Goal: Answer question/provide support: Share knowledge or assist other users

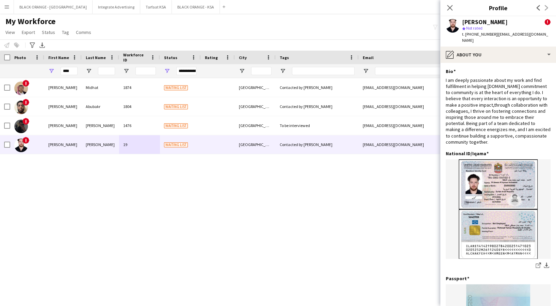
scroll to position [272, 0]
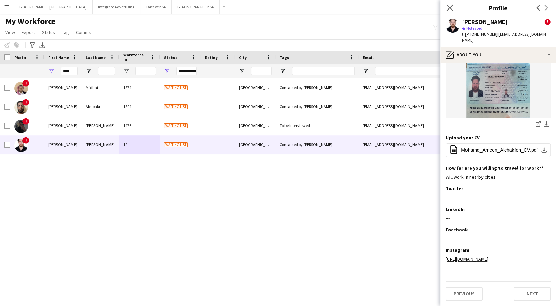
click at [447, 7] on icon "Close pop-in" at bounding box center [449, 7] width 6 height 6
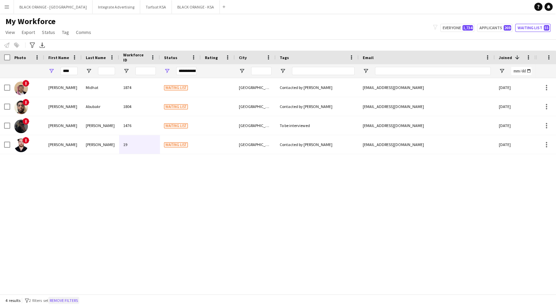
click at [70, 301] on button "Remove filters" at bounding box center [63, 300] width 31 height 7
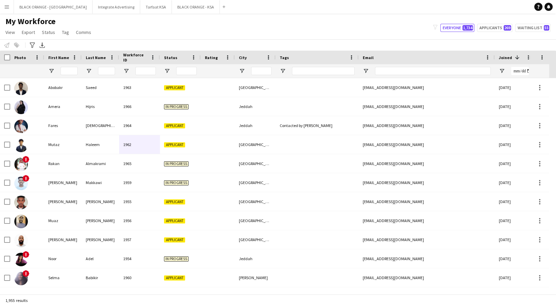
click at [69, 75] on div at bounding box center [69, 71] width 17 height 14
click at [69, 68] on input "First Name Filter Input" at bounding box center [69, 71] width 17 height 8
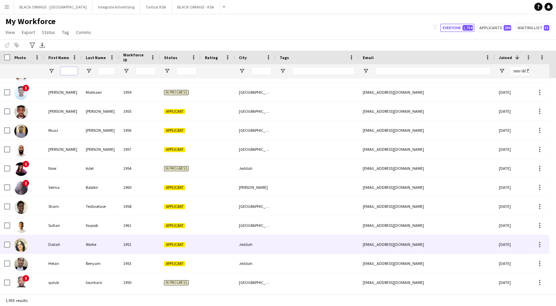
scroll to position [90, 0]
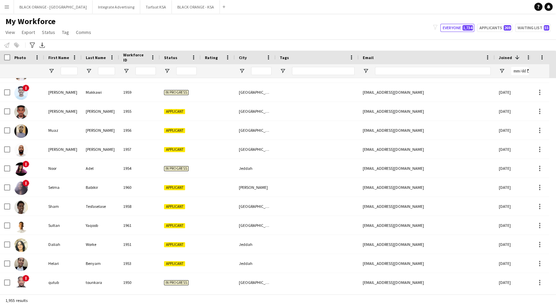
click at [203, 9] on app-navbar "Menu Boards Boards Boards All jobs Status Workforce Workforce My Workforce Recr…" at bounding box center [278, 7] width 556 height 14
click at [167, 71] on span "Open Filter Menu" at bounding box center [167, 71] width 6 height 6
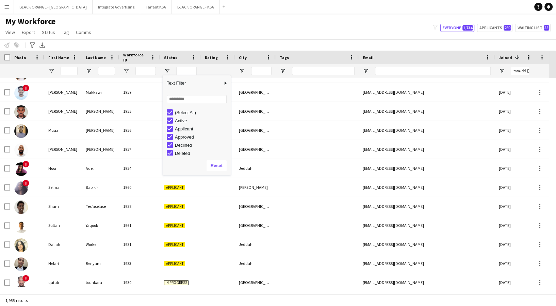
click at [171, 114] on div "(Select All)" at bounding box center [199, 113] width 64 height 8
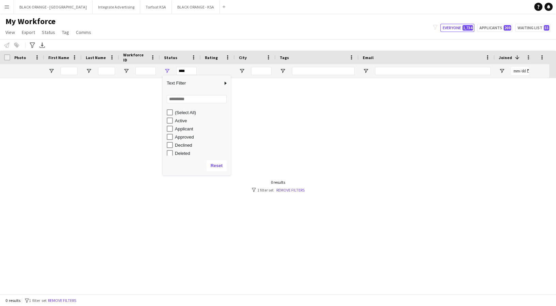
scroll to position [0, 0]
type input "**********"
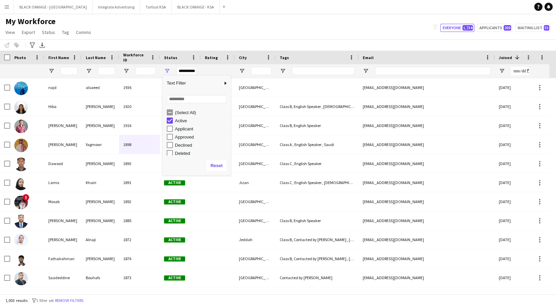
click at [209, 39] on div "My Workforce View Views Default view New view Update view Delete view Edit name…" at bounding box center [278, 27] width 556 height 23
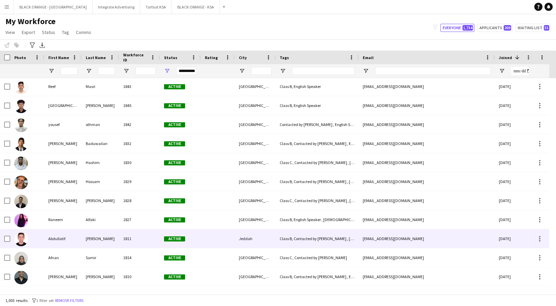
scroll to position [363, 0]
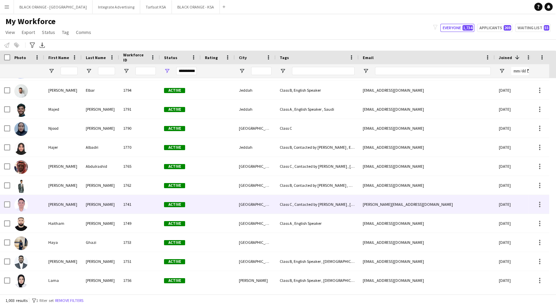
click at [92, 213] on div "[PERSON_NAME]" at bounding box center [100, 204] width 37 height 19
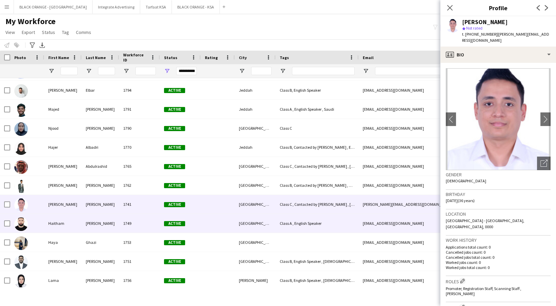
drag, startPoint x: 95, startPoint y: 225, endPoint x: 87, endPoint y: 244, distance: 20.9
click at [94, 227] on div "[PERSON_NAME]" at bounding box center [100, 223] width 37 height 19
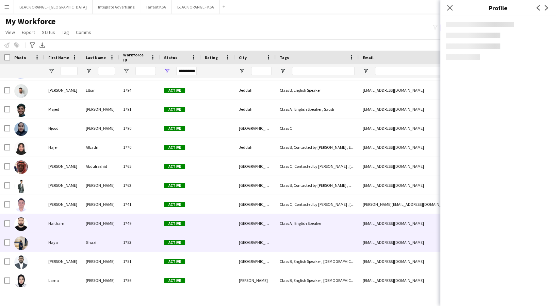
click at [87, 244] on div "Ghazi" at bounding box center [100, 242] width 37 height 19
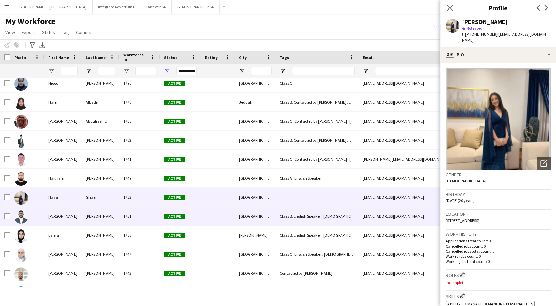
click at [72, 214] on div "[PERSON_NAME]" at bounding box center [62, 216] width 37 height 19
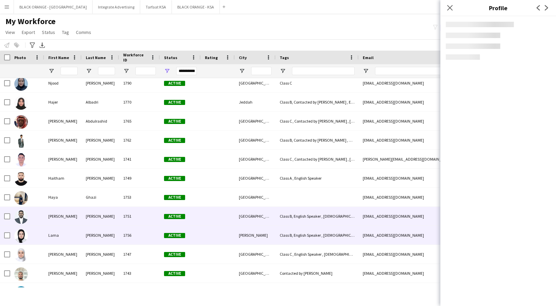
drag, startPoint x: 75, startPoint y: 232, endPoint x: 78, endPoint y: 245, distance: 13.2
click at [76, 234] on div "Lama" at bounding box center [62, 235] width 37 height 19
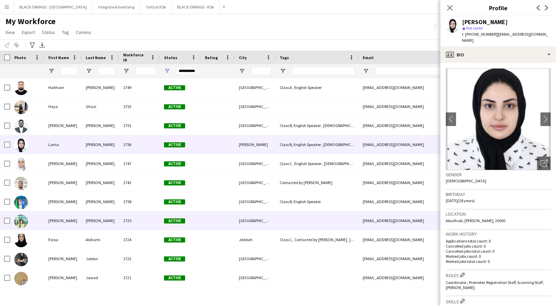
click at [67, 223] on div "[PERSON_NAME]" at bounding box center [62, 221] width 37 height 19
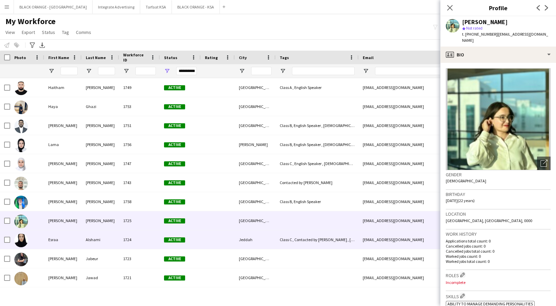
drag, startPoint x: 72, startPoint y: 244, endPoint x: 74, endPoint y: 250, distance: 7.3
click at [72, 244] on div "Esraa" at bounding box center [62, 240] width 37 height 19
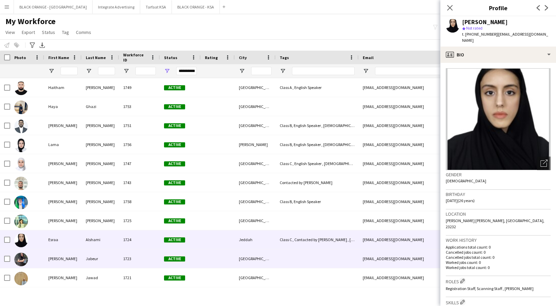
click at [77, 261] on div "[PERSON_NAME]" at bounding box center [62, 259] width 37 height 19
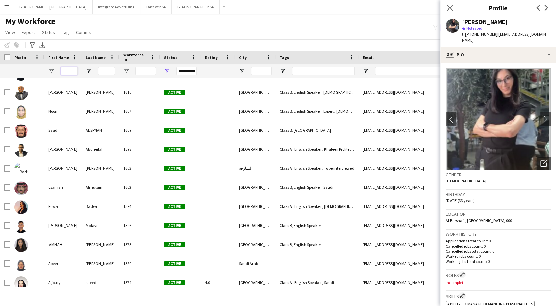
click at [67, 71] on input "First Name Filter Input" at bounding box center [69, 71] width 17 height 8
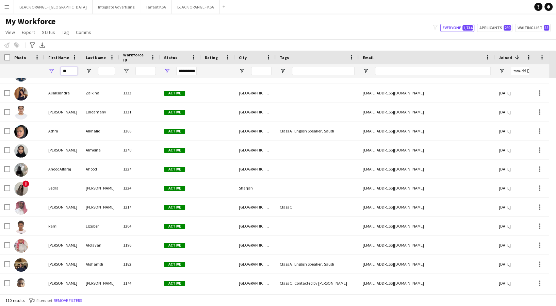
type input "*"
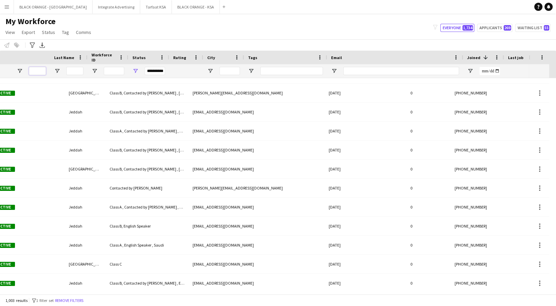
scroll to position [0, 32]
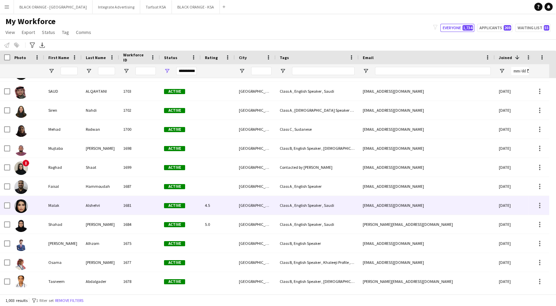
drag, startPoint x: 166, startPoint y: 204, endPoint x: 390, endPoint y: 216, distance: 224.1
click at [165, 204] on span "Active" at bounding box center [174, 205] width 21 height 5
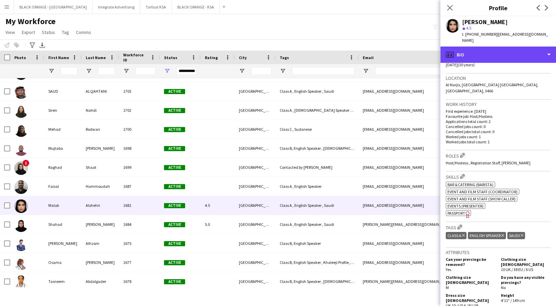
drag, startPoint x: 517, startPoint y: 50, endPoint x: 520, endPoint y: 65, distance: 15.3
click at [518, 50] on div "profile Bio" at bounding box center [498, 55] width 116 height 16
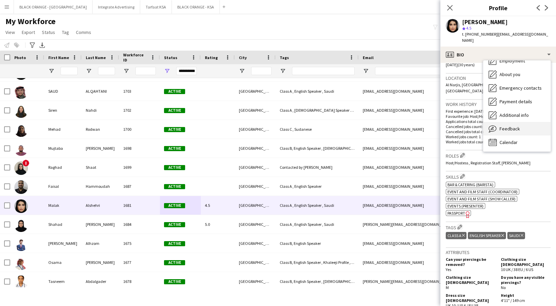
click at [529, 126] on div "Feedback Feedback" at bounding box center [516, 129] width 67 height 14
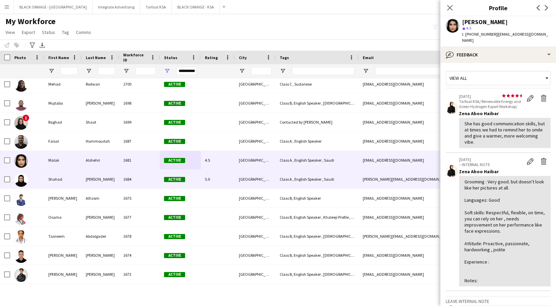
click at [95, 182] on div "[PERSON_NAME]" at bounding box center [100, 179] width 37 height 19
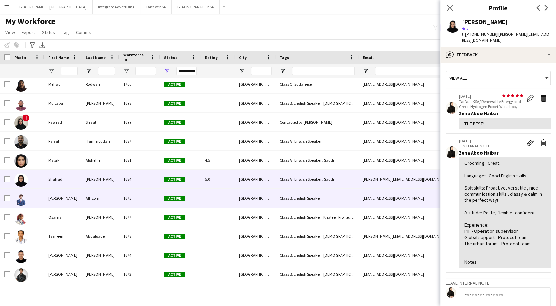
click at [93, 195] on div "Alhzom" at bounding box center [100, 198] width 37 height 19
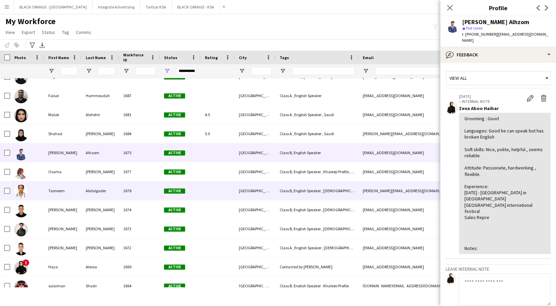
click at [94, 178] on div "[PERSON_NAME]" at bounding box center [100, 172] width 37 height 19
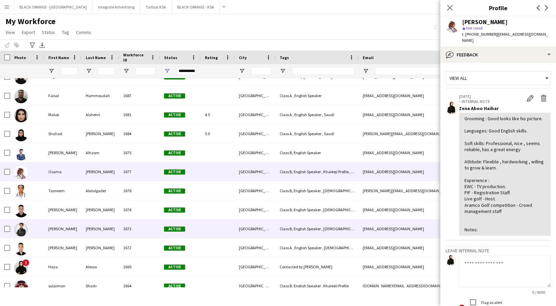
click at [93, 229] on div "[PERSON_NAME]" at bounding box center [100, 229] width 37 height 19
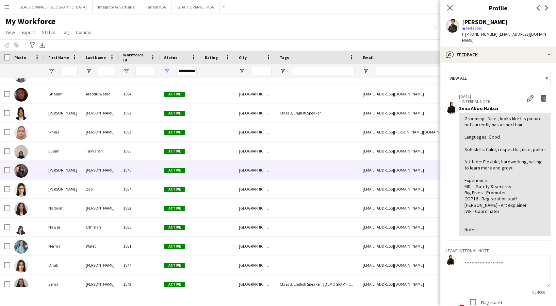
click at [107, 171] on div "[PERSON_NAME]" at bounding box center [100, 170] width 37 height 19
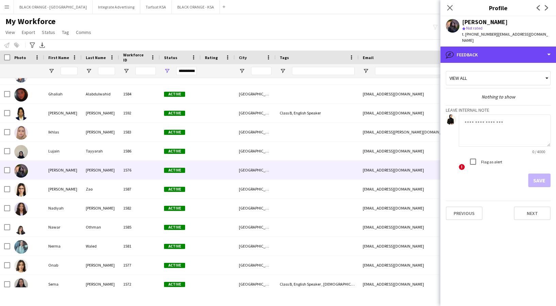
drag, startPoint x: 477, startPoint y: 46, endPoint x: 487, endPoint y: 57, distance: 15.9
click at [477, 47] on div "bubble-pencil Feedback" at bounding box center [498, 55] width 116 height 16
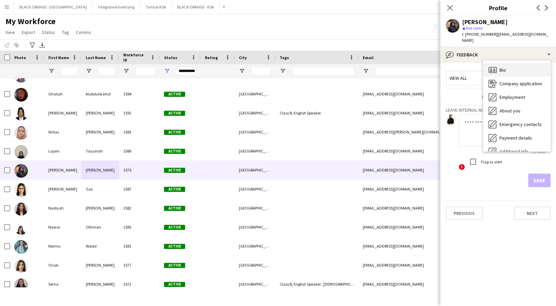
click at [502, 67] on span "Bio" at bounding box center [502, 70] width 6 height 6
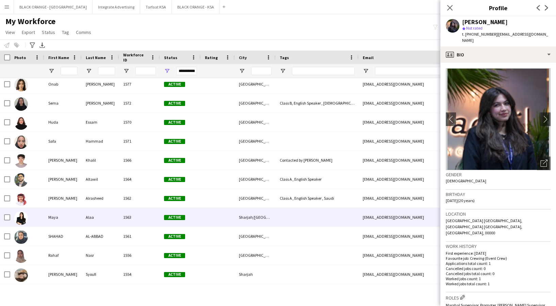
click at [132, 219] on div "1563" at bounding box center [139, 217] width 41 height 19
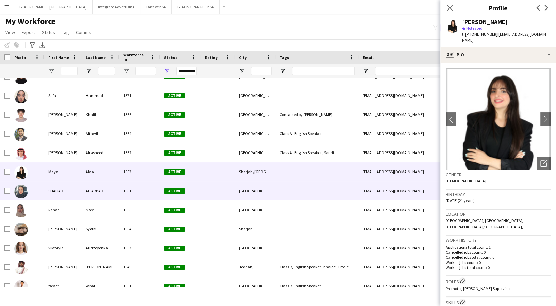
click at [48, 189] on div "SHAHAD" at bounding box center [62, 191] width 37 height 19
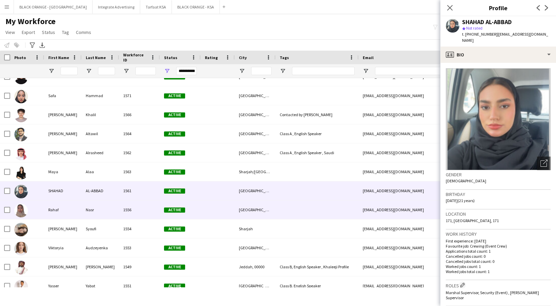
click at [53, 204] on div "Rahaf" at bounding box center [62, 210] width 37 height 19
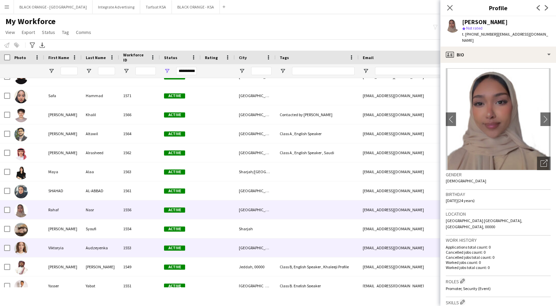
click at [68, 256] on div "Viktoryia" at bounding box center [62, 248] width 37 height 19
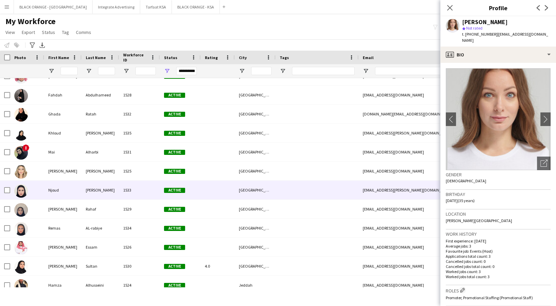
click at [113, 197] on div "[PERSON_NAME]" at bounding box center [100, 190] width 37 height 19
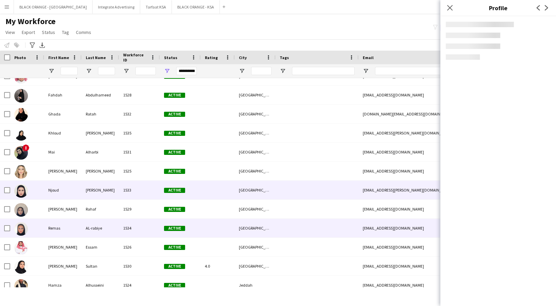
click at [109, 226] on div "AL-rabiye" at bounding box center [100, 228] width 37 height 19
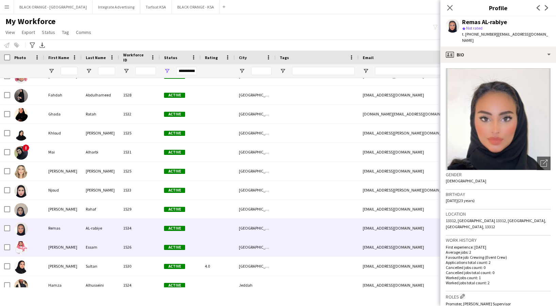
click at [109, 254] on div "Essam" at bounding box center [100, 247] width 37 height 19
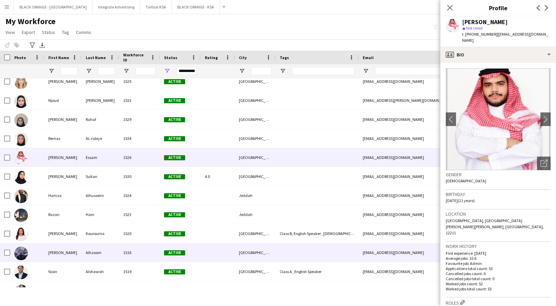
scroll to position [2903, 0]
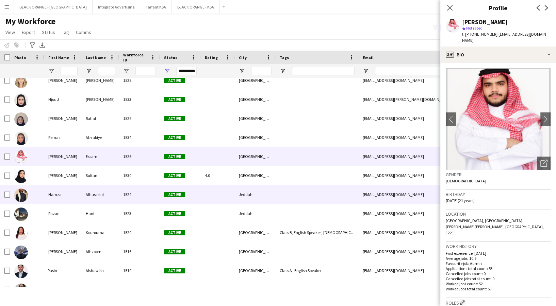
click at [79, 186] on div "Hamza" at bounding box center [62, 194] width 37 height 19
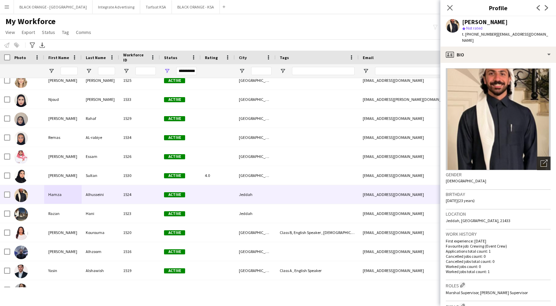
click at [537, 162] on div "Open photos pop-in" at bounding box center [544, 164] width 14 height 14
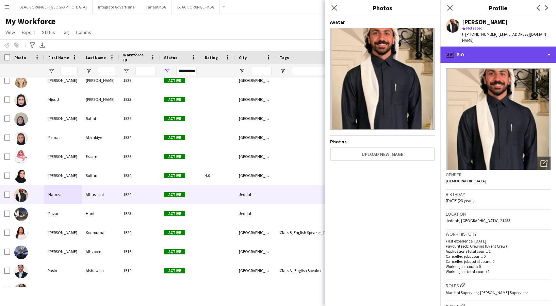
click at [509, 49] on div "profile Bio" at bounding box center [498, 55] width 116 height 16
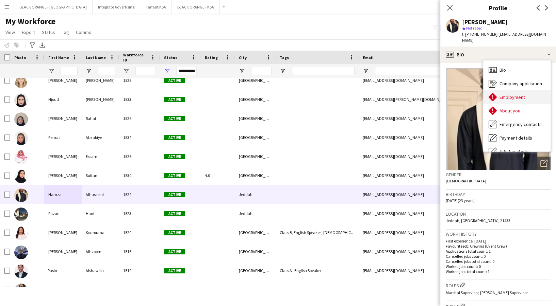
click at [509, 90] on div "Employment Employment" at bounding box center [516, 97] width 67 height 14
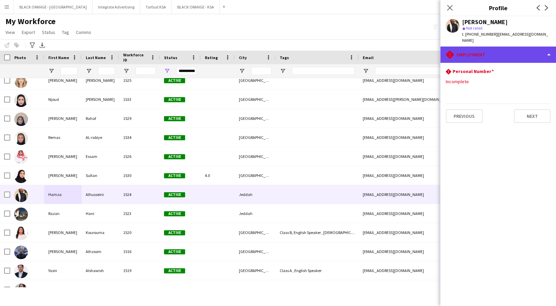
click at [484, 48] on div "rhombus-alert Employment" at bounding box center [498, 55] width 116 height 16
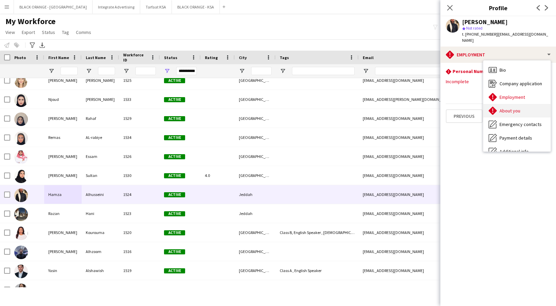
click at [508, 108] on span "About you" at bounding box center [509, 111] width 21 height 6
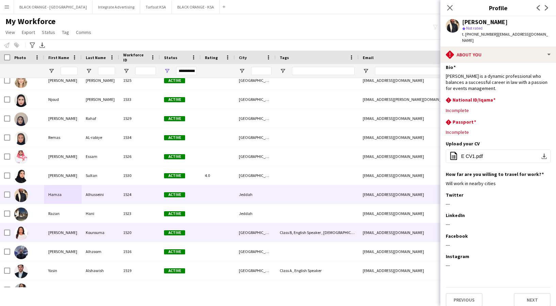
scroll to position [3039, 0]
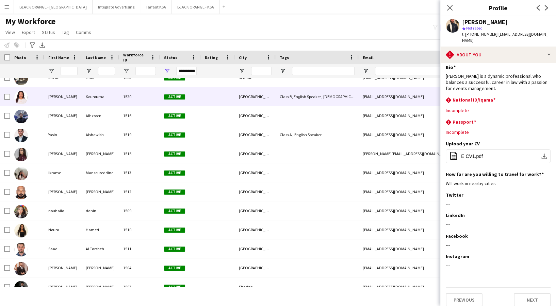
drag, startPoint x: 101, startPoint y: 104, endPoint x: 98, endPoint y: 107, distance: 3.9
click at [101, 104] on div "Kourouma" at bounding box center [100, 96] width 37 height 19
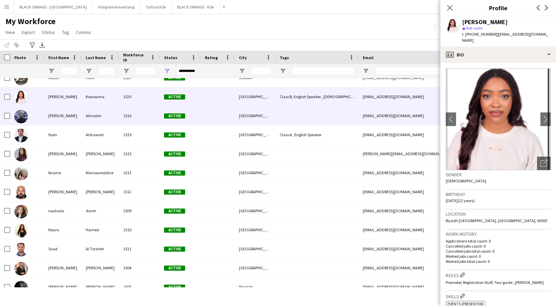
click at [101, 120] on div "Alhzoom" at bounding box center [100, 115] width 37 height 19
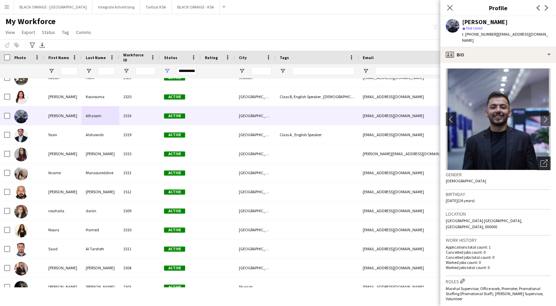
click at [537, 157] on div "Open photos pop-in" at bounding box center [544, 164] width 14 height 14
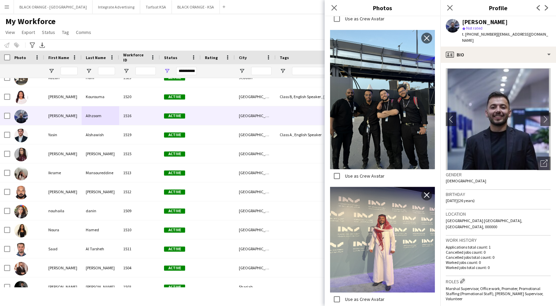
scroll to position [663, 0]
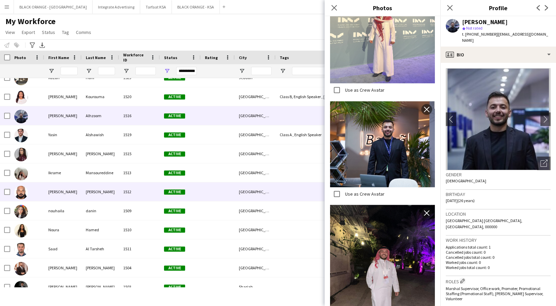
click at [137, 188] on div "1512" at bounding box center [139, 192] width 41 height 19
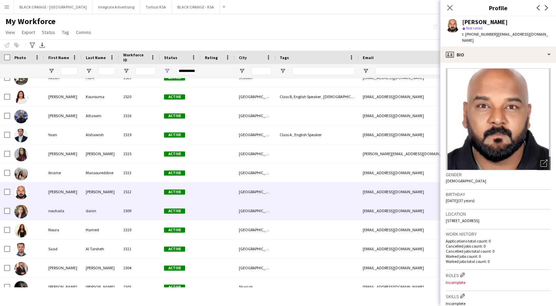
click at [142, 207] on div "1509" at bounding box center [139, 211] width 41 height 19
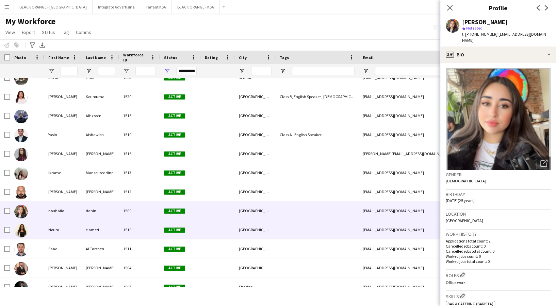
click at [138, 229] on div "1510" at bounding box center [139, 230] width 41 height 19
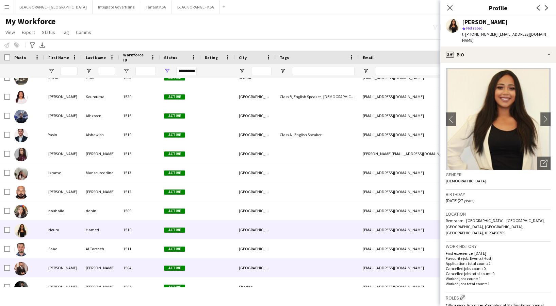
scroll to position [3084, 0]
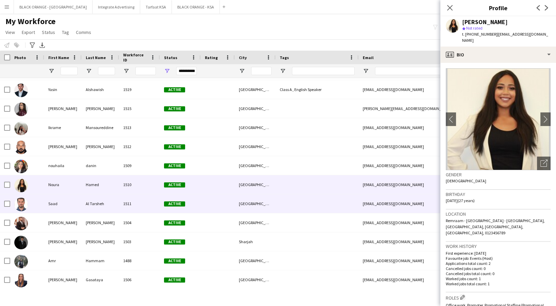
drag, startPoint x: 134, startPoint y: 197, endPoint x: 135, endPoint y: 213, distance: 16.0
click at [134, 197] on div "1511" at bounding box center [139, 204] width 41 height 19
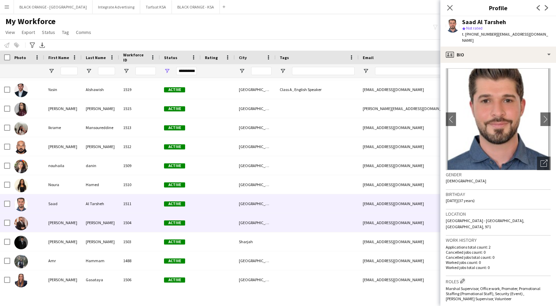
click at [136, 215] on div "1504" at bounding box center [139, 223] width 41 height 19
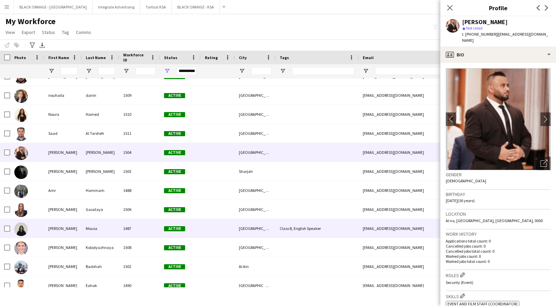
scroll to position [3175, 0]
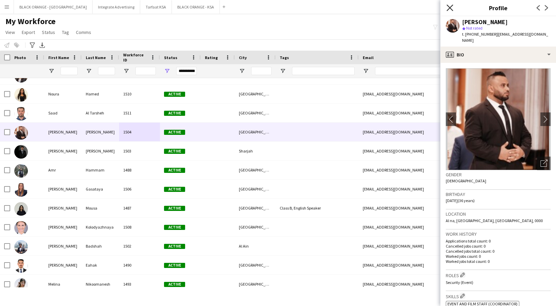
click at [448, 5] on icon at bounding box center [449, 7] width 6 height 6
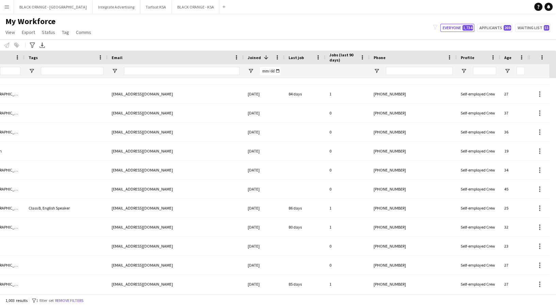
scroll to position [0, 239]
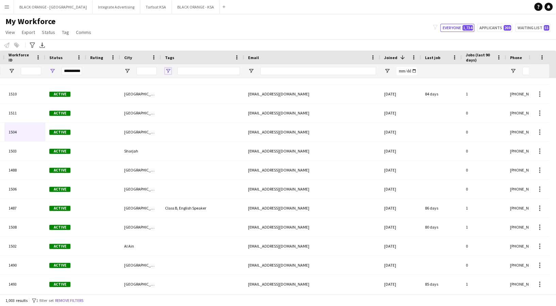
click at [166, 72] on span "Open Filter Menu" at bounding box center [168, 71] width 6 height 6
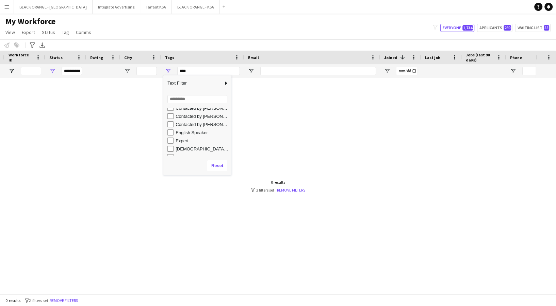
click at [167, 125] on div "Contacted by [PERSON_NAME]" at bounding box center [197, 124] width 68 height 8
type input "**********"
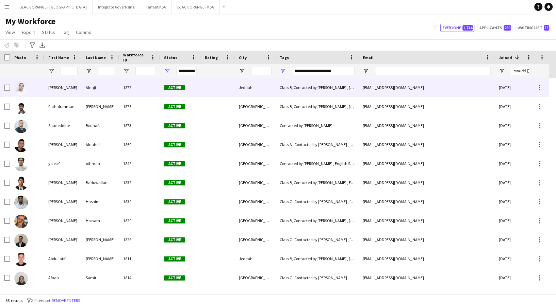
click at [118, 89] on div "Alnaji" at bounding box center [100, 87] width 37 height 19
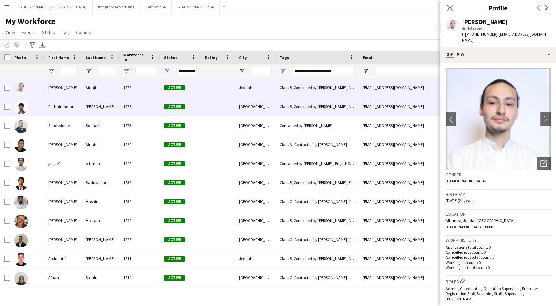
click at [131, 104] on div "1876" at bounding box center [139, 106] width 41 height 19
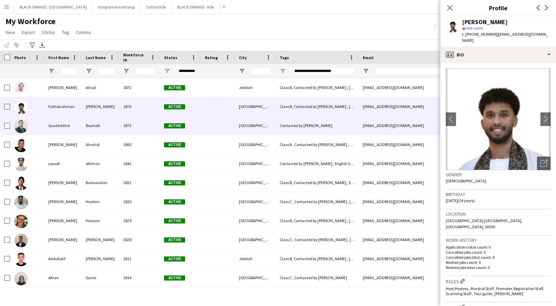
click at [134, 128] on div "1873" at bounding box center [139, 125] width 41 height 19
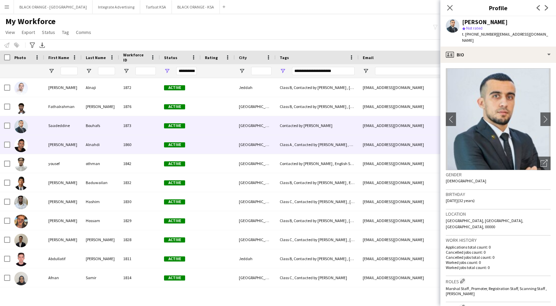
click at [132, 147] on div "1860" at bounding box center [139, 144] width 41 height 19
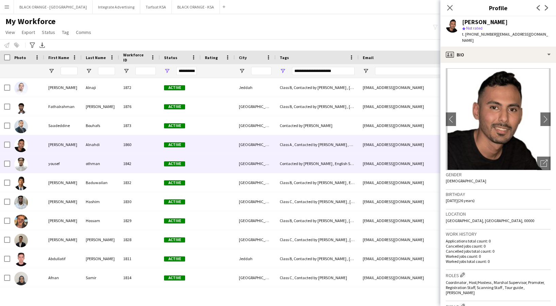
click at [130, 165] on div "1842" at bounding box center [139, 163] width 41 height 19
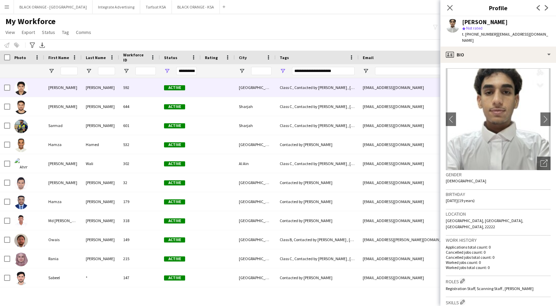
click at [192, 94] on div "Active" at bounding box center [180, 87] width 41 height 19
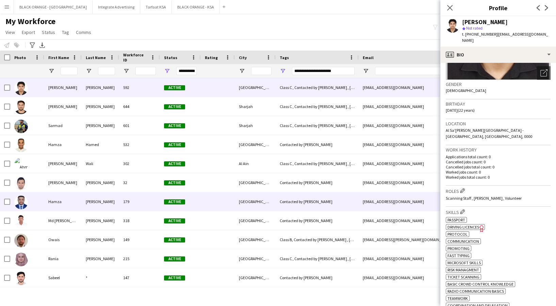
drag, startPoint x: 147, startPoint y: 198, endPoint x: 145, endPoint y: 189, distance: 9.0
click at [146, 198] on div "179" at bounding box center [139, 202] width 41 height 19
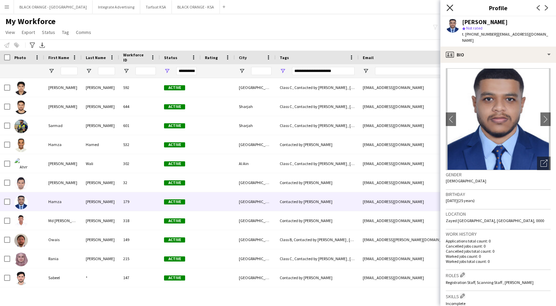
click at [451, 6] on icon "Close pop-in" at bounding box center [449, 7] width 6 height 6
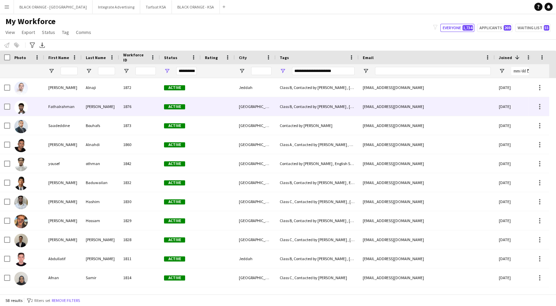
click at [28, 104] on div at bounding box center [27, 106] width 34 height 19
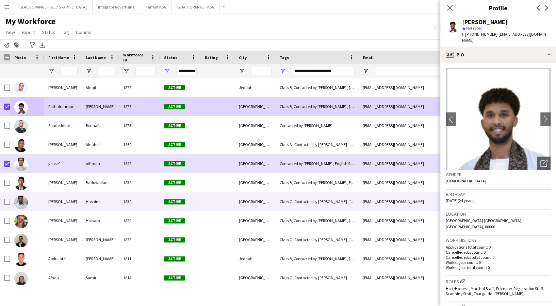
click at [36, 209] on div at bounding box center [27, 202] width 34 height 19
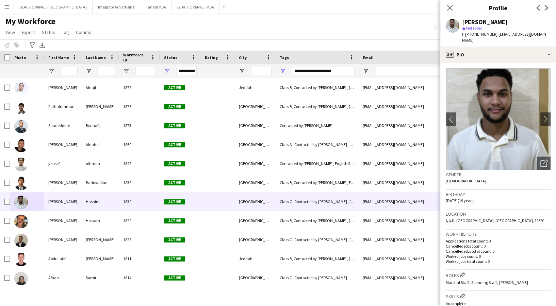
click at [447, 6] on icon "Close pop-in" at bounding box center [449, 7] width 5 height 5
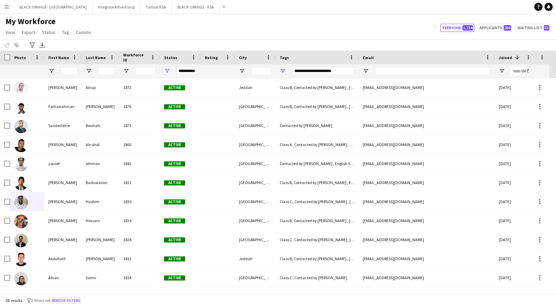
click at [75, 302] on button "Remove filters" at bounding box center [65, 300] width 31 height 7
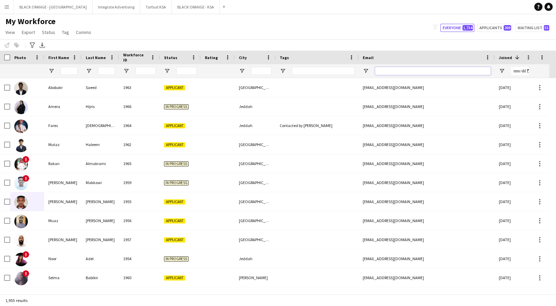
click at [402, 69] on input "Email Filter Input" at bounding box center [433, 71] width 116 height 8
paste input "**********"
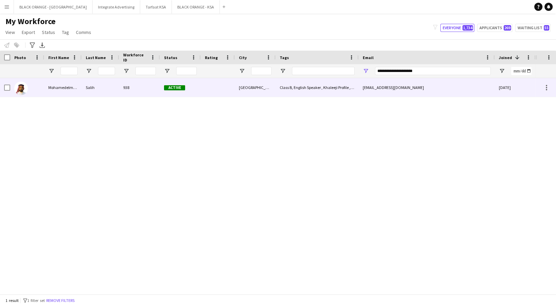
click at [149, 88] on div "938" at bounding box center [139, 87] width 41 height 19
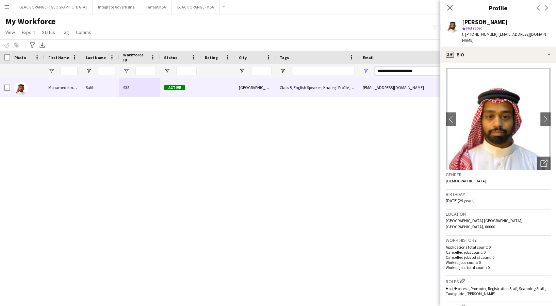
drag, startPoint x: 428, startPoint y: 73, endPoint x: 376, endPoint y: 74, distance: 52.0
click at [376, 74] on input "**********" at bounding box center [433, 71] width 116 height 8
paste input "Email Filter Input"
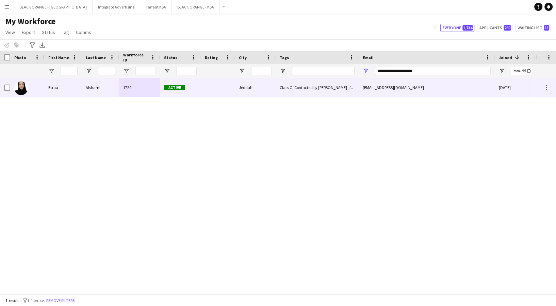
click at [103, 90] on div "Alshami" at bounding box center [100, 87] width 37 height 19
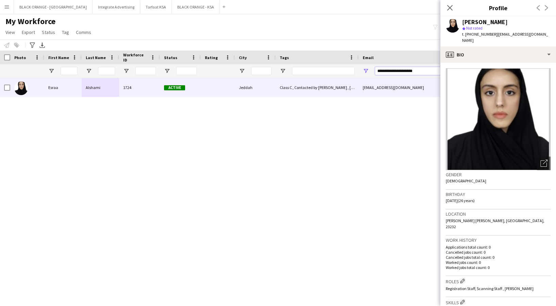
drag, startPoint x: 420, startPoint y: 72, endPoint x: 375, endPoint y: 72, distance: 45.2
click at [375, 72] on input "**********" at bounding box center [433, 71] width 116 height 8
paste input "Email Filter Input"
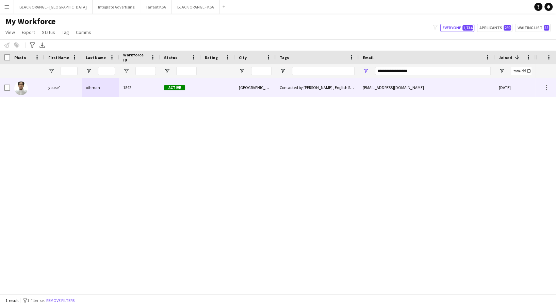
click at [102, 90] on div "othman" at bounding box center [100, 87] width 37 height 19
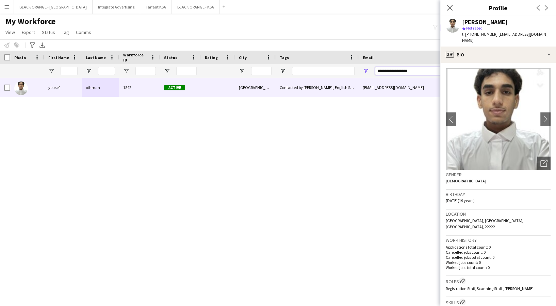
drag, startPoint x: 425, startPoint y: 69, endPoint x: 368, endPoint y: 68, distance: 56.8
click at [368, 68] on div "**********" at bounding box center [427, 71] width 136 height 14
paste input "*****"
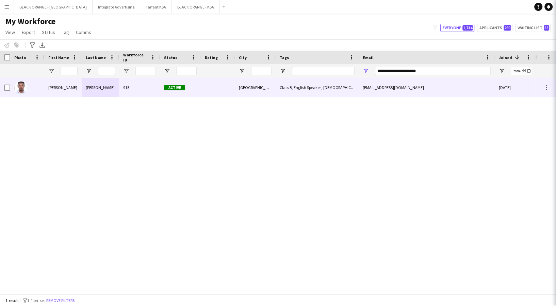
click at [96, 94] on div "[PERSON_NAME]" at bounding box center [100, 87] width 37 height 19
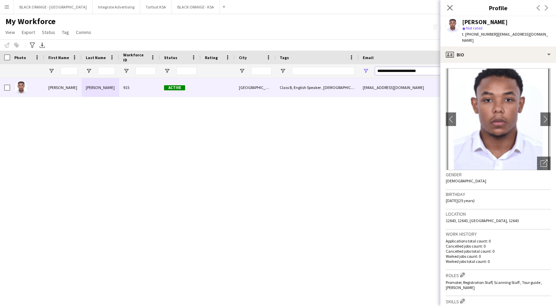
drag, startPoint x: 432, startPoint y: 71, endPoint x: 327, endPoint y: 70, distance: 105.1
click at [328, 70] on div at bounding box center [390, 71] width 780 height 14
paste input "Email Filter Input"
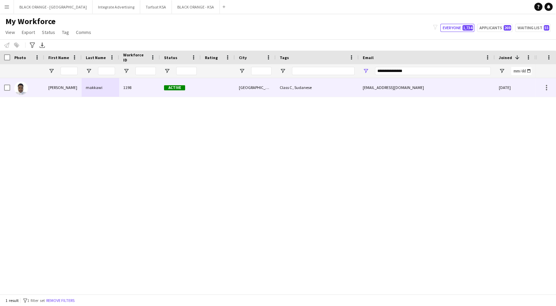
click at [75, 86] on div "[PERSON_NAME]" at bounding box center [62, 87] width 37 height 19
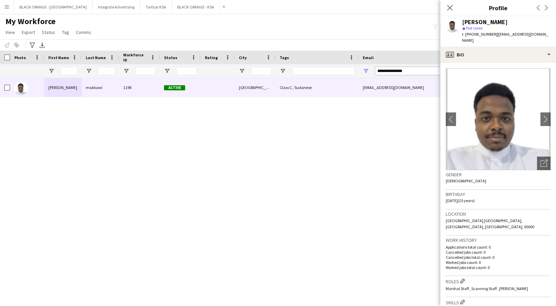
drag, startPoint x: 413, startPoint y: 69, endPoint x: 374, endPoint y: 69, distance: 38.4
click at [375, 69] on input "**********" at bounding box center [433, 71] width 116 height 8
paste input "*********"
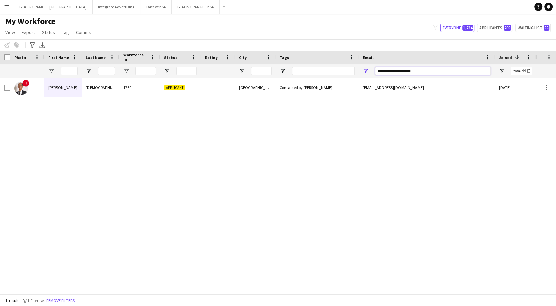
type input "**********"
drag, startPoint x: 432, startPoint y: 70, endPoint x: 360, endPoint y: 61, distance: 73.3
click at [360, 63] on div "Workforce Details Rating Status City 1" at bounding box center [390, 65] width 780 height 28
paste input "**********"
drag, startPoint x: 434, startPoint y: 70, endPoint x: 354, endPoint y: 69, distance: 79.9
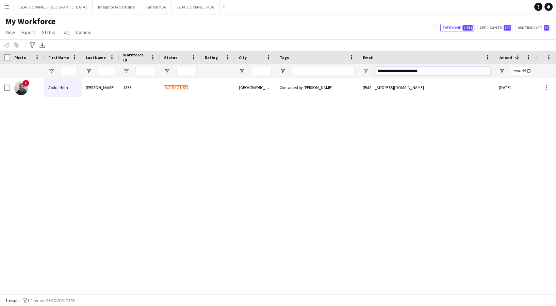
click at [354, 70] on div at bounding box center [390, 71] width 780 height 14
paste input "****"
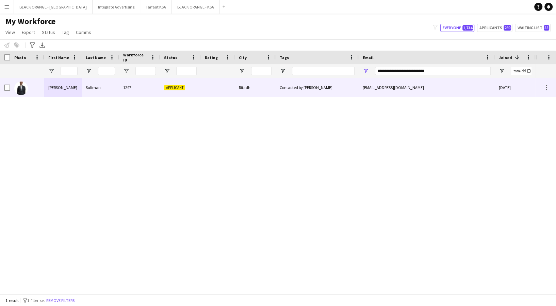
click at [130, 84] on div "1297" at bounding box center [139, 87] width 41 height 19
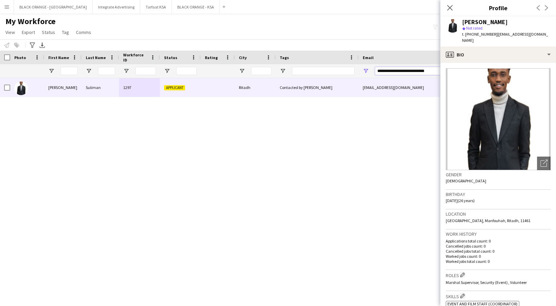
drag, startPoint x: 436, startPoint y: 69, endPoint x: 372, endPoint y: 67, distance: 64.3
click at [372, 67] on div "**********" at bounding box center [427, 71] width 136 height 14
paste input "Email Filter Input"
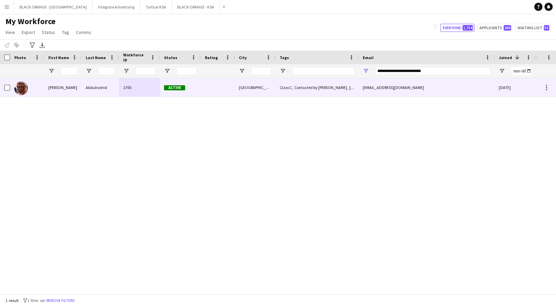
click at [188, 84] on div "Active" at bounding box center [180, 87] width 41 height 19
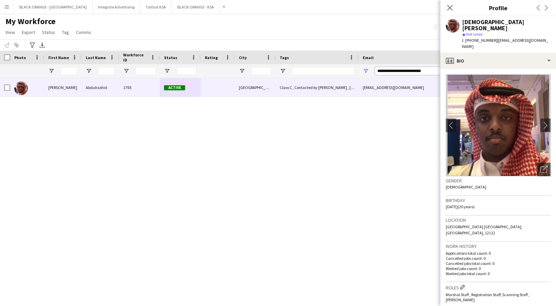
drag, startPoint x: 437, startPoint y: 71, endPoint x: 339, endPoint y: 74, distance: 98.0
click at [339, 74] on div at bounding box center [390, 71] width 780 height 14
paste input "Email Filter Input"
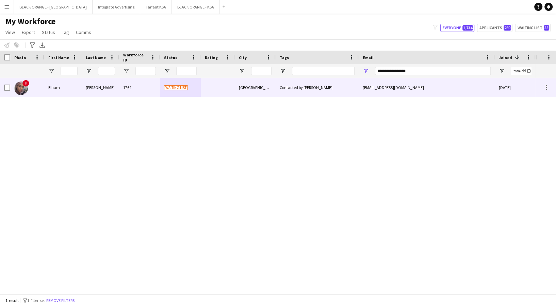
click at [230, 90] on div at bounding box center [218, 87] width 34 height 19
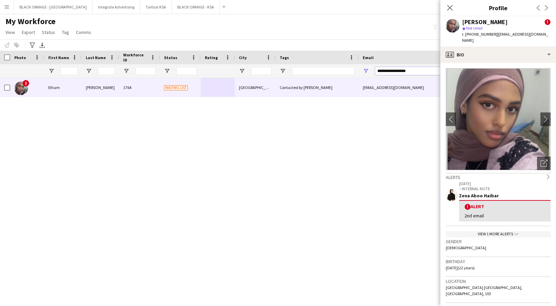
drag, startPoint x: 391, startPoint y: 65, endPoint x: 344, endPoint y: 65, distance: 46.3
click at [344, 65] on div at bounding box center [390, 71] width 780 height 14
paste input "********"
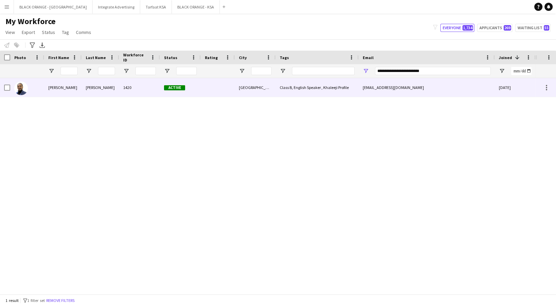
click at [72, 94] on div "[PERSON_NAME]" at bounding box center [62, 87] width 37 height 19
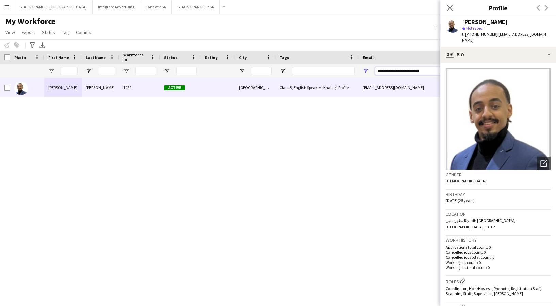
drag, startPoint x: 436, startPoint y: 70, endPoint x: 359, endPoint y: 70, distance: 77.9
click at [359, 74] on div "**********" at bounding box center [427, 71] width 136 height 14
paste input "Email Filter Input"
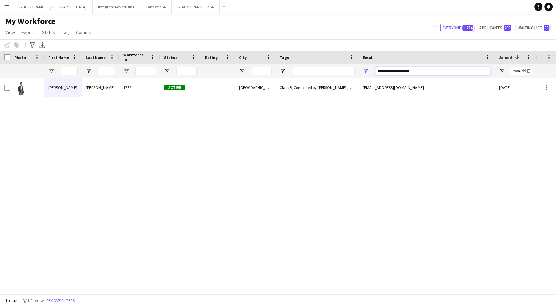
type input "**********"
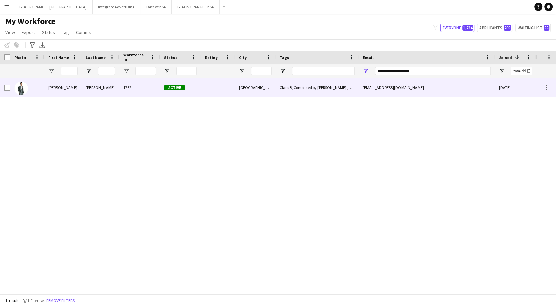
click at [156, 90] on div "1762" at bounding box center [139, 87] width 41 height 19
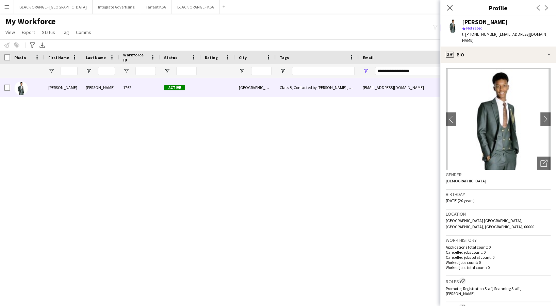
scroll to position [90, 0]
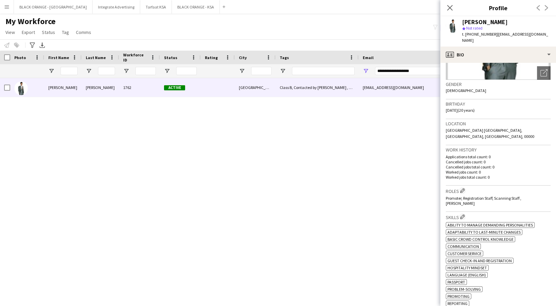
click at [543, 68] on app-crew-profile-bio "chevron-left chevron-right Open photos pop-in Gender [DEMOGRAPHIC_DATA] Birthda…" at bounding box center [498, 185] width 116 height 244
click at [540, 69] on icon "Open photos pop-in" at bounding box center [543, 72] width 7 height 7
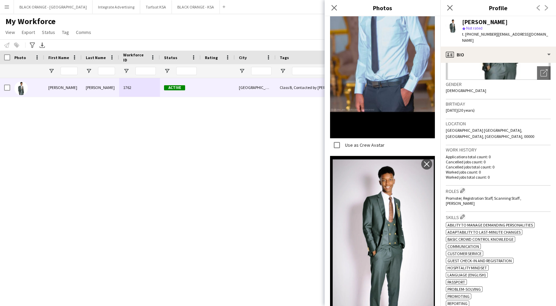
scroll to position [278, 0]
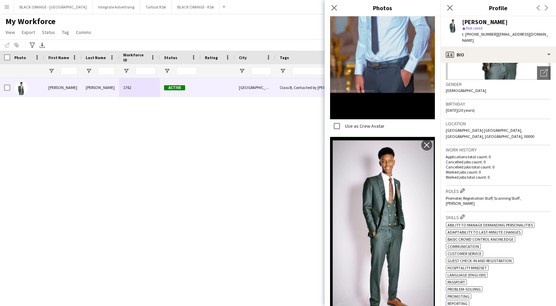
click at [489, 39] on div "[PERSON_NAME] star Not rated t. [PHONE_NUMBER] | [EMAIL_ADDRESS][DOMAIN_NAME]" at bounding box center [498, 31] width 116 height 30
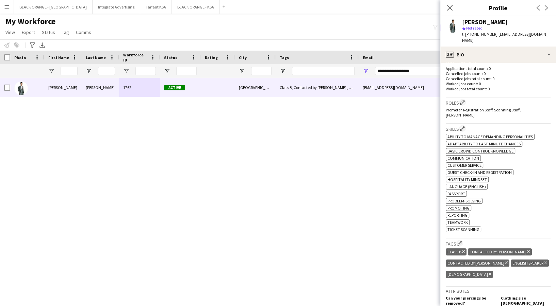
scroll to position [181, 0]
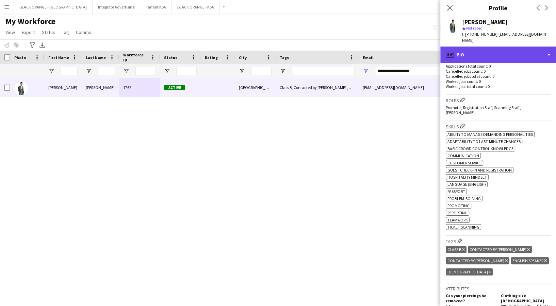
click at [491, 48] on div "profile Bio" at bounding box center [498, 55] width 116 height 16
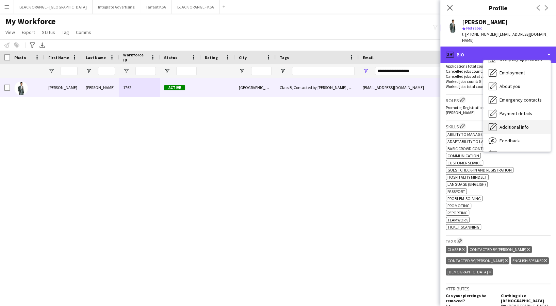
scroll to position [36, 0]
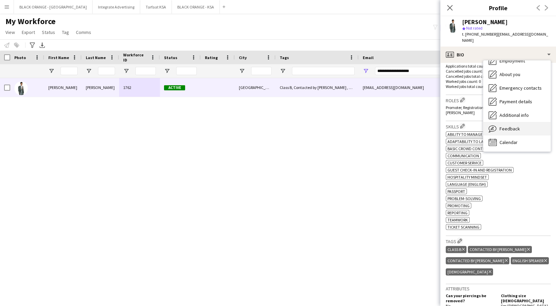
click at [508, 126] on span "Feedback" at bounding box center [509, 129] width 20 height 6
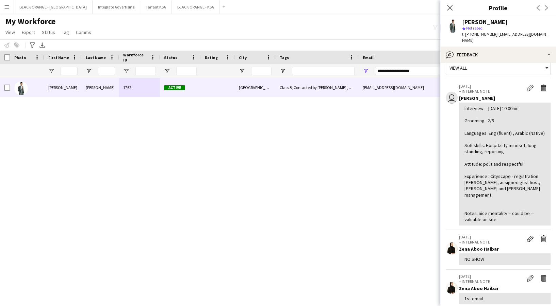
scroll to position [0, 0]
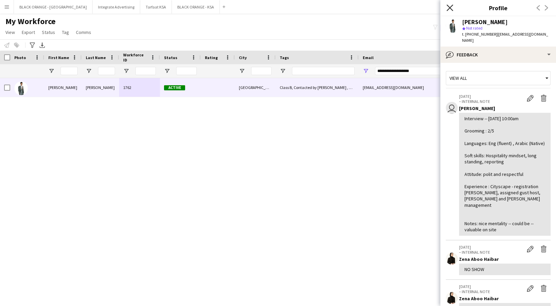
click at [451, 6] on icon at bounding box center [449, 7] width 6 height 6
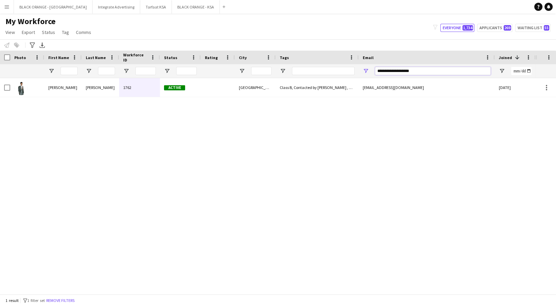
drag, startPoint x: 415, startPoint y: 71, endPoint x: 358, endPoint y: 69, distance: 56.8
click at [361, 71] on div "**********" at bounding box center [427, 71] width 136 height 14
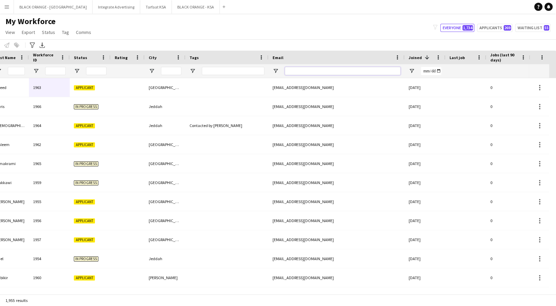
scroll to position [0, 227]
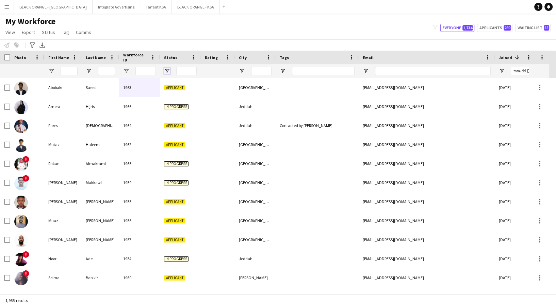
drag, startPoint x: 165, startPoint y: 71, endPoint x: 170, endPoint y: 74, distance: 5.9
click at [166, 71] on span "Open Filter Menu" at bounding box center [167, 71] width 6 height 6
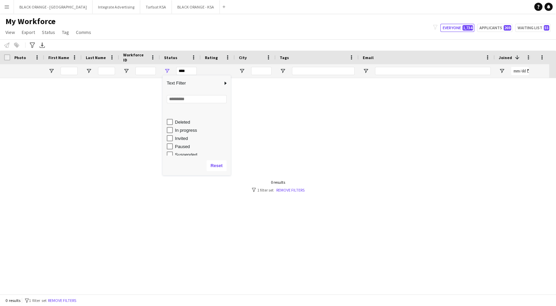
scroll to position [43, 0]
type input "**********"
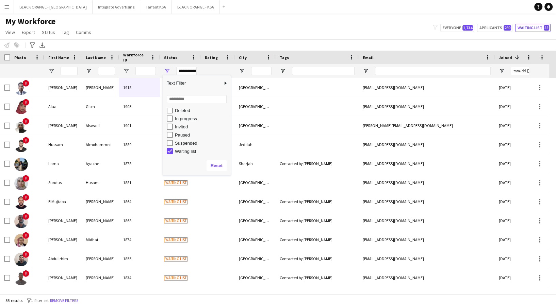
click at [205, 34] on div "My Workforce View Views Default view New view Update view Delete view Edit name…" at bounding box center [278, 27] width 556 height 23
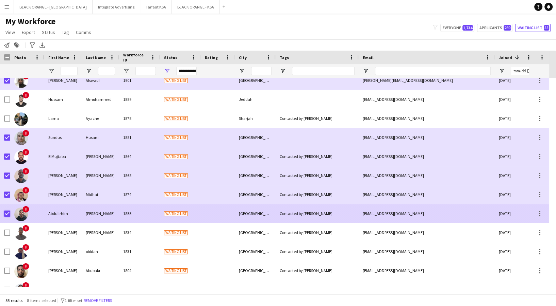
scroll to position [82, 0]
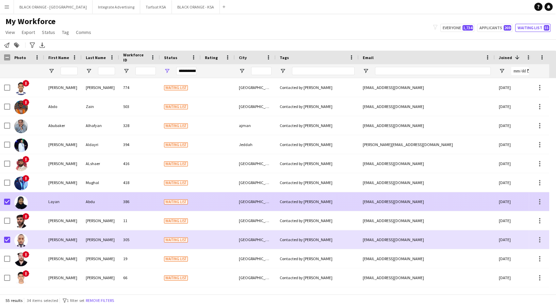
click at [2, 204] on div at bounding box center [5, 202] width 10 height 19
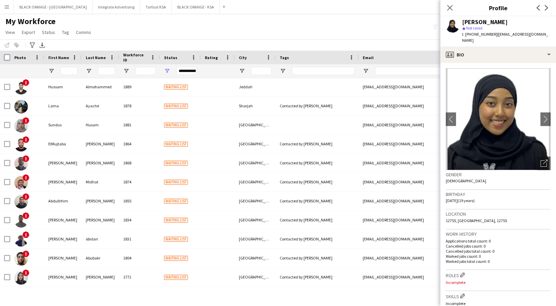
scroll to position [0, 0]
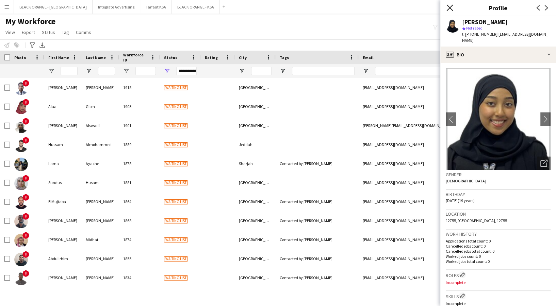
click at [450, 6] on icon "Close pop-in" at bounding box center [449, 7] width 6 height 6
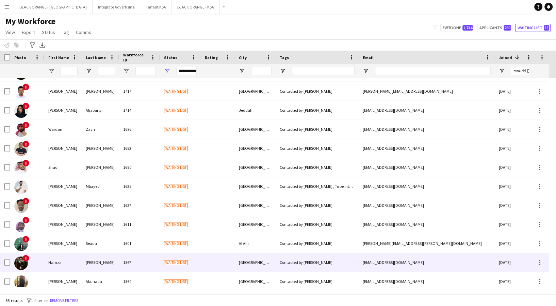
scroll to position [305, 0]
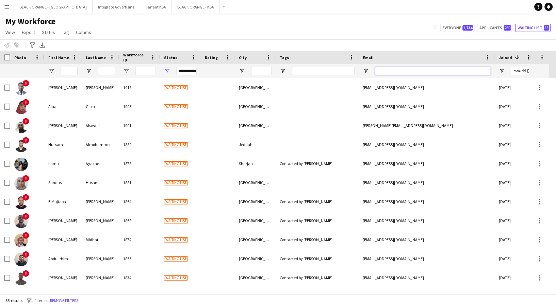
click at [391, 68] on input "Email Filter Input" at bounding box center [433, 71] width 116 height 8
click at [80, 300] on button "Remove filters" at bounding box center [64, 300] width 31 height 7
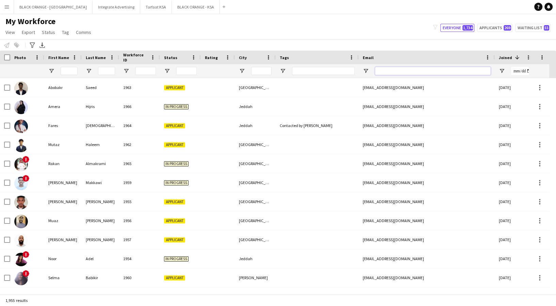
click at [409, 70] on input "Email Filter Input" at bounding box center [433, 71] width 116 height 8
paste input "**********"
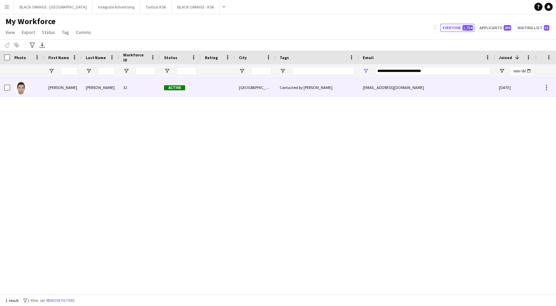
click at [144, 96] on div "32" at bounding box center [139, 87] width 41 height 19
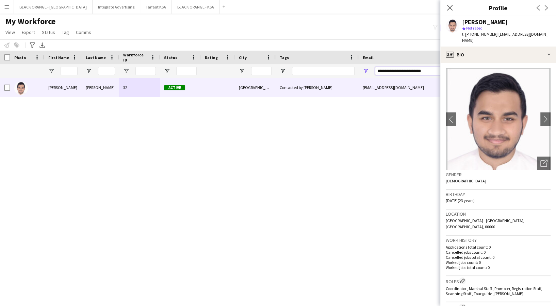
drag, startPoint x: 375, startPoint y: 72, endPoint x: 504, endPoint y: 65, distance: 128.8
click at [505, 65] on body "Menu Boards Boards Boards All jobs Status Workforce Workforce My Workforce Recr…" at bounding box center [278, 153] width 556 height 306
paste input "Email Filter Input"
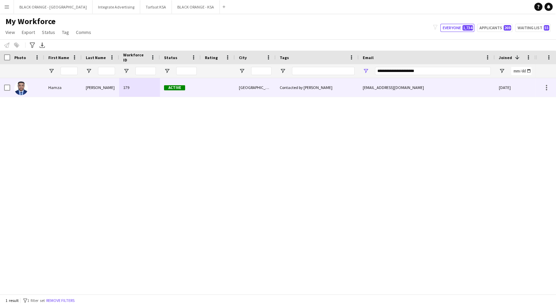
click at [160, 90] on div "Active" at bounding box center [180, 87] width 41 height 19
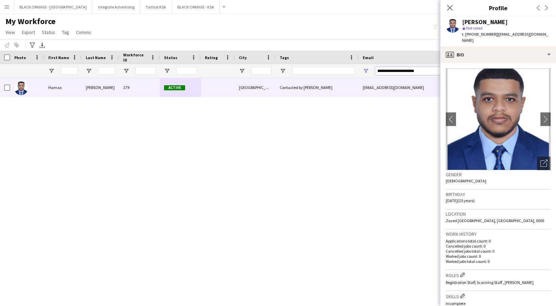
drag, startPoint x: 432, startPoint y: 71, endPoint x: 345, endPoint y: 78, distance: 87.3
click at [345, 78] on div "Workforce Details Rating Status City 1 0" at bounding box center [278, 173] width 556 height 244
paste input "*****"
type input "**********"
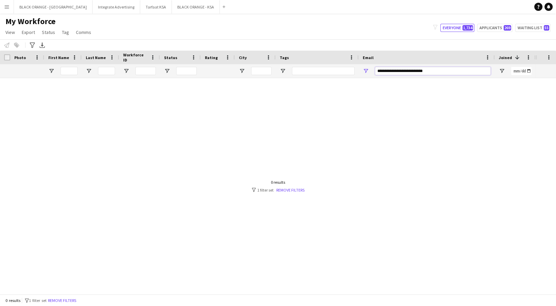
drag, startPoint x: 451, startPoint y: 69, endPoint x: 369, endPoint y: 73, distance: 82.8
click at [369, 73] on div "**********" at bounding box center [427, 71] width 136 height 14
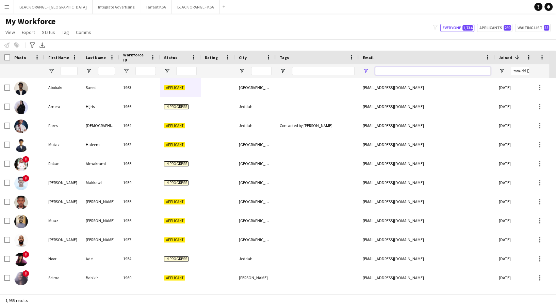
paste input "**********"
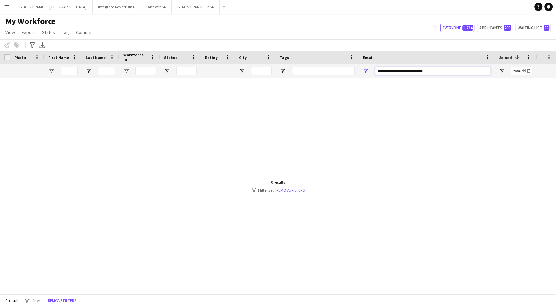
type input "**********"
drag, startPoint x: 440, startPoint y: 71, endPoint x: 371, endPoint y: 68, distance: 68.8
click at [371, 68] on div "**********" at bounding box center [427, 71] width 136 height 14
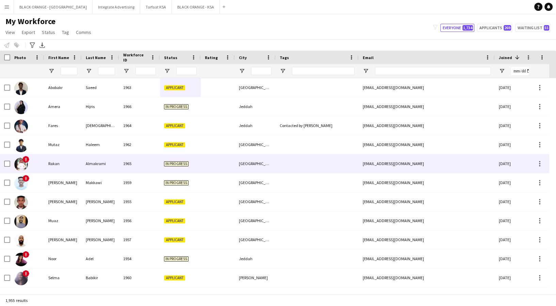
click at [124, 162] on div "1965" at bounding box center [139, 163] width 41 height 19
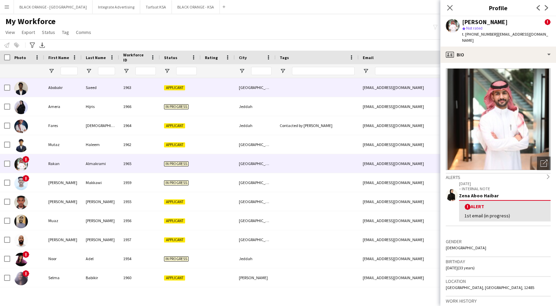
click at [105, 96] on div "Saeed" at bounding box center [100, 87] width 37 height 19
click at [102, 110] on div "Hijris" at bounding box center [100, 106] width 37 height 19
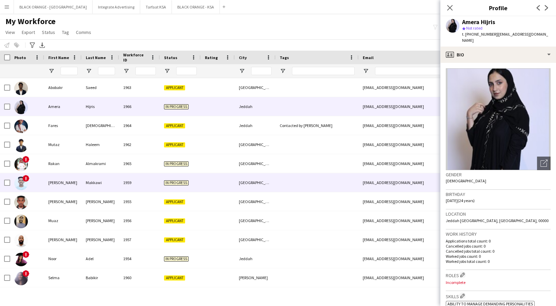
drag, startPoint x: 118, startPoint y: 188, endPoint x: 129, endPoint y: 236, distance: 49.0
click at [118, 189] on div "Makkawi" at bounding box center [100, 182] width 37 height 19
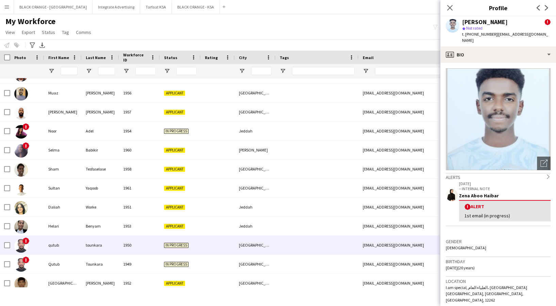
scroll to position [181, 0]
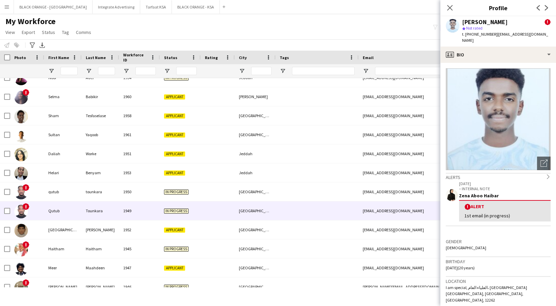
click at [104, 211] on div "Tounkara" at bounding box center [100, 211] width 37 height 19
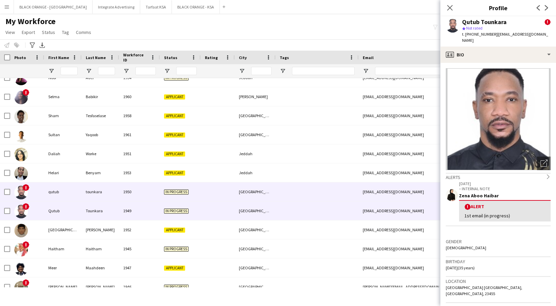
click at [99, 194] on div "tounkara" at bounding box center [100, 192] width 37 height 19
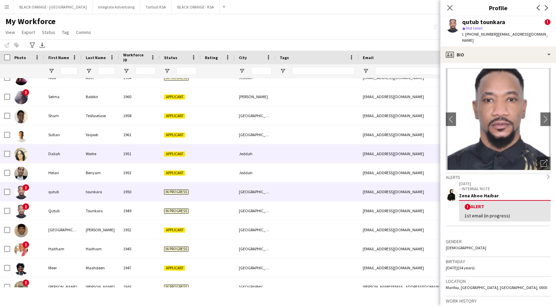
click at [68, 156] on div "Daliah" at bounding box center [62, 154] width 37 height 19
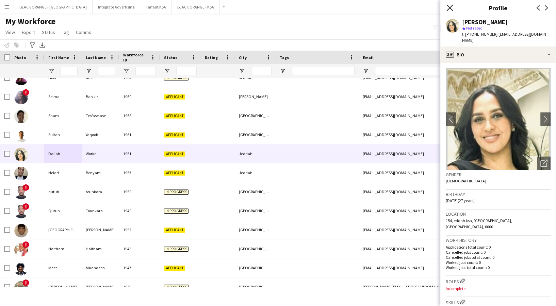
click at [448, 8] on icon "Close pop-in" at bounding box center [449, 7] width 6 height 6
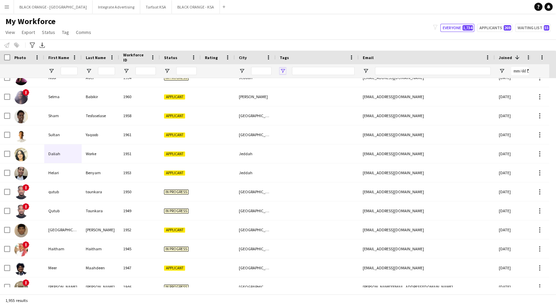
click at [281, 72] on span "Open Filter Menu" at bounding box center [283, 71] width 6 height 6
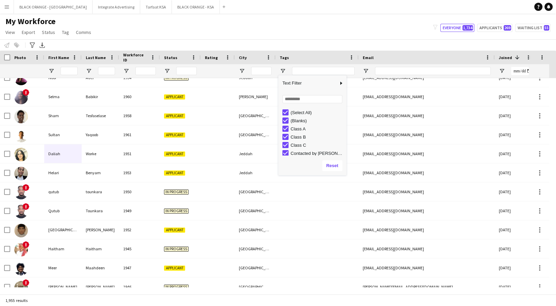
click at [258, 36] on div "My Workforce View Views Default view New view Update view Delete view Edit name…" at bounding box center [278, 27] width 556 height 23
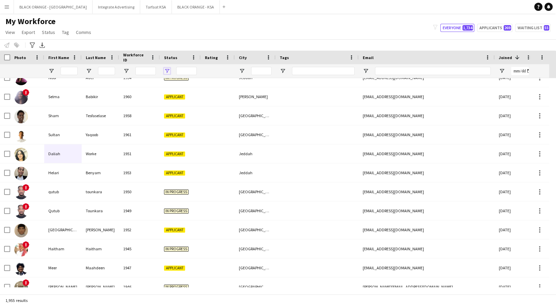
click at [167, 69] on span "Open Filter Menu" at bounding box center [167, 71] width 6 height 6
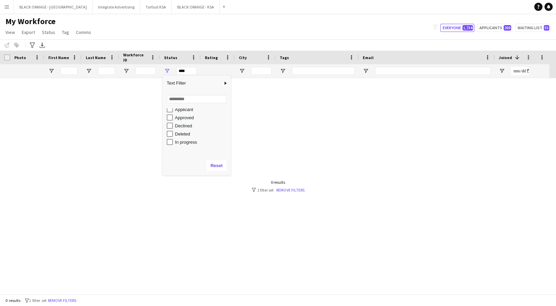
scroll to position [43, 0]
type input "**********"
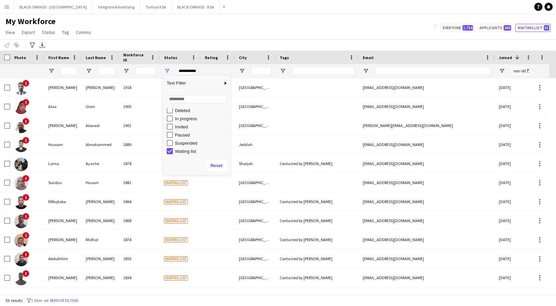
click at [226, 32] on div "My Workforce View Views Default view New view Update view Delete view Edit name…" at bounding box center [278, 27] width 556 height 23
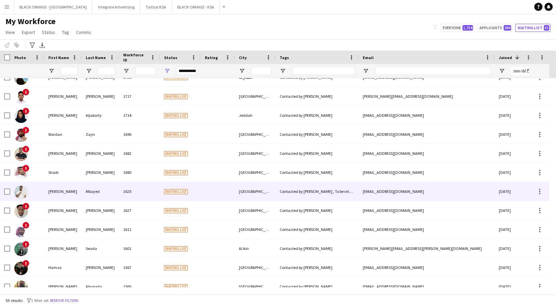
scroll to position [405, 0]
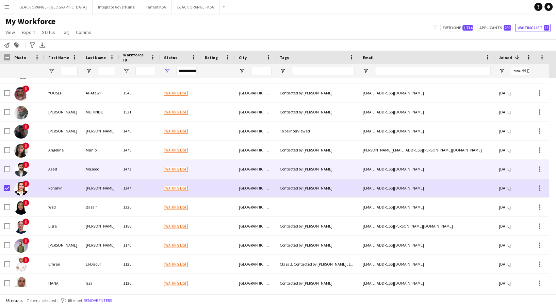
click at [6, 166] on div at bounding box center [7, 169] width 6 height 19
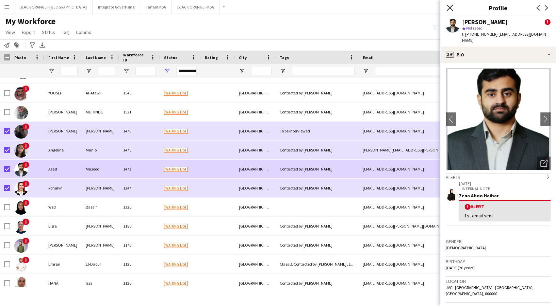
click at [452, 7] on icon "Close pop-in" at bounding box center [449, 7] width 6 height 6
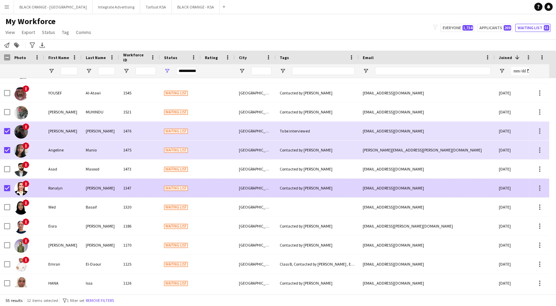
click at [10, 191] on div "!" at bounding box center [27, 188] width 34 height 19
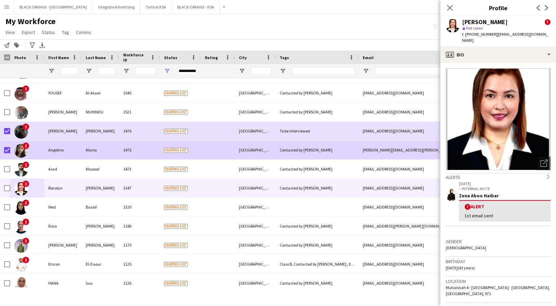
click at [9, 148] on div "! [PERSON_NAME] 1475 Waiting list Dubai Contacted by Zena [EMAIL_ADDRESS][PERSO…" at bounding box center [390, 150] width 780 height 19
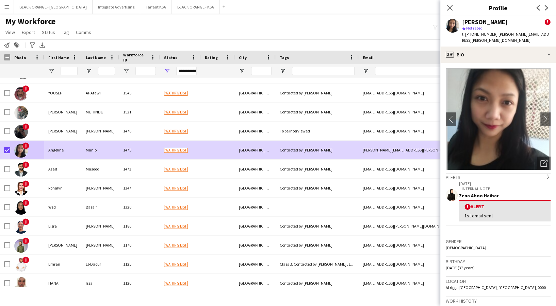
click at [452, 3] on div "Close pop-in" at bounding box center [449, 8] width 19 height 16
click at [450, 4] on app-icon "Close pop-in" at bounding box center [450, 8] width 10 height 10
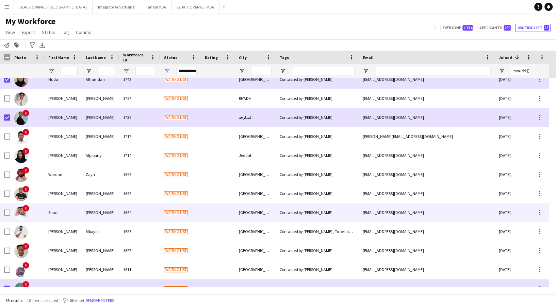
scroll to position [266, 0]
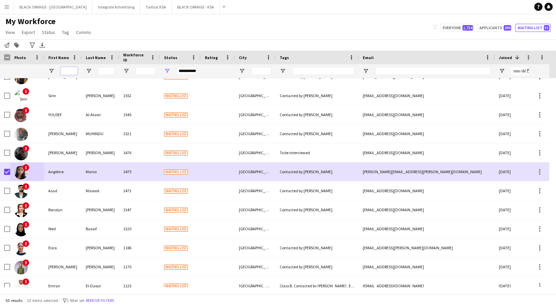
click at [73, 69] on input "First Name Filter Input" at bounding box center [69, 71] width 17 height 8
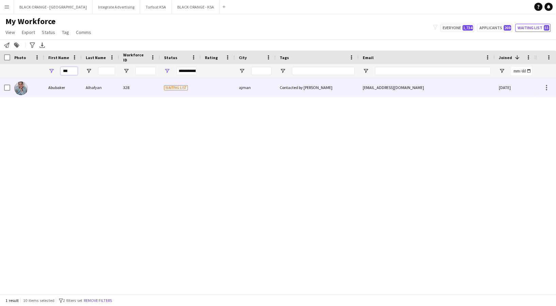
type input "***"
click at [87, 80] on div "Alhafyan" at bounding box center [100, 87] width 37 height 19
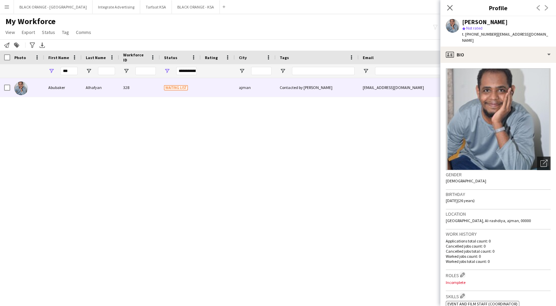
click at [540, 160] on icon "Open photos pop-in" at bounding box center [543, 163] width 7 height 7
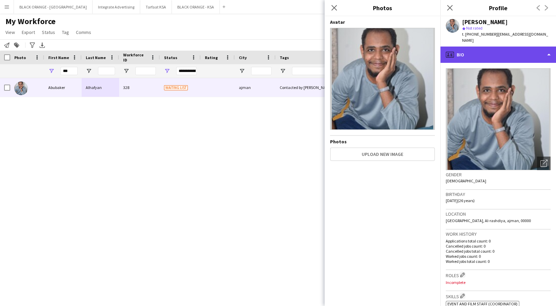
click at [488, 52] on div "profile Bio" at bounding box center [498, 55] width 116 height 16
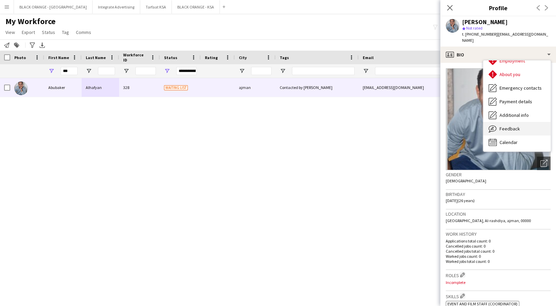
click at [495, 126] on icon "Feedback" at bounding box center [492, 129] width 8 height 8
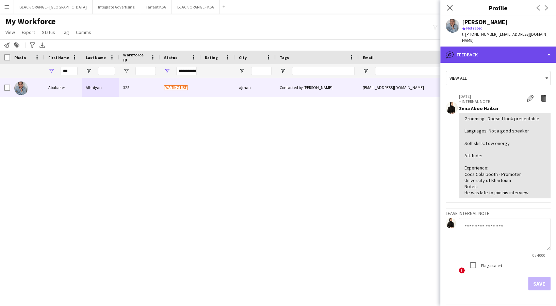
click at [495, 47] on div "bubble-pencil Feedback" at bounding box center [498, 55] width 116 height 16
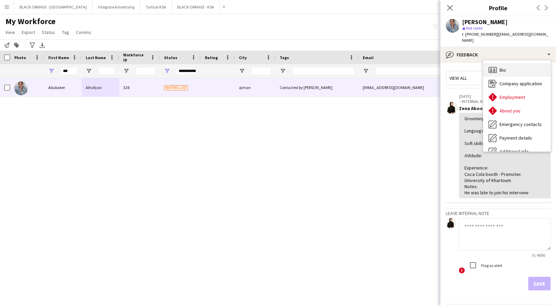
click at [505, 63] on div "Bio Bio" at bounding box center [516, 70] width 67 height 14
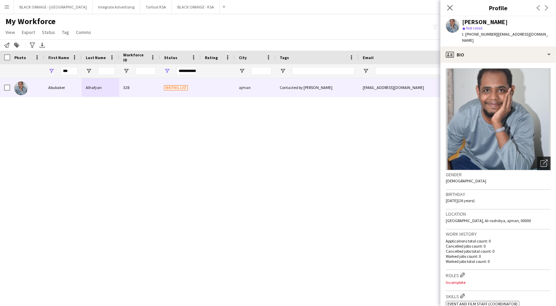
click at [540, 160] on icon "Open photos pop-in" at bounding box center [543, 163] width 7 height 7
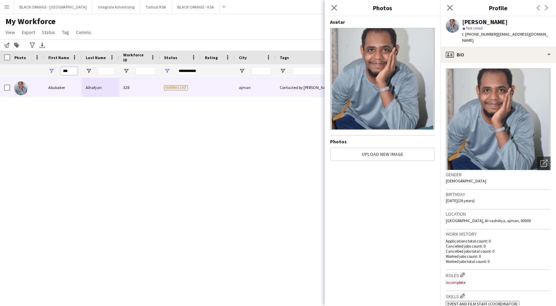
drag, startPoint x: 72, startPoint y: 74, endPoint x: 59, endPoint y: 69, distance: 13.3
click at [59, 69] on div "***" at bounding box center [62, 71] width 37 height 14
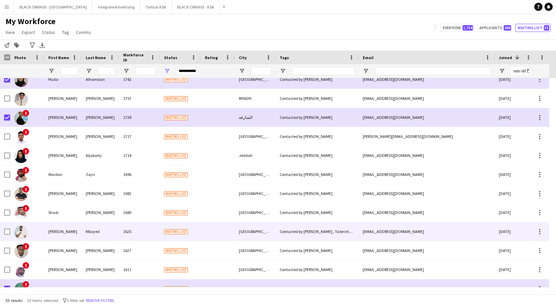
click at [110, 239] on div "Mbayed" at bounding box center [100, 231] width 37 height 19
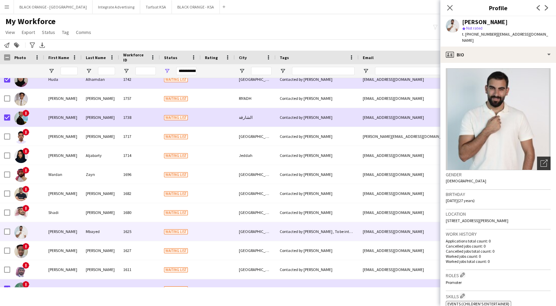
click at [537, 161] on div "Open photos pop-in" at bounding box center [544, 164] width 14 height 14
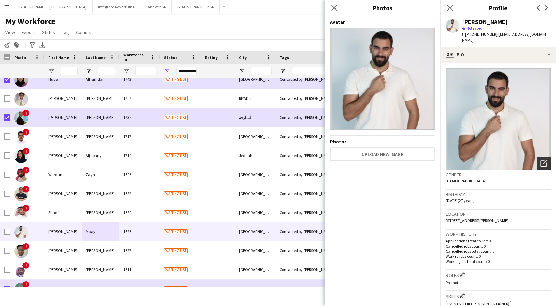
click at [540, 160] on icon "Open photos pop-in" at bounding box center [543, 163] width 7 height 7
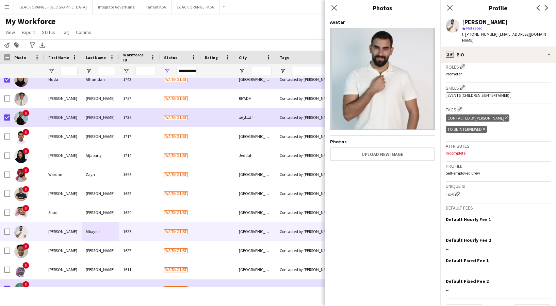
drag, startPoint x: 445, startPoint y: 127, endPoint x: 475, endPoint y: 128, distance: 30.0
click at [475, 128] on app-crew-profile-bio "Open photos pop-in Gender [DEMOGRAPHIC_DATA] Birthday [DEMOGRAPHIC_DATA] (27 ye…" at bounding box center [498, 185] width 116 height 244
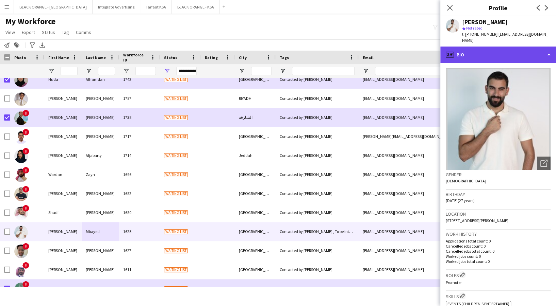
click at [479, 47] on div "profile Bio" at bounding box center [498, 55] width 116 height 16
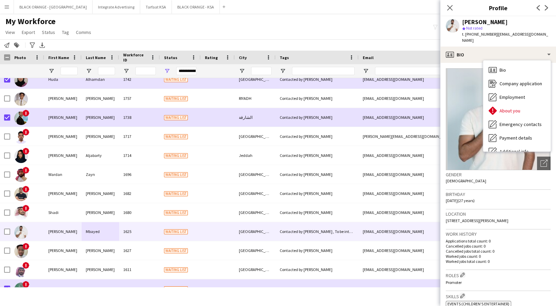
click at [504, 61] on div "Bio Bio Company application Company application Employment Employment About you…" at bounding box center [516, 106] width 67 height 91
click at [503, 63] on div "Bio Bio" at bounding box center [516, 70] width 67 height 14
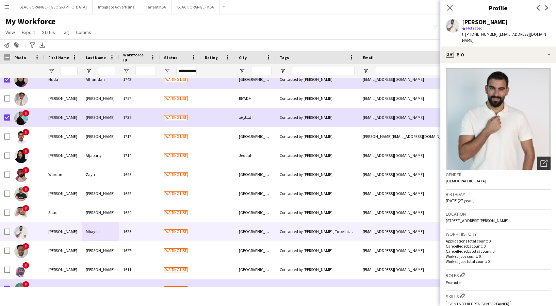
click at [541, 157] on div "Open photos pop-in" at bounding box center [544, 164] width 14 height 14
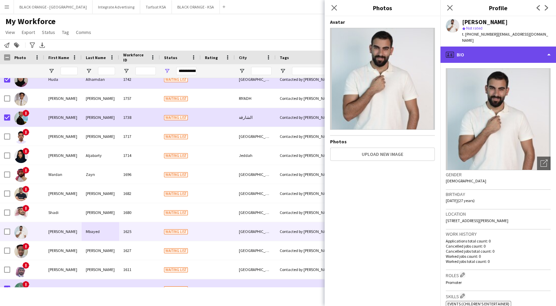
click at [526, 47] on div "profile Bio" at bounding box center [498, 55] width 116 height 16
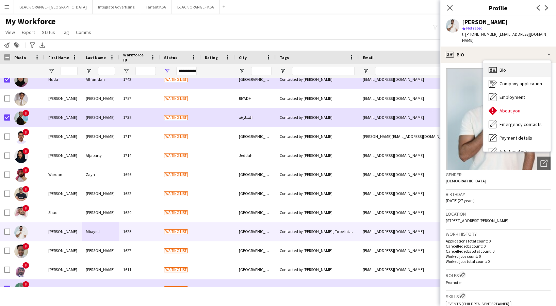
click at [508, 66] on div "Bio Bio" at bounding box center [516, 70] width 67 height 14
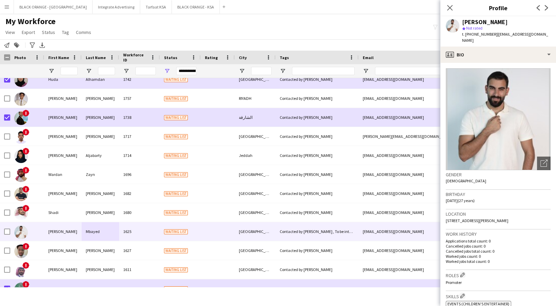
click at [445, 4] on div "Close pop-in" at bounding box center [449, 8] width 19 height 16
click at [447, 5] on icon at bounding box center [449, 7] width 6 height 6
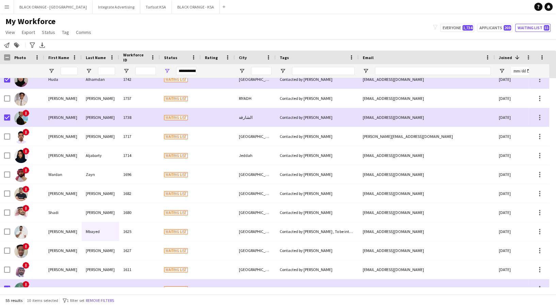
click at [9, 55] on div at bounding box center [5, 58] width 10 height 14
click at [9, 53] on div at bounding box center [5, 58] width 10 height 14
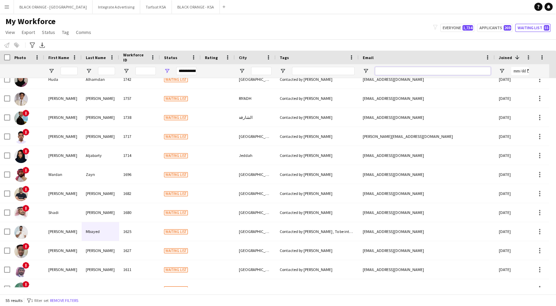
click at [405, 71] on input "Email Filter Input" at bounding box center [433, 71] width 116 height 8
paste input "**********"
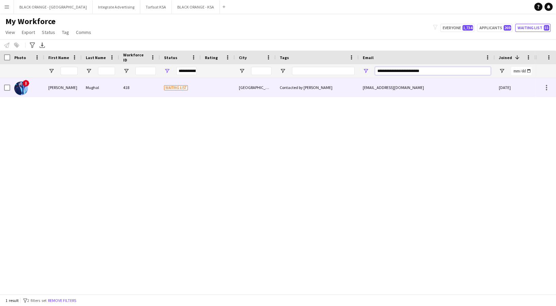
type input "**********"
click at [237, 90] on div "[GEOGRAPHIC_DATA]" at bounding box center [255, 87] width 41 height 19
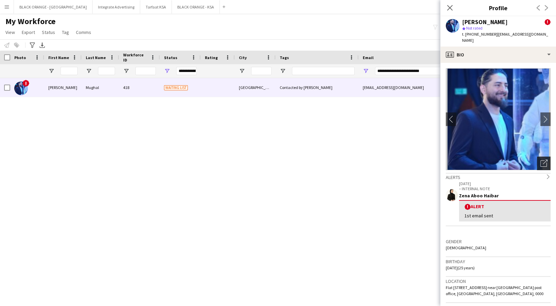
drag, startPoint x: 541, startPoint y: 155, endPoint x: 535, endPoint y: 157, distance: 5.5
click at [540, 157] on div "Open photos pop-in" at bounding box center [544, 164] width 14 height 14
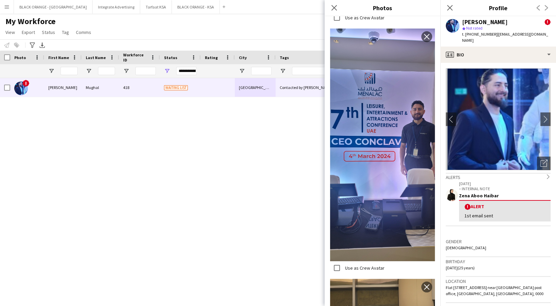
scroll to position [2268, 0]
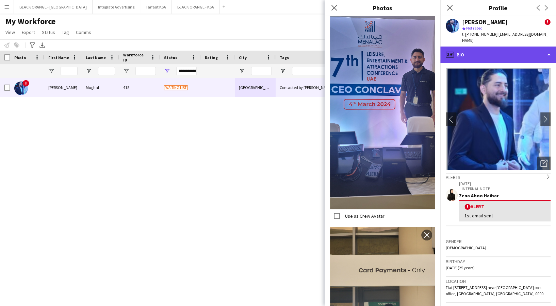
click at [499, 47] on div "profile Bio" at bounding box center [498, 55] width 116 height 16
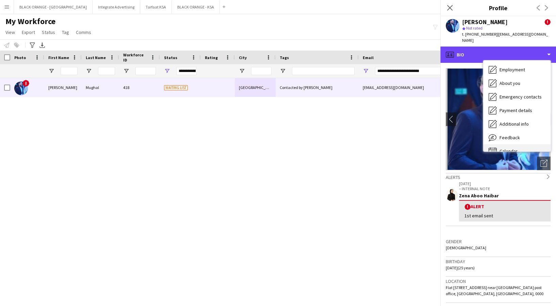
scroll to position [36, 0]
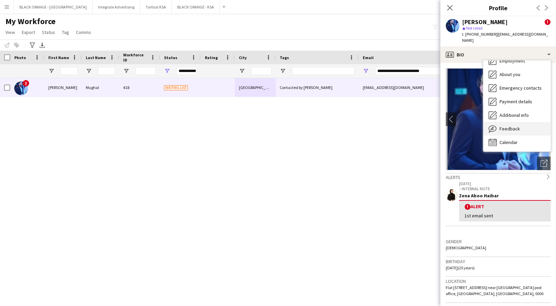
click at [510, 126] on span "Feedback" at bounding box center [509, 129] width 20 height 6
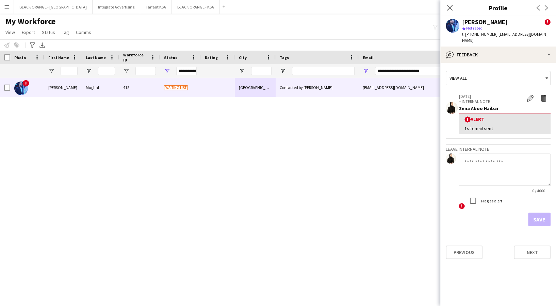
click at [485, 169] on textarea at bounding box center [505, 170] width 92 height 32
paste textarea "**********"
click at [496, 168] on textarea "**********" at bounding box center [505, 170] width 92 height 32
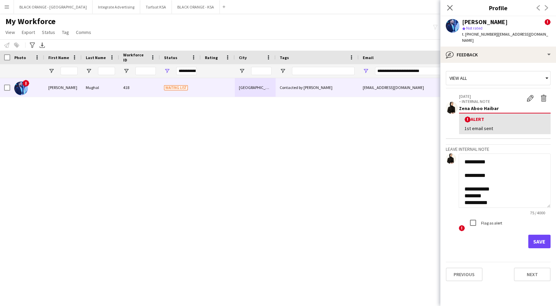
drag, startPoint x: 544, startPoint y: 176, endPoint x: 514, endPoint y: 203, distance: 39.5
click at [555, 218] on app-crew-profile-feedback-tab "**********" at bounding box center [498, 185] width 116 height 244
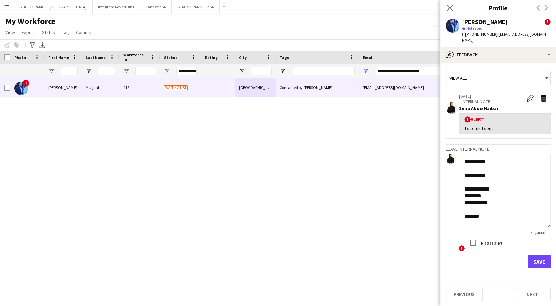
click at [492, 180] on textarea "**********" at bounding box center [505, 191] width 92 height 74
drag, startPoint x: 484, startPoint y: 199, endPoint x: 490, endPoint y: 202, distance: 6.7
click at [485, 200] on textarea "**********" at bounding box center [505, 191] width 92 height 74
click at [488, 195] on textarea "**********" at bounding box center [505, 191] width 92 height 74
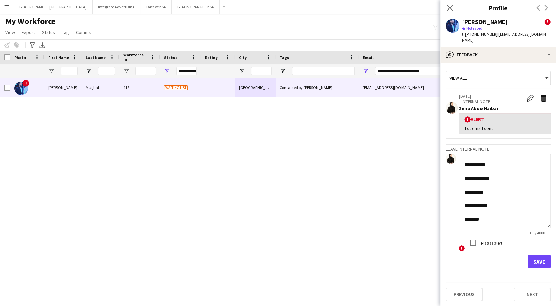
type textarea "**********"
click at [543, 256] on button "Save" at bounding box center [539, 262] width 22 height 14
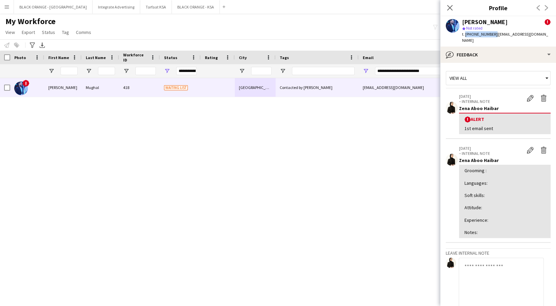
drag, startPoint x: 464, startPoint y: 35, endPoint x: 492, endPoint y: 35, distance: 27.2
click at [492, 35] on span "t. [PHONE_NUMBER]" at bounding box center [479, 34] width 35 height 5
copy span "[PHONE_NUMBER]"
click at [523, 37] on div "[PERSON_NAME] ! star Not rated t. [PHONE_NUMBER] | [EMAIL_ADDRESS][DOMAIN_NAME]" at bounding box center [498, 31] width 116 height 30
click at [530, 193] on div "Grooming : Languages: Soft skills: Attitude: Experience: Notes:" at bounding box center [504, 202] width 81 height 68
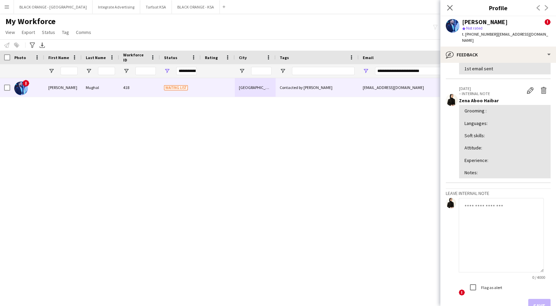
scroll to position [90, 0]
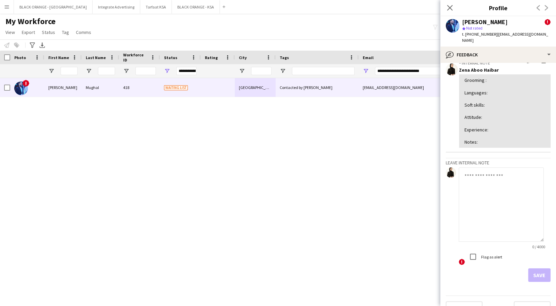
click at [487, 208] on textarea at bounding box center [501, 205] width 85 height 74
type textarea "*******"
click at [528, 269] on button "Save" at bounding box center [539, 276] width 22 height 14
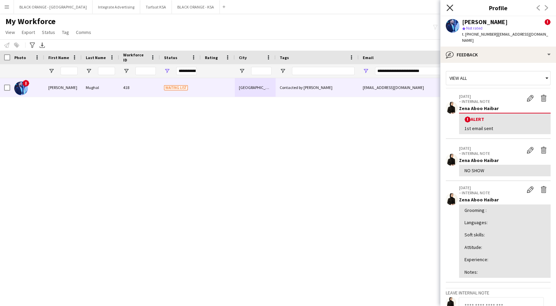
click at [448, 10] on icon at bounding box center [449, 7] width 6 height 6
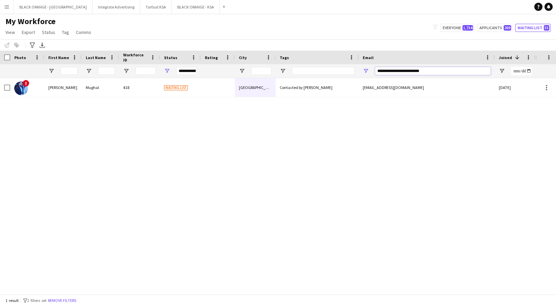
drag, startPoint x: 437, startPoint y: 75, endPoint x: 377, endPoint y: 75, distance: 60.2
click at [377, 75] on input "**********" at bounding box center [433, 71] width 116 height 8
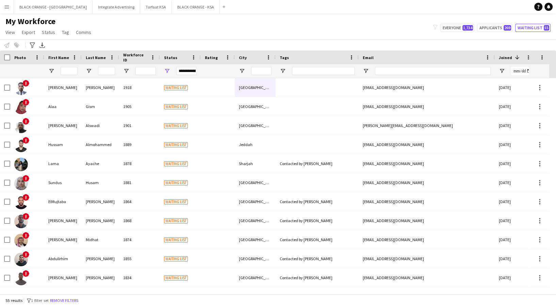
drag, startPoint x: 514, startPoint y: 38, endPoint x: 506, endPoint y: 45, distance: 11.1
click at [514, 38] on div "My Workforce View Views Default view New view Update view Delete view Edit name…" at bounding box center [278, 27] width 556 height 23
click at [422, 73] on input "Email Filter Input" at bounding box center [433, 71] width 116 height 8
paste input "**********"
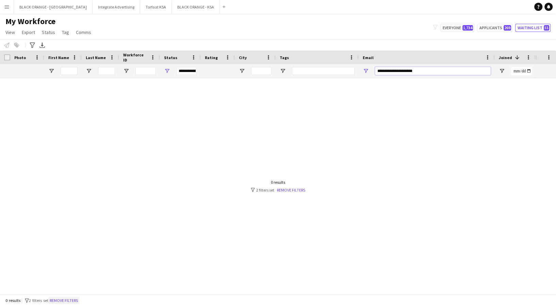
type input "**********"
click at [535, 121] on div at bounding box center [278, 183] width 556 height 210
click at [76, 299] on button "Remove filters" at bounding box center [63, 300] width 31 height 7
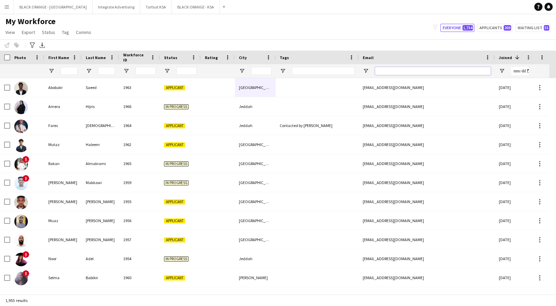
click at [396, 71] on input "Email Filter Input" at bounding box center [433, 71] width 116 height 8
paste input "**********"
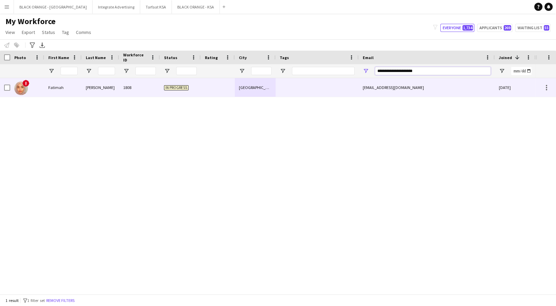
type input "**********"
click at [298, 90] on div at bounding box center [317, 87] width 83 height 19
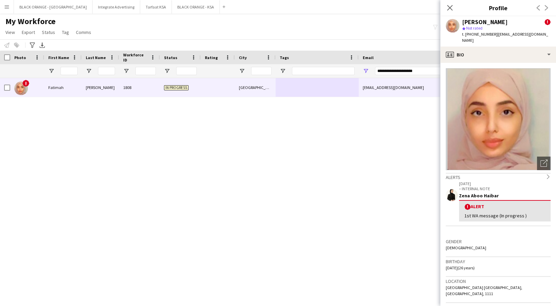
click at [7, 133] on div "! [PERSON_NAME] 1808 In progress [GEOGRAPHIC_DATA] [EMAIL_ADDRESS][DOMAIN_NAME]…" at bounding box center [267, 183] width 535 height 210
drag, startPoint x: 426, startPoint y: 71, endPoint x: 369, endPoint y: 67, distance: 57.3
click at [369, 69] on div "**********" at bounding box center [427, 71] width 136 height 14
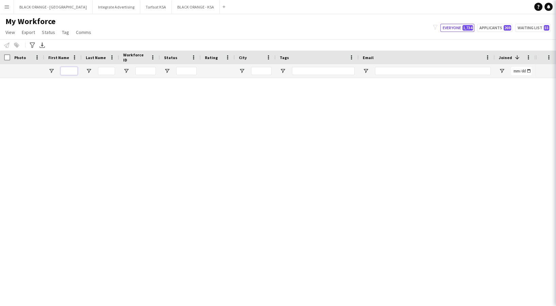
click at [66, 70] on input "First Name Filter Input" at bounding box center [69, 71] width 17 height 8
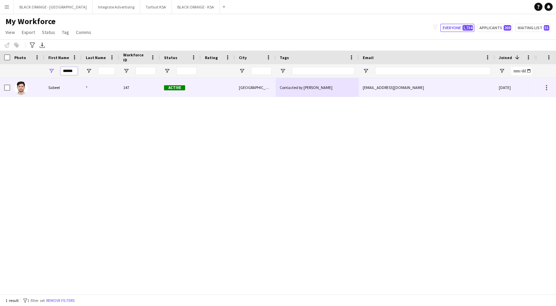
type input "******"
click at [82, 92] on div "*" at bounding box center [100, 87] width 37 height 19
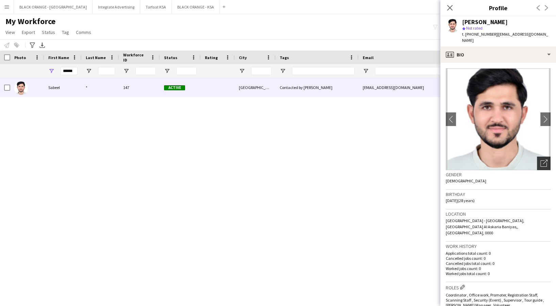
click at [540, 160] on icon "Open photos pop-in" at bounding box center [543, 163] width 7 height 7
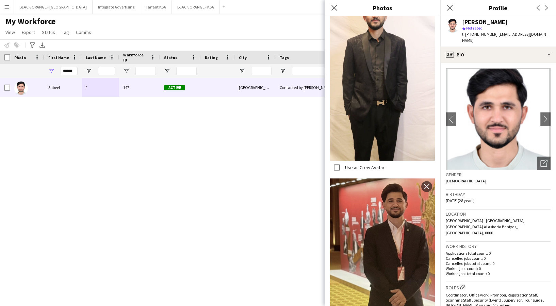
scroll to position [726, 0]
click at [540, 160] on icon "Open photos pop-in" at bounding box center [543, 163] width 7 height 7
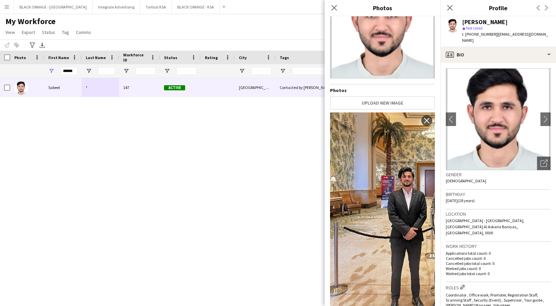
scroll to position [0, 0]
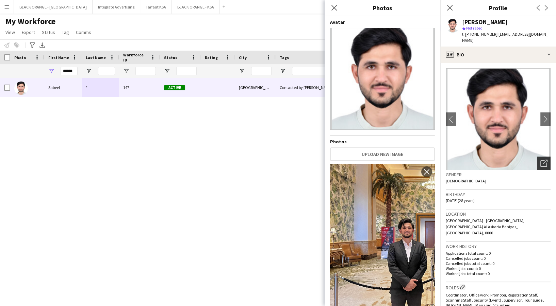
drag, startPoint x: 535, startPoint y: 153, endPoint x: 538, endPoint y: 163, distance: 9.6
click at [537, 157] on div "Open photos pop-in" at bounding box center [544, 164] width 14 height 14
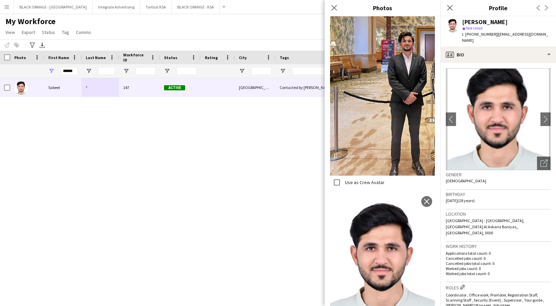
scroll to position [227, 0]
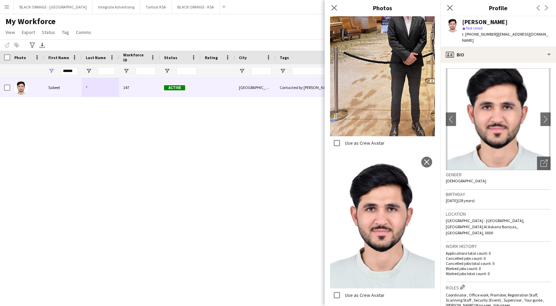
drag, startPoint x: 12, startPoint y: 116, endPoint x: 7, endPoint y: 112, distance: 6.5
click at [12, 115] on div "Sabeel * 147 Active [GEOGRAPHIC_DATA] Contacted by Zena [EMAIL_ADDRESS][DOMAIN_…" at bounding box center [267, 183] width 535 height 210
click at [332, 5] on icon "Close pop-in" at bounding box center [334, 7] width 6 height 6
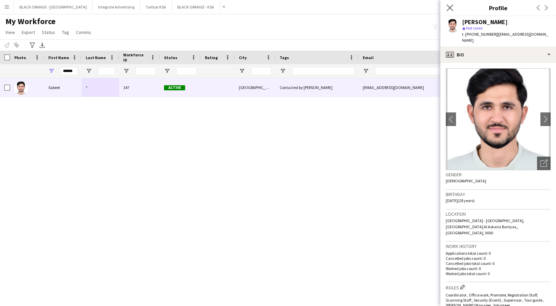
click at [446, 6] on app-icon "Close pop-in" at bounding box center [450, 8] width 10 height 10
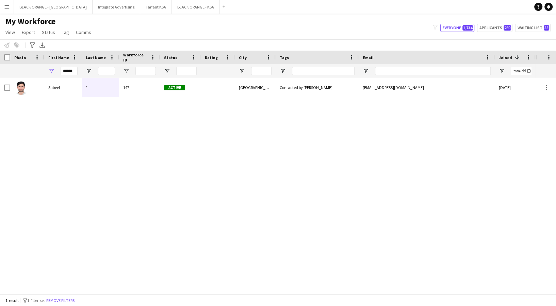
click at [79, 71] on div "******" at bounding box center [62, 71] width 37 height 14
drag, startPoint x: 75, startPoint y: 71, endPoint x: 27, endPoint y: 67, distance: 48.1
click at [31, 69] on div at bounding box center [390, 71] width 780 height 14
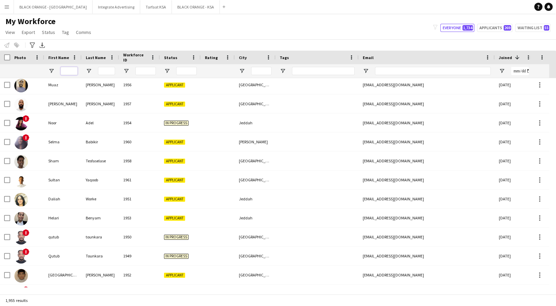
scroll to position [317, 0]
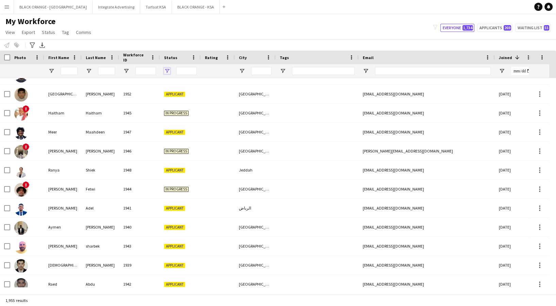
click at [166, 71] on span "Open Filter Menu" at bounding box center [167, 71] width 6 height 6
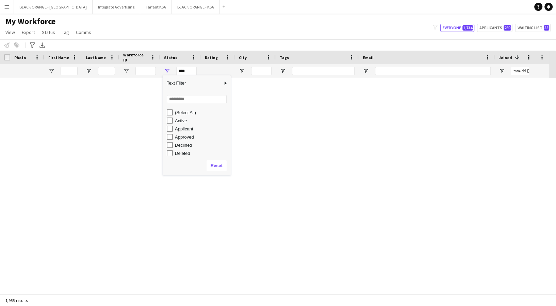
scroll to position [0, 0]
type input "**********"
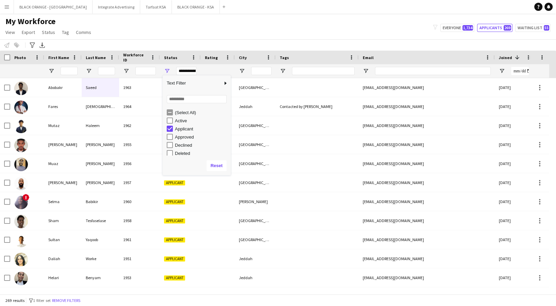
click at [219, 31] on div "My Workforce View Views Default view New view Update view Delete view Edit name…" at bounding box center [278, 27] width 556 height 23
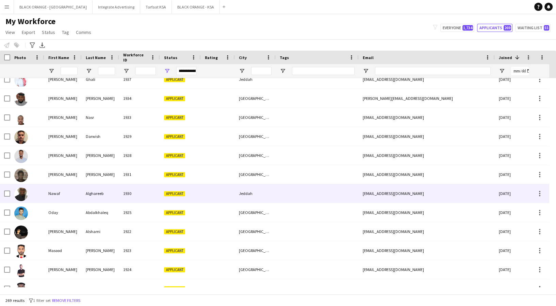
scroll to position [453, 0]
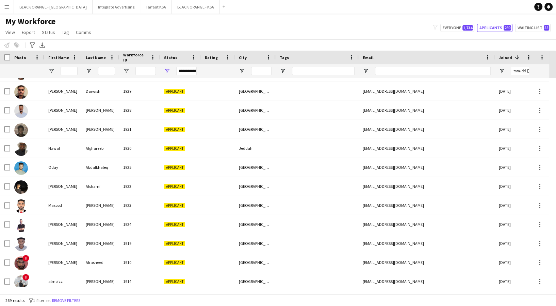
click at [18, 30] on app-page-menu "View Views Default view New view Update view Delete view Edit name Customise vi…" at bounding box center [49, 33] width 98 height 13
drag, startPoint x: 14, startPoint y: 22, endPoint x: 29, endPoint y: 29, distance: 16.4
click at [14, 22] on span "My Workforce" at bounding box center [30, 21] width 50 height 10
click at [65, 301] on button "Remove filters" at bounding box center [66, 300] width 31 height 7
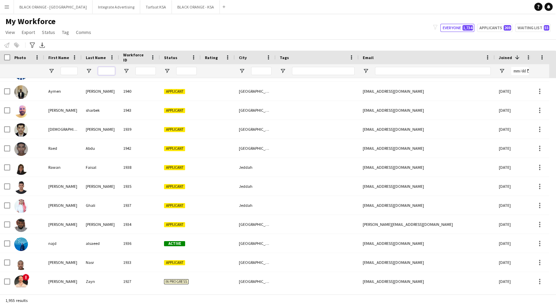
click at [103, 68] on input "Last Name Filter Input" at bounding box center [106, 71] width 17 height 8
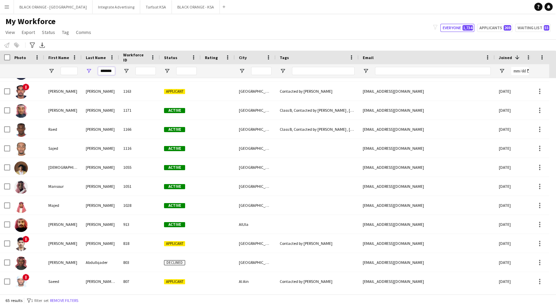
type input "********"
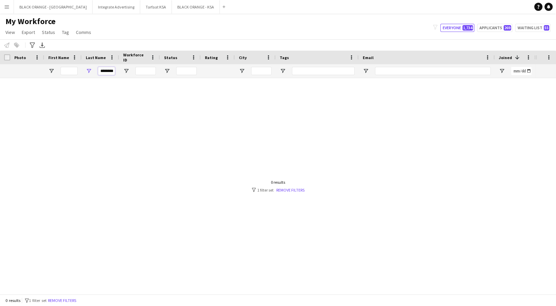
scroll to position [0, 0]
drag, startPoint x: 114, startPoint y: 70, endPoint x: 86, endPoint y: 70, distance: 28.6
click at [86, 70] on div "********" at bounding box center [100, 71] width 37 height 14
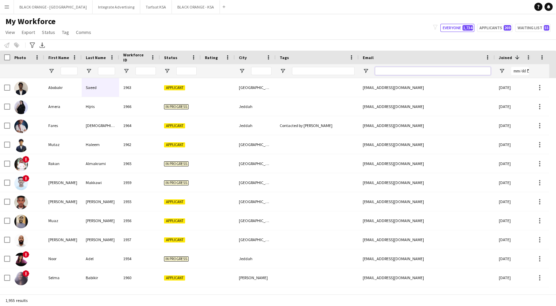
click at [394, 68] on input "Email Filter Input" at bounding box center [433, 71] width 116 height 8
click at [167, 71] on span "Open Filter Menu" at bounding box center [167, 71] width 6 height 6
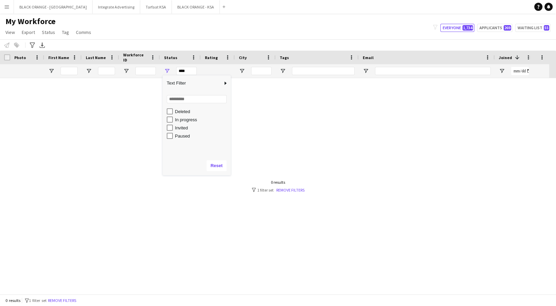
scroll to position [43, 0]
type input "**********"
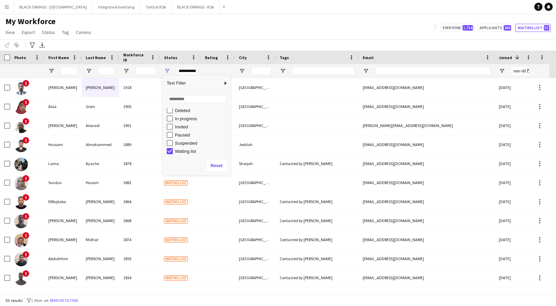
click at [207, 37] on div "My Workforce View Views Default view New view Update view Delete view Edit name…" at bounding box center [278, 27] width 556 height 23
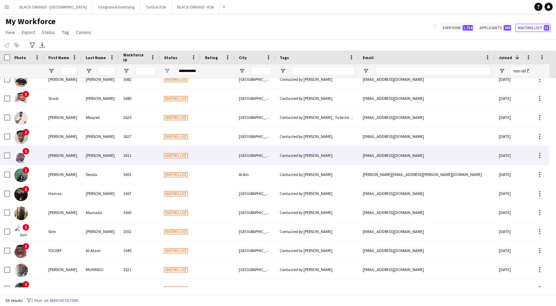
scroll to position [453, 0]
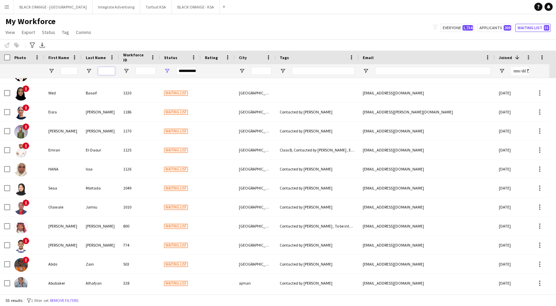
click at [102, 71] on input "Last Name Filter Input" at bounding box center [106, 71] width 17 height 8
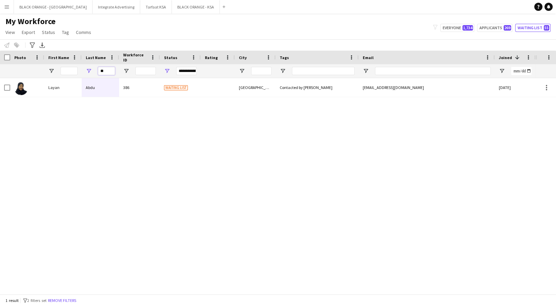
type input "*"
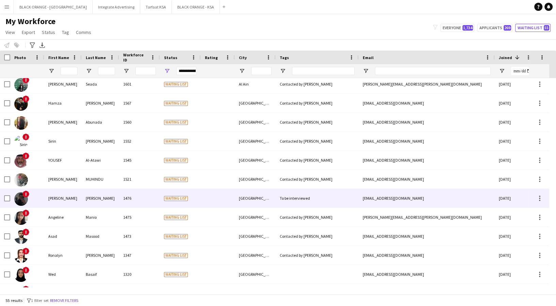
click at [143, 194] on div "1476" at bounding box center [139, 198] width 41 height 19
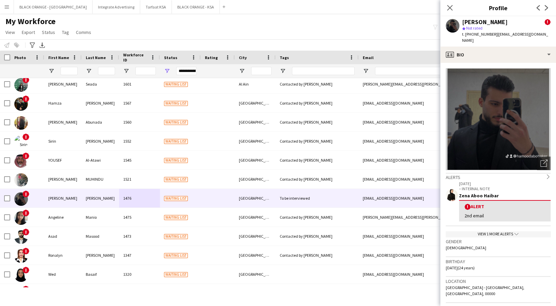
drag, startPoint x: 465, startPoint y: 33, endPoint x: 490, endPoint y: 35, distance: 24.9
click at [490, 35] on span "t. [PHONE_NUMBER]" at bounding box center [479, 34] width 35 height 5
drag, startPoint x: 492, startPoint y: 34, endPoint x: 480, endPoint y: 33, distance: 12.3
click at [480, 33] on span "t. [PHONE_NUMBER]" at bounding box center [479, 34] width 35 height 5
drag, startPoint x: 468, startPoint y: 33, endPoint x: 483, endPoint y: 30, distance: 15.6
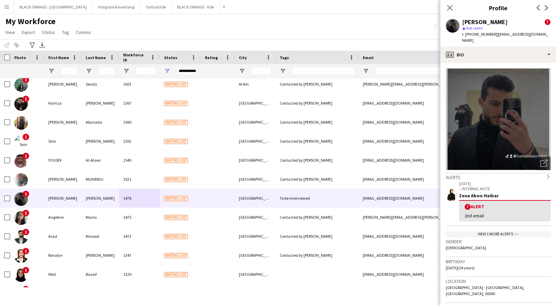
click at [490, 33] on span "t. [PHONE_NUMBER]" at bounding box center [479, 34] width 35 height 5
drag, startPoint x: 485, startPoint y: 32, endPoint x: 492, endPoint y: 23, distance: 11.9
click at [492, 23] on div "[PERSON_NAME]" at bounding box center [485, 22] width 46 height 6
drag, startPoint x: 464, startPoint y: 34, endPoint x: 493, endPoint y: 36, distance: 28.3
click at [493, 36] on div "t. [PHONE_NUMBER] | [EMAIL_ADDRESS][DOMAIN_NAME]" at bounding box center [506, 37] width 88 height 12
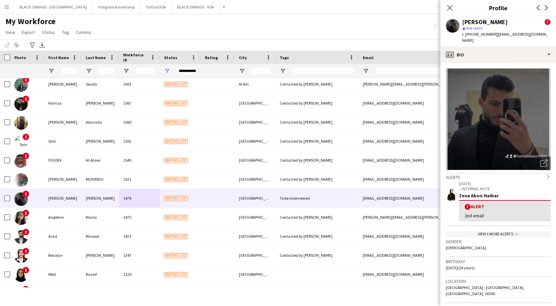
copy span "[PHONE_NUMBER]"
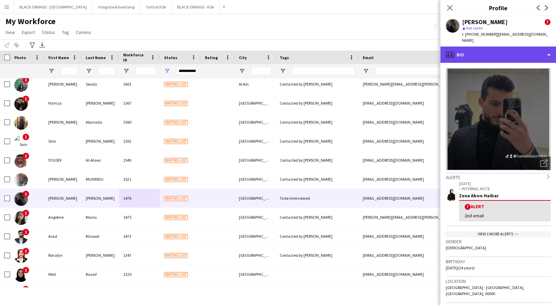
click at [501, 48] on div "profile Bio" at bounding box center [498, 55] width 116 height 16
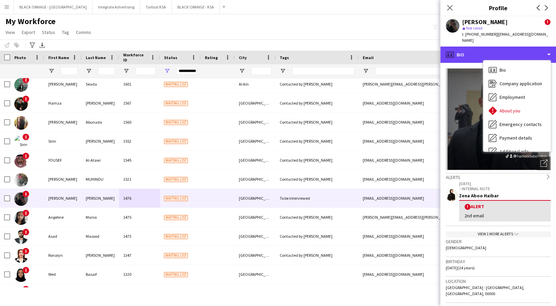
scroll to position [36, 0]
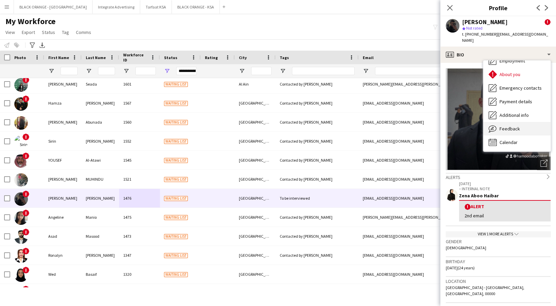
click at [505, 125] on div "Feedback Feedback" at bounding box center [516, 129] width 67 height 14
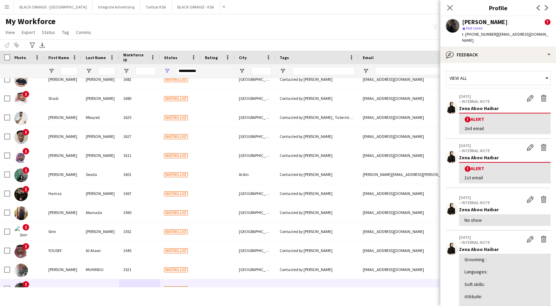
scroll to position [90, 0]
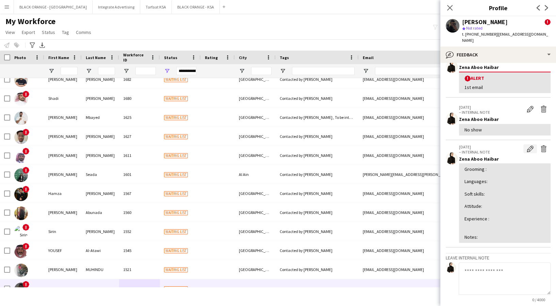
click at [527, 146] on app-icon "Edit internal note" at bounding box center [530, 149] width 7 height 7
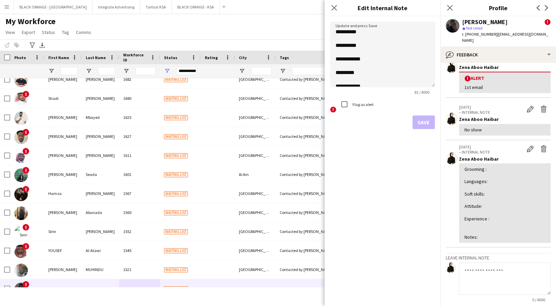
drag, startPoint x: 431, startPoint y: 57, endPoint x: 421, endPoint y: 200, distance: 143.2
click at [424, 87] on textarea "**********" at bounding box center [382, 55] width 105 height 66
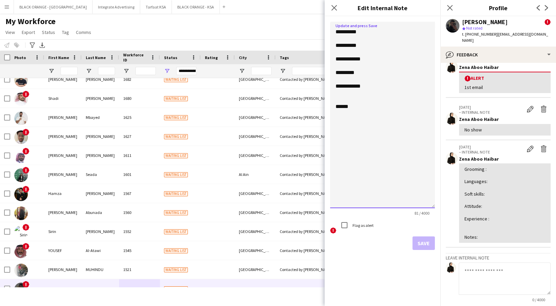
click at [366, 108] on textarea "**********" at bounding box center [382, 115] width 105 height 187
type textarea "**********"
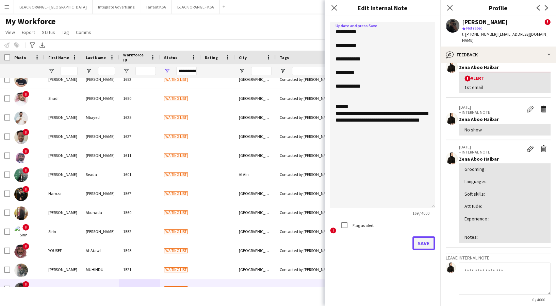
click at [424, 245] on button "Save" at bounding box center [423, 244] width 22 height 14
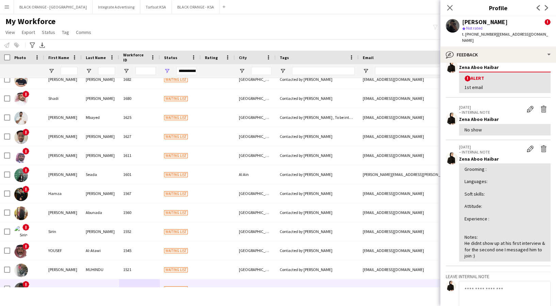
scroll to position [0, 0]
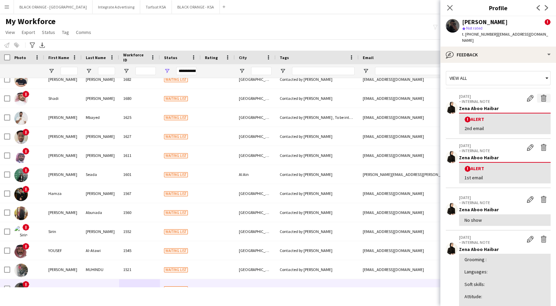
click at [540, 95] on app-icon "Delete alert" at bounding box center [543, 98] width 7 height 7
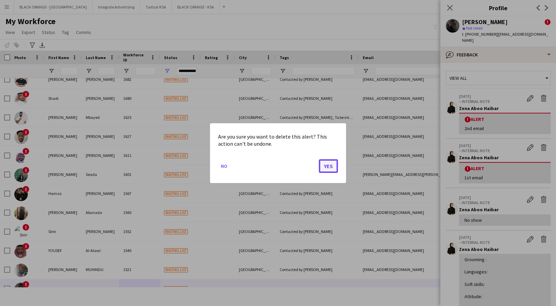
click at [328, 167] on button "Yes" at bounding box center [328, 166] width 19 height 14
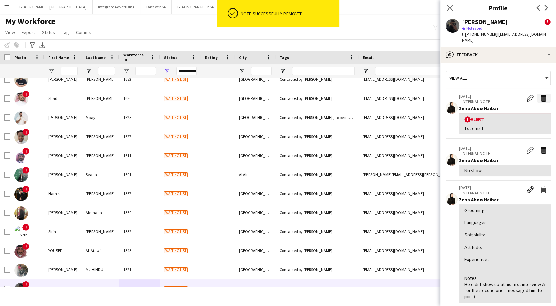
click at [540, 95] on app-icon "Delete alert" at bounding box center [543, 98] width 7 height 7
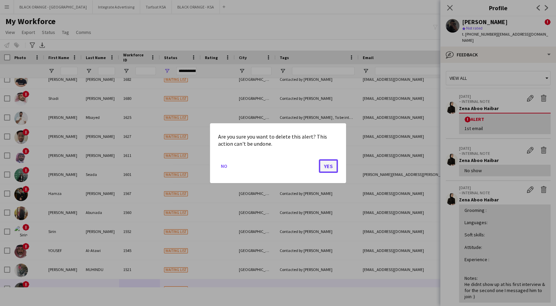
click at [330, 164] on button "Yes" at bounding box center [328, 166] width 19 height 14
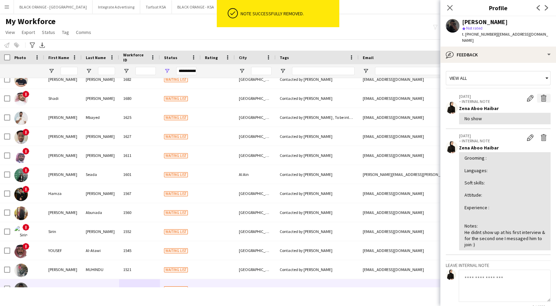
click at [540, 95] on app-icon "Delete internal note" at bounding box center [543, 98] width 7 height 7
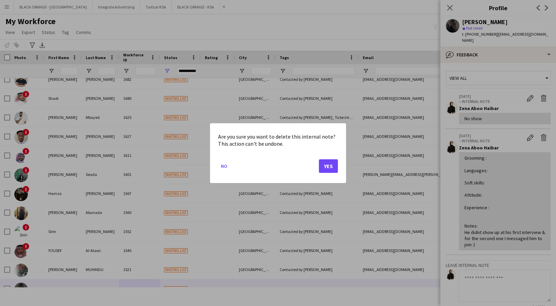
click at [338, 166] on div "Are you sure you want to delete this internal note? This action can't be undone…" at bounding box center [278, 153] width 136 height 60
click at [328, 165] on button "Yes" at bounding box center [328, 166] width 19 height 14
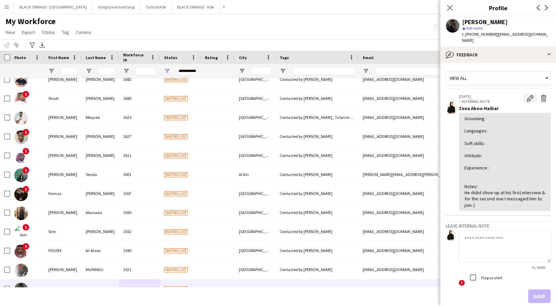
drag, startPoint x: 525, startPoint y: 90, endPoint x: 520, endPoint y: 90, distance: 4.4
click at [527, 95] on app-icon "Edit internal note" at bounding box center [530, 98] width 7 height 7
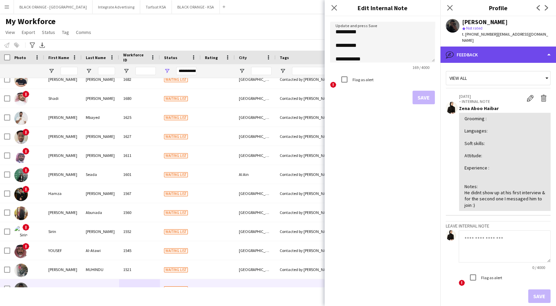
click at [498, 50] on div "bubble-pencil Feedback" at bounding box center [498, 55] width 116 height 16
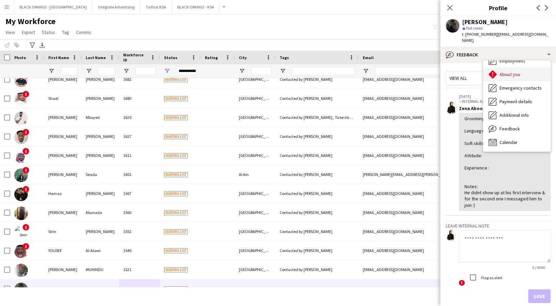
click at [508, 71] on span "About you" at bounding box center [509, 74] width 21 height 6
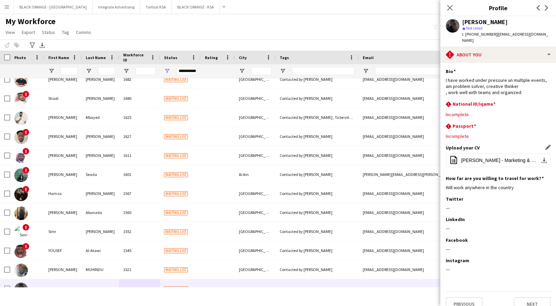
scroll to position [4, 0]
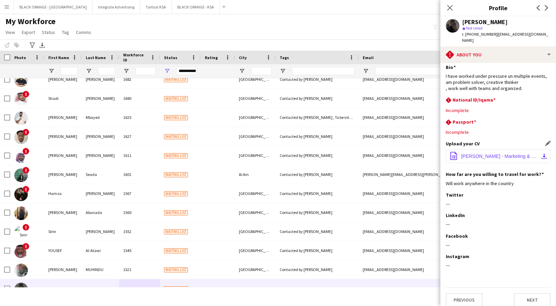
click at [490, 154] on span "[PERSON_NAME] - Marketing & Social Media Specialist - Resume (2).pdf" at bounding box center [499, 156] width 77 height 5
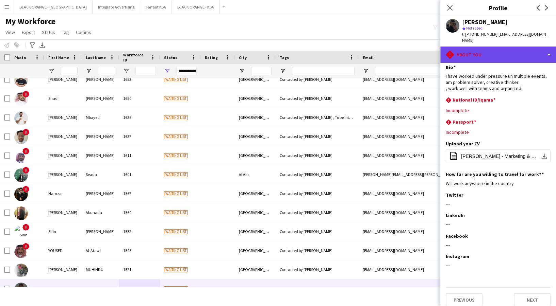
click at [492, 52] on div "rhombus-alert About you" at bounding box center [498, 55] width 116 height 16
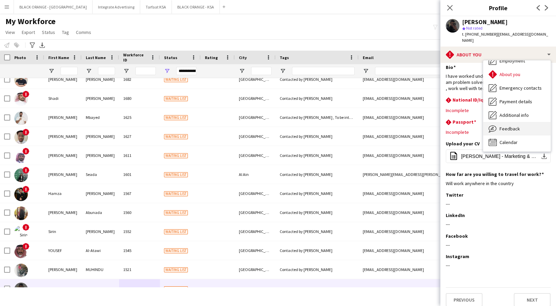
click at [512, 122] on div "Feedback Feedback" at bounding box center [516, 129] width 67 height 14
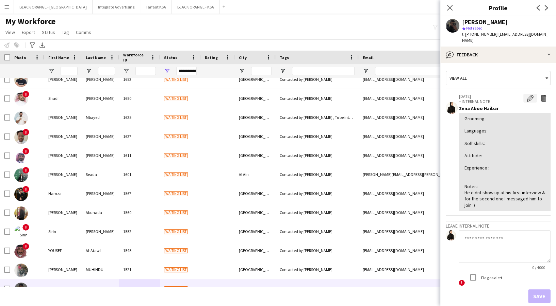
click at [527, 95] on app-icon "Edit internal note" at bounding box center [530, 98] width 7 height 7
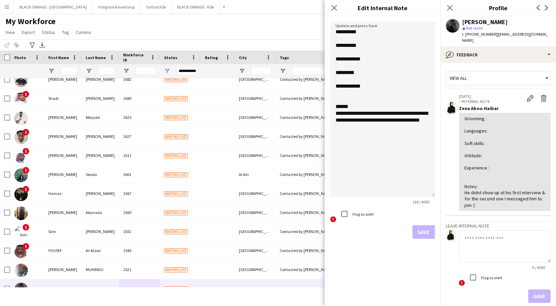
drag, startPoint x: 432, startPoint y: 57, endPoint x: 407, endPoint y: 188, distance: 132.6
click at [414, 197] on textarea "**********" at bounding box center [382, 110] width 105 height 176
click at [371, 89] on textarea "**********" at bounding box center [382, 112] width 105 height 181
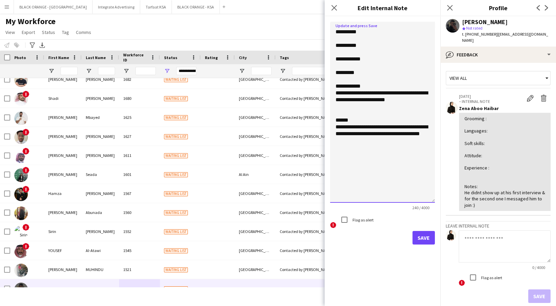
type textarea "**********"
click at [425, 240] on button "Save" at bounding box center [423, 238] width 22 height 14
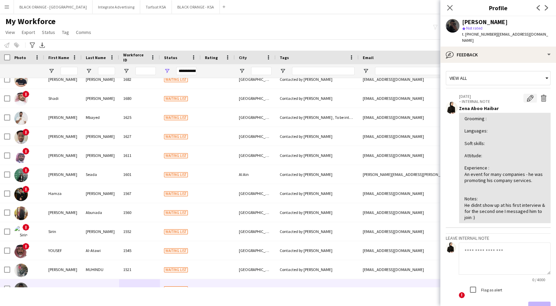
click at [523, 94] on button "Edit internal note" at bounding box center [530, 98] width 14 height 9
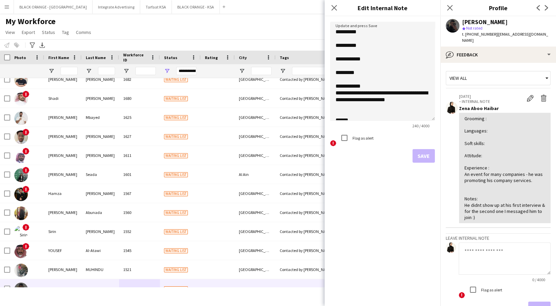
drag, startPoint x: 429, startPoint y: 59, endPoint x: 430, endPoint y: 153, distance: 93.5
click at [433, 121] on textarea "**********" at bounding box center [382, 71] width 105 height 99
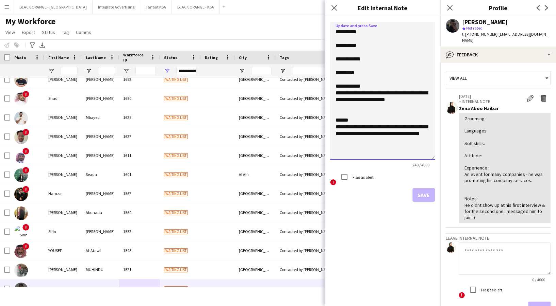
click at [376, 61] on textarea "**********" at bounding box center [382, 91] width 105 height 138
type textarea "**********"
click at [420, 195] on button "Save" at bounding box center [423, 195] width 22 height 14
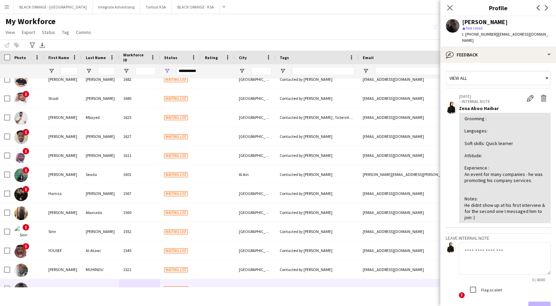
drag, startPoint x: 535, startPoint y: 21, endPoint x: 529, endPoint y: 27, distance: 8.2
click at [535, 21] on div "[PERSON_NAME]" at bounding box center [506, 22] width 88 height 6
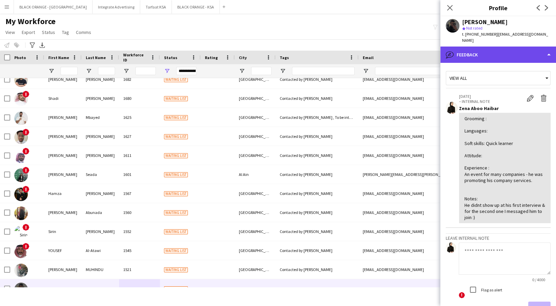
click at [513, 49] on div "bubble-pencil Feedback" at bounding box center [498, 55] width 116 height 16
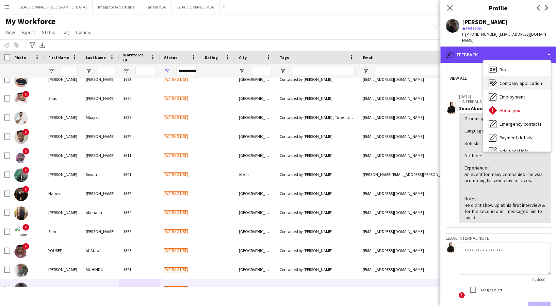
scroll to position [0, 0]
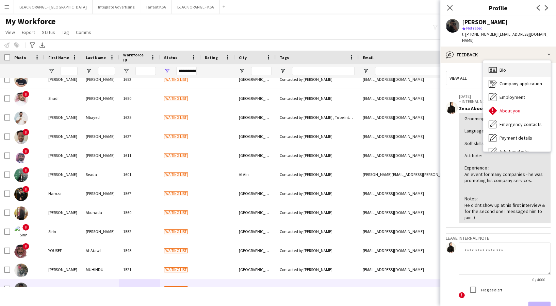
click at [518, 65] on div "Bio Bio" at bounding box center [516, 70] width 67 height 14
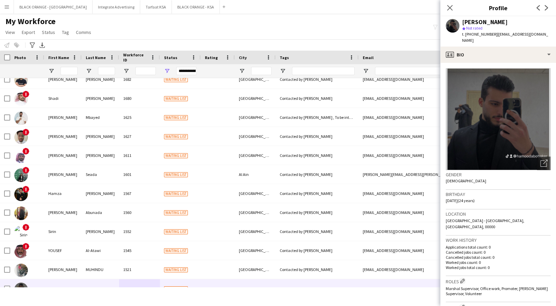
click at [536, 190] on div "Birthday [DEMOGRAPHIC_DATA] (24 years)" at bounding box center [498, 200] width 105 height 20
click at [540, 160] on icon "Open photos pop-in" at bounding box center [543, 163] width 7 height 7
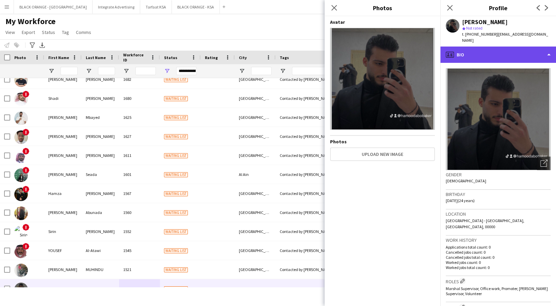
click at [526, 47] on div "profile Bio" at bounding box center [498, 55] width 116 height 16
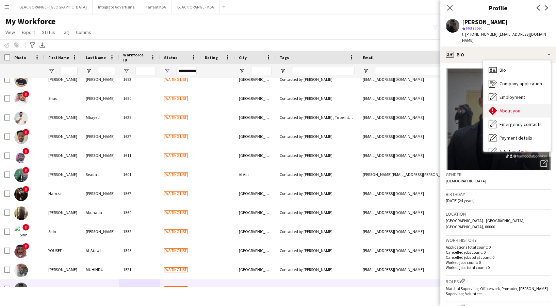
click at [512, 108] on span "About you" at bounding box center [509, 111] width 21 height 6
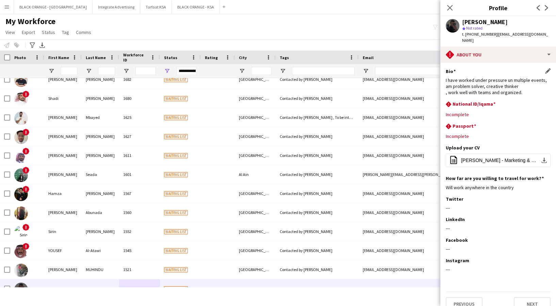
click at [533, 77] on div "I have worked under pressure un multiple events, am problem solver, creative th…" at bounding box center [498, 86] width 105 height 19
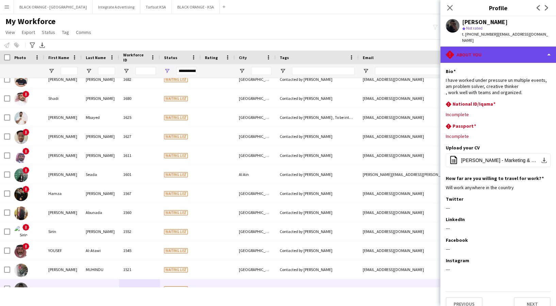
click at [516, 49] on div "rhombus-alert About you" at bounding box center [498, 55] width 116 height 16
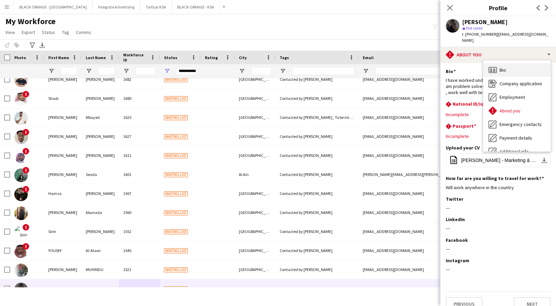
click at [524, 63] on div "Bio Bio" at bounding box center [516, 70] width 67 height 14
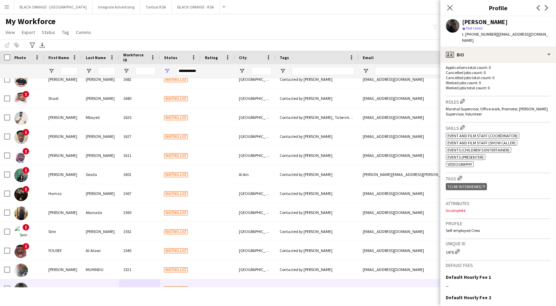
scroll to position [181, 0]
click at [524, 74] on p "Cancelled jobs total count: 0" at bounding box center [498, 76] width 105 height 5
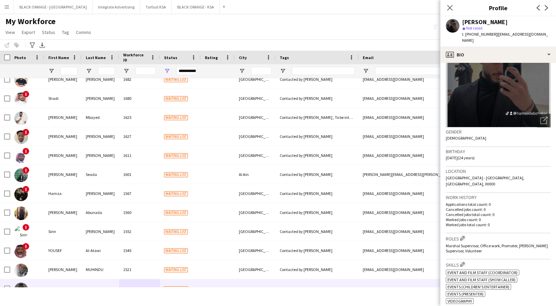
scroll to position [0, 0]
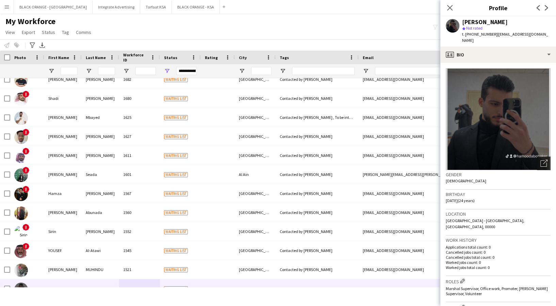
click at [537, 161] on div "Open photos pop-in" at bounding box center [544, 164] width 14 height 14
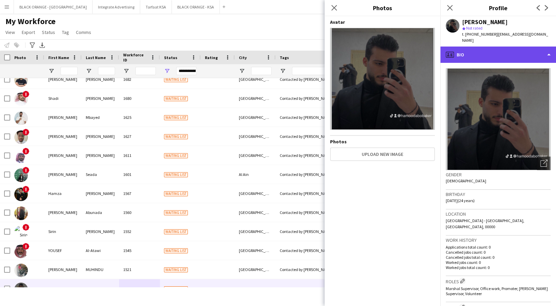
click at [487, 51] on div "profile Bio" at bounding box center [498, 55] width 116 height 16
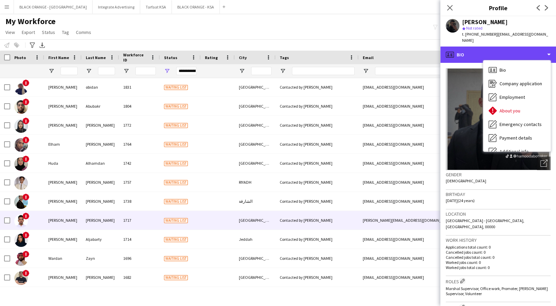
scroll to position [181, 0]
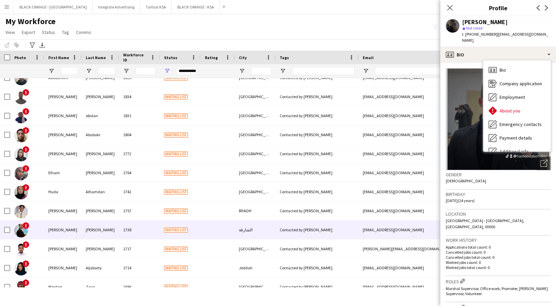
click at [102, 232] on div "[PERSON_NAME]" at bounding box center [100, 230] width 37 height 19
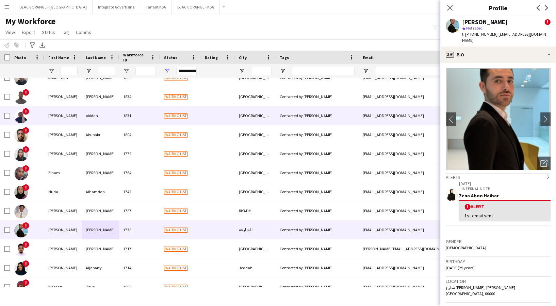
click at [20, 117] on img at bounding box center [21, 117] width 14 height 14
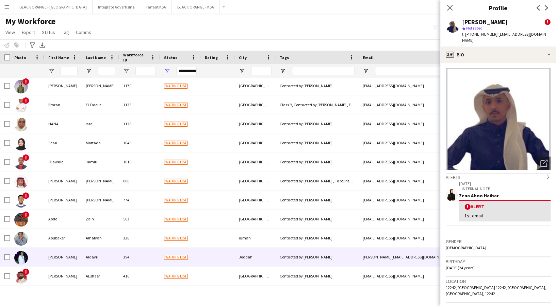
scroll to position [778, 0]
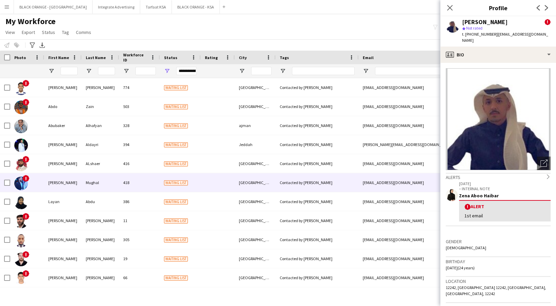
drag, startPoint x: 86, startPoint y: 185, endPoint x: 213, endPoint y: 179, distance: 127.7
click at [86, 185] on div "Mughal" at bounding box center [100, 182] width 37 height 19
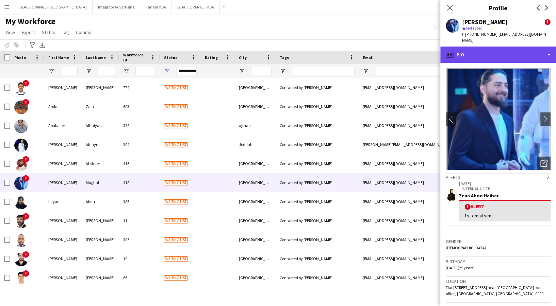
click at [516, 53] on div "profile Bio" at bounding box center [498, 55] width 116 height 16
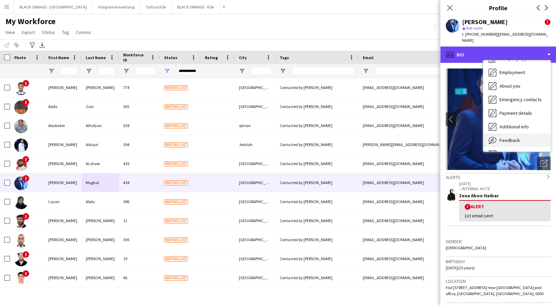
scroll to position [36, 0]
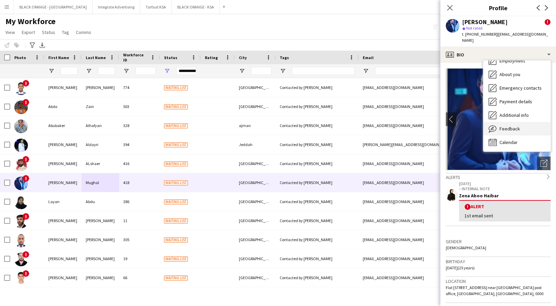
click at [512, 126] on span "Feedback" at bounding box center [509, 129] width 20 height 6
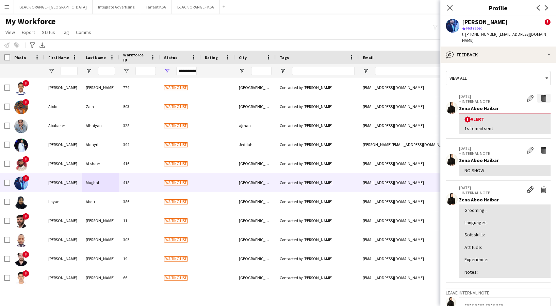
click at [540, 95] on app-icon "Delete alert" at bounding box center [543, 98] width 7 height 7
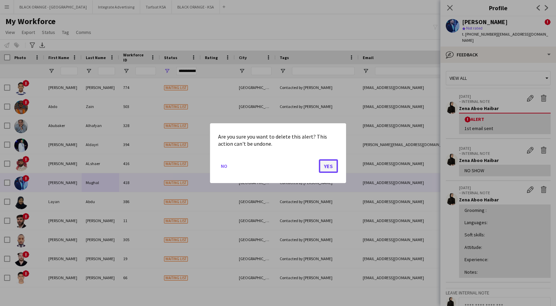
click at [330, 164] on button "Yes" at bounding box center [328, 166] width 19 height 14
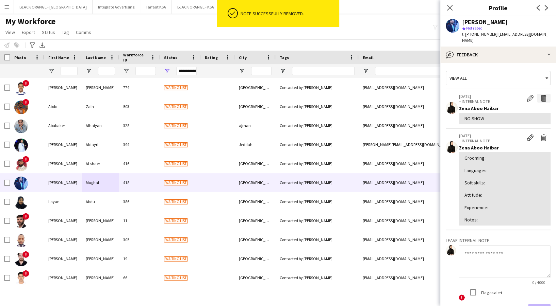
click at [540, 95] on app-icon "Delete internal note" at bounding box center [543, 98] width 7 height 7
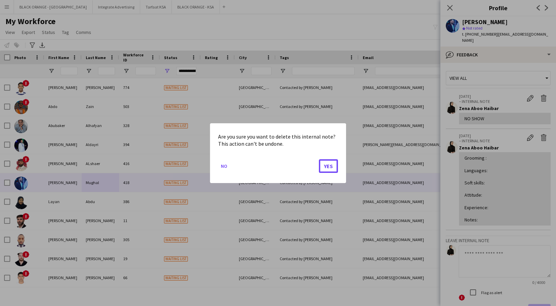
drag, startPoint x: 328, startPoint y: 163, endPoint x: 473, endPoint y: 121, distance: 151.3
click at [328, 163] on button "Yes" at bounding box center [328, 166] width 19 height 14
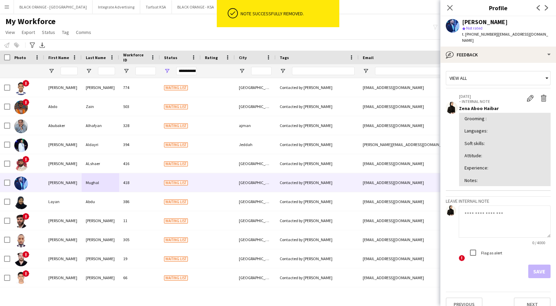
drag, startPoint x: 525, startPoint y: 94, endPoint x: 502, endPoint y: 112, distance: 28.9
click at [527, 95] on app-icon "Edit internal note" at bounding box center [530, 98] width 7 height 7
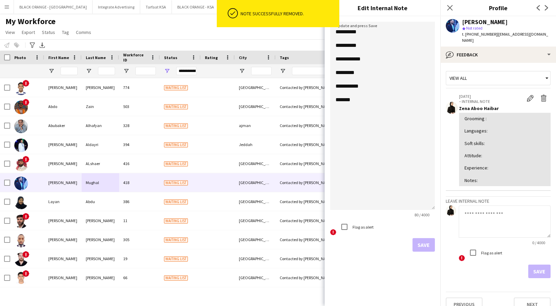
drag, startPoint x: 434, startPoint y: 56, endPoint x: 433, endPoint y: 208, distance: 151.0
click at [433, 208] on textarea "**********" at bounding box center [382, 116] width 105 height 188
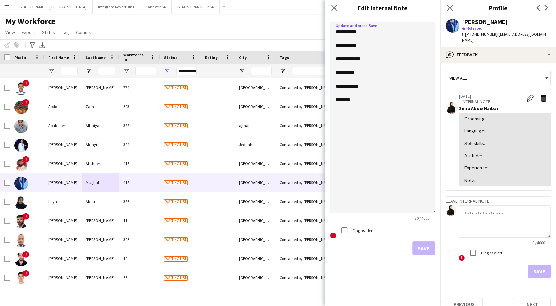
click at [373, 88] on textarea "**********" at bounding box center [382, 118] width 105 height 192
click at [376, 58] on textarea "**********" at bounding box center [382, 118] width 105 height 192
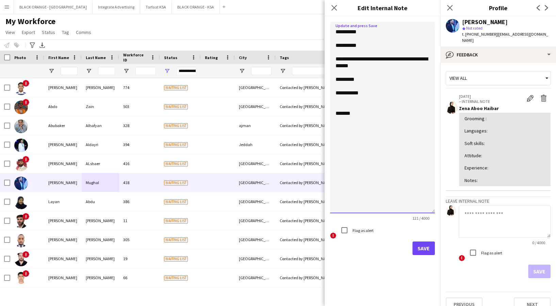
type textarea "**********"
click at [419, 252] on button "Save" at bounding box center [423, 249] width 22 height 14
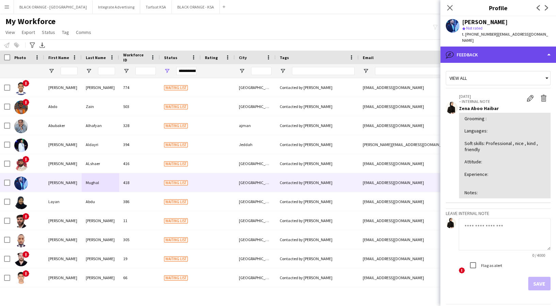
click at [528, 49] on div "bubble-pencil Feedback" at bounding box center [498, 55] width 116 height 16
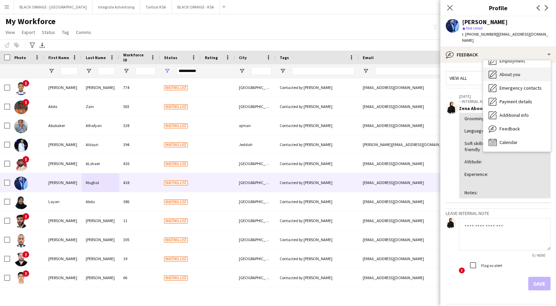
click at [502, 71] on span "About you" at bounding box center [509, 74] width 21 height 6
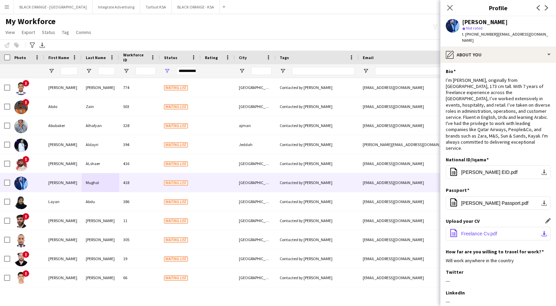
click at [498, 227] on button "office-file-sheet Freelance Cv.pdf download-bottom" at bounding box center [498, 234] width 105 height 14
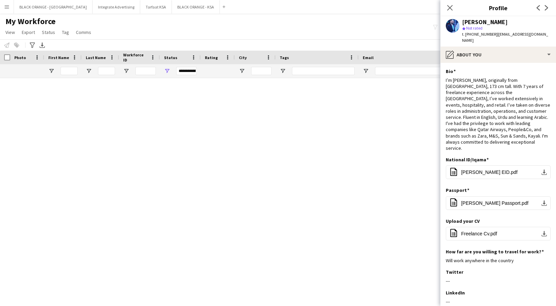
scroll to position [838, 0]
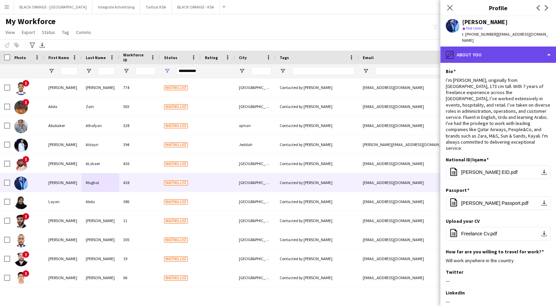
click at [508, 47] on div "pencil4 About you" at bounding box center [498, 55] width 116 height 16
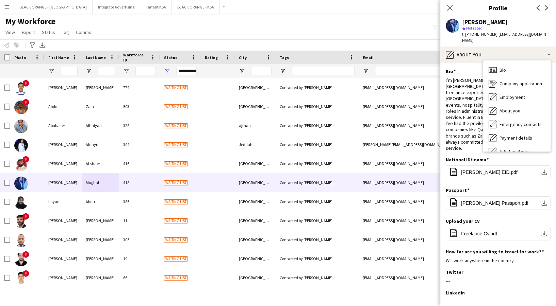
click at [515, 159] on div "Feedback Feedback" at bounding box center [516, 166] width 67 height 14
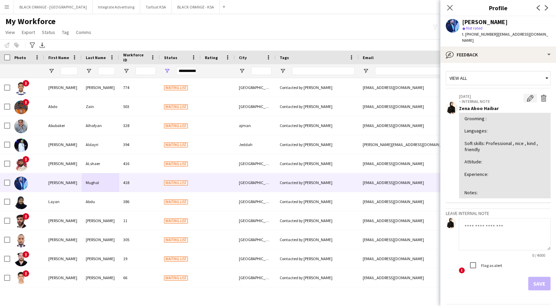
click at [527, 95] on app-icon "Edit internal note" at bounding box center [530, 98] width 7 height 7
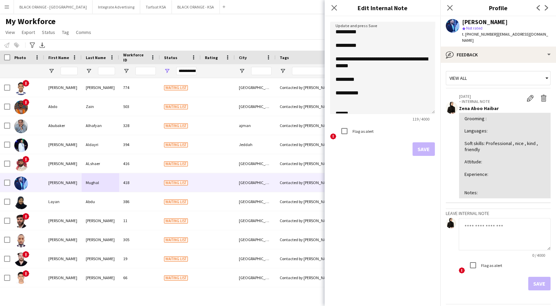
drag, startPoint x: 432, startPoint y: 57, endPoint x: 432, endPoint y: 169, distance: 111.6
click at [437, 162] on form "**********" at bounding box center [383, 88] width 116 height 145
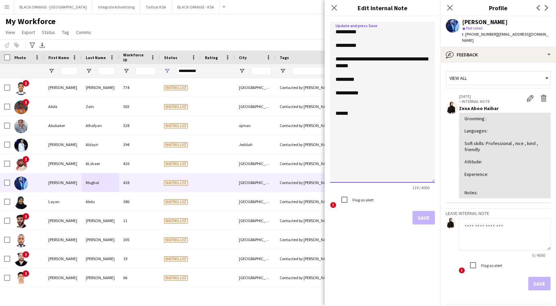
click at [380, 98] on textarea "**********" at bounding box center [382, 102] width 105 height 161
type textarea "**********"
drag, startPoint x: 424, startPoint y: 215, endPoint x: 410, endPoint y: 211, distance: 14.0
click at [423, 215] on button "Save" at bounding box center [423, 218] width 22 height 14
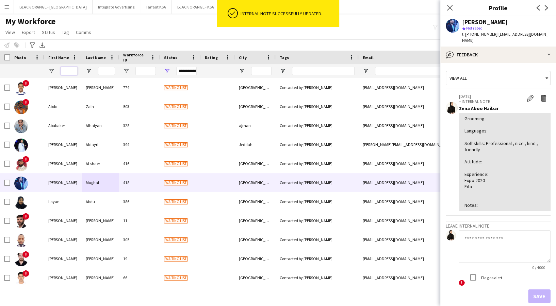
click at [72, 70] on input "First Name Filter Input" at bounding box center [69, 71] width 17 height 8
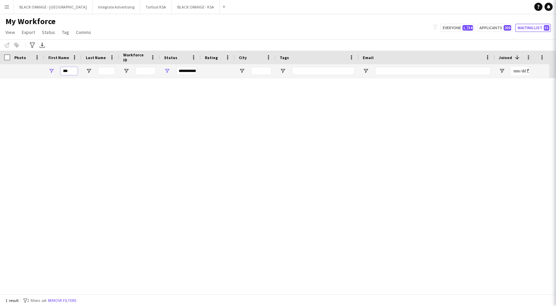
scroll to position [0, 0]
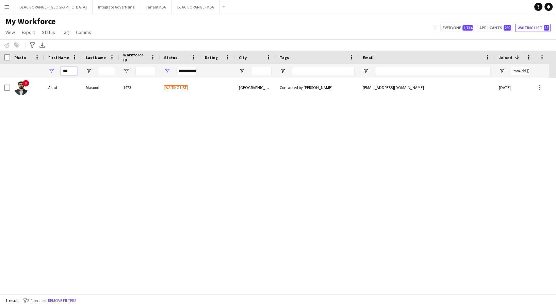
type input "***"
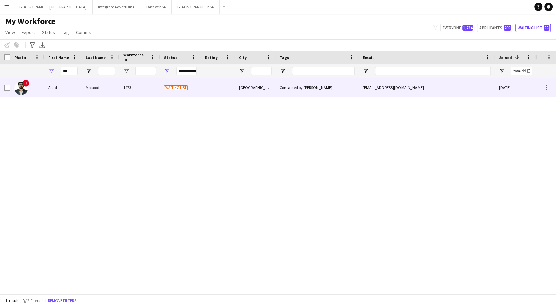
click at [83, 89] on div "Masood" at bounding box center [100, 87] width 37 height 19
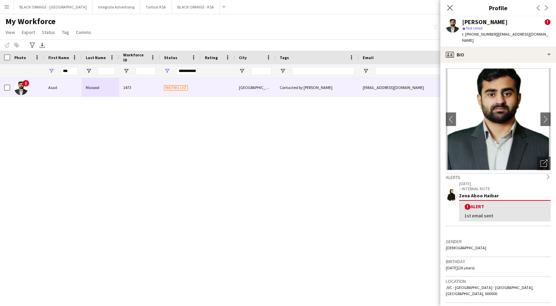
drag, startPoint x: 466, startPoint y: 31, endPoint x: 493, endPoint y: 33, distance: 26.6
click at [493, 34] on div "Asad Masood ! star Not rated t. +971509937218 | asadmasood007@gmail.com" at bounding box center [506, 31] width 88 height 25
click at [491, 26] on div "star Not rated" at bounding box center [506, 28] width 88 height 6
drag, startPoint x: 465, startPoint y: 33, endPoint x: 492, endPoint y: 35, distance: 27.3
click at [492, 35] on div "t. +971509937218 | asadmasood007@gmail.com" at bounding box center [506, 37] width 88 height 12
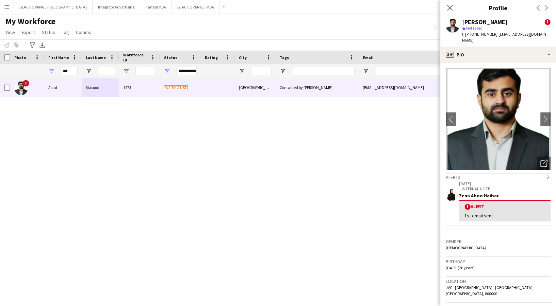
copy span "+971509937218"
drag, startPoint x: 70, startPoint y: 73, endPoint x: 58, endPoint y: 69, distance: 12.4
click at [58, 69] on div "***" at bounding box center [62, 71] width 37 height 14
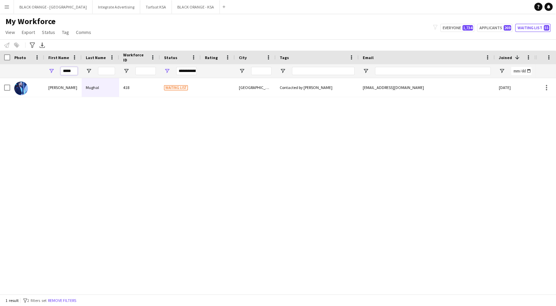
type input "*****"
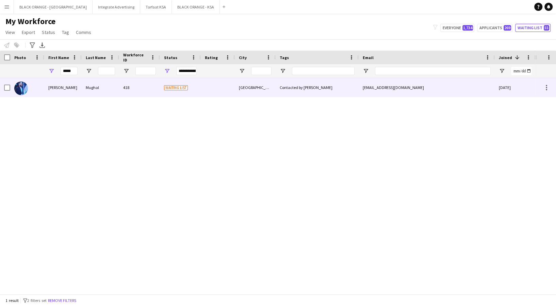
drag, startPoint x: 118, startPoint y: 93, endPoint x: 195, endPoint y: 93, distance: 76.5
click at [118, 91] on div "Mughal" at bounding box center [100, 87] width 37 height 19
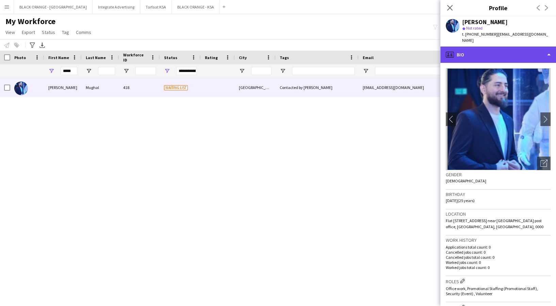
click at [493, 47] on div "profile Bio" at bounding box center [498, 55] width 116 height 16
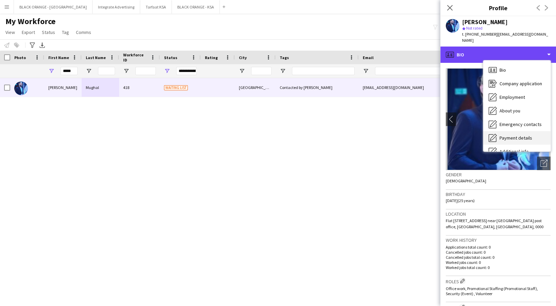
scroll to position [36, 0]
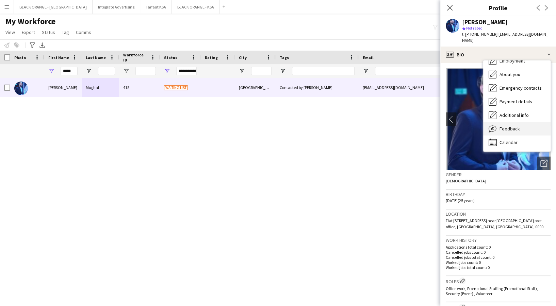
click at [504, 126] on span "Feedback" at bounding box center [509, 129] width 20 height 6
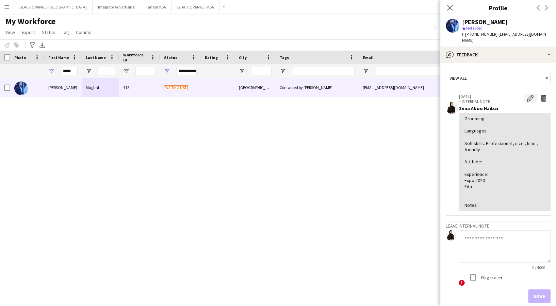
click at [527, 95] on app-icon "Edit internal note" at bounding box center [530, 98] width 7 height 7
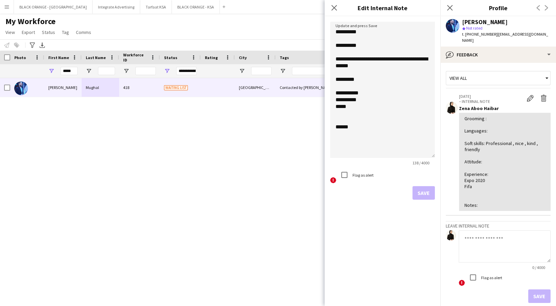
drag, startPoint x: 430, startPoint y: 56, endPoint x: 423, endPoint y: 152, distance: 96.2
click at [423, 152] on textarea "**********" at bounding box center [382, 90] width 105 height 136
drag, startPoint x: 376, startPoint y: 27, endPoint x: 376, endPoint y: 31, distance: 3.7
click at [376, 30] on textarea "**********" at bounding box center [382, 90] width 105 height 136
click at [366, 107] on textarea "**********" at bounding box center [382, 90] width 105 height 136
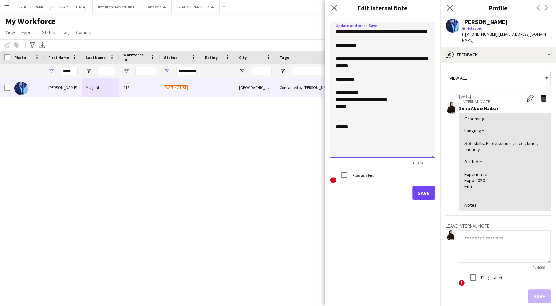
type textarea "**********"
click at [416, 193] on button "Save" at bounding box center [423, 193] width 22 height 14
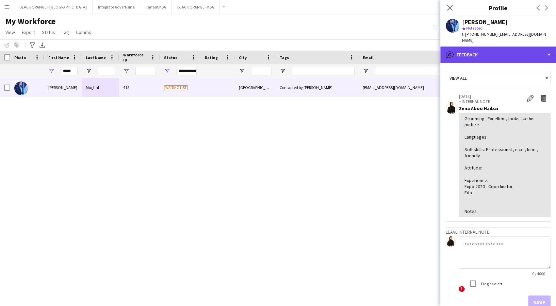
click at [518, 50] on div "bubble-pencil Feedback" at bounding box center [498, 55] width 116 height 16
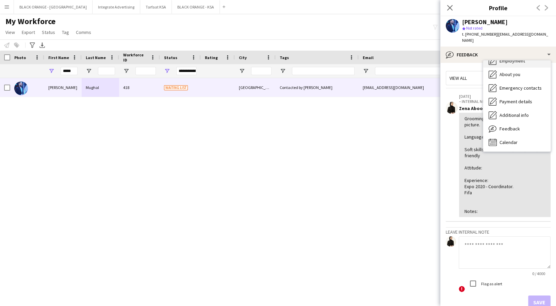
click at [501, 58] on span "Employment" at bounding box center [512, 61] width 26 height 6
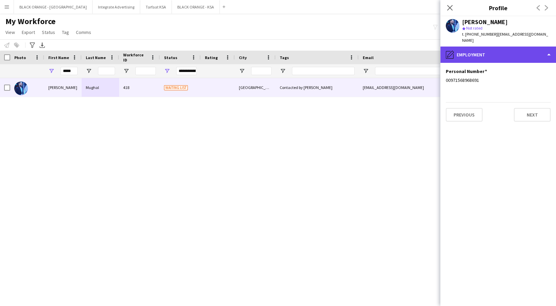
click at [486, 52] on div "pencil4 Employment" at bounding box center [498, 55] width 116 height 16
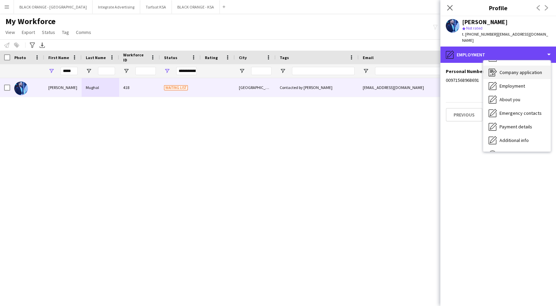
scroll to position [0, 0]
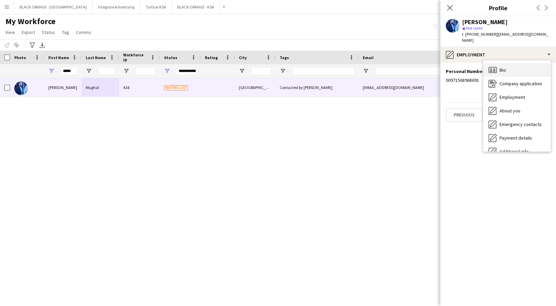
click at [494, 66] on icon "Bio" at bounding box center [492, 70] width 8 height 8
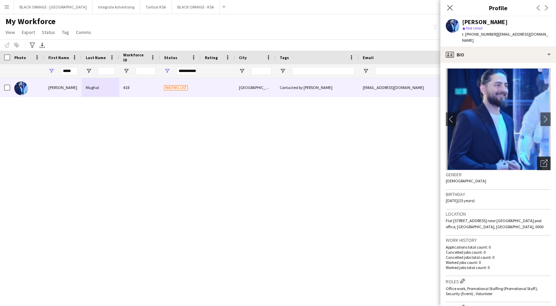
click at [537, 157] on div "Open photos pop-in" at bounding box center [544, 164] width 14 height 14
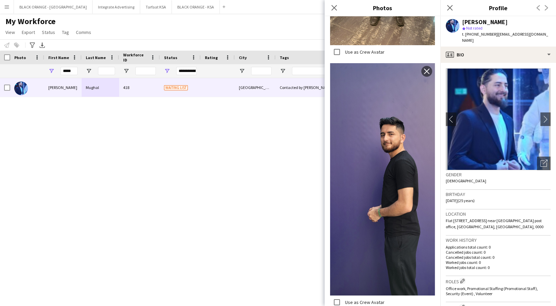
scroll to position [2948, 0]
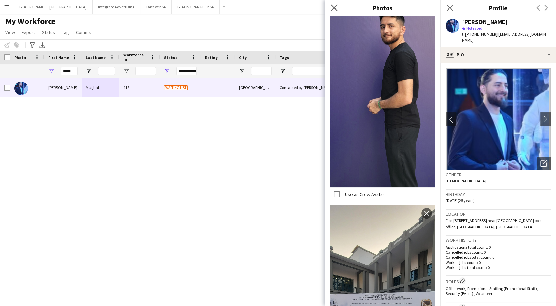
click at [330, 7] on app-icon "Close pop-in" at bounding box center [334, 8] width 10 height 10
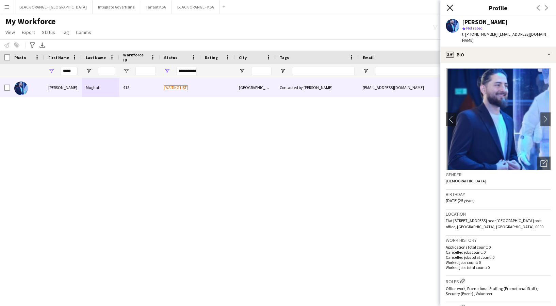
click at [449, 8] on icon at bounding box center [449, 7] width 6 height 6
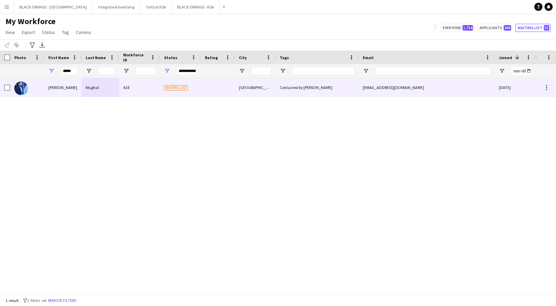
click at [290, 90] on div "Contacted by [PERSON_NAME]" at bounding box center [317, 87] width 83 height 19
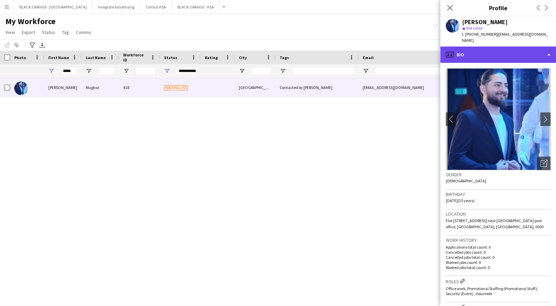
click at [484, 50] on div "profile Bio" at bounding box center [498, 55] width 116 height 16
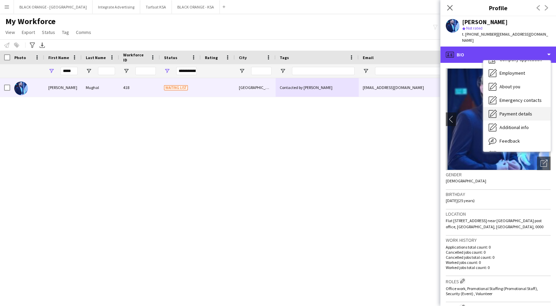
scroll to position [36, 0]
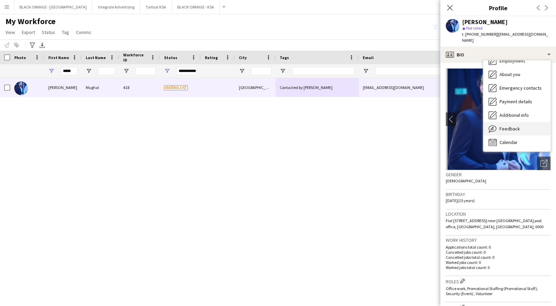
click at [508, 126] on span "Feedback" at bounding box center [509, 129] width 20 height 6
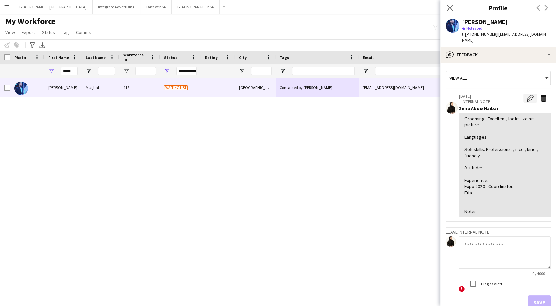
click at [527, 94] on button "Edit internal note" at bounding box center [530, 98] width 14 height 9
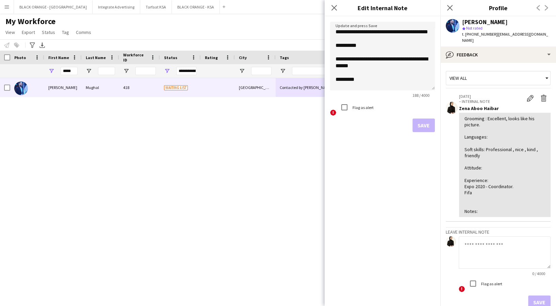
drag, startPoint x: 431, startPoint y: 60, endPoint x: 388, endPoint y: 113, distance: 68.4
click at [402, 90] on textarea "**********" at bounding box center [382, 56] width 105 height 69
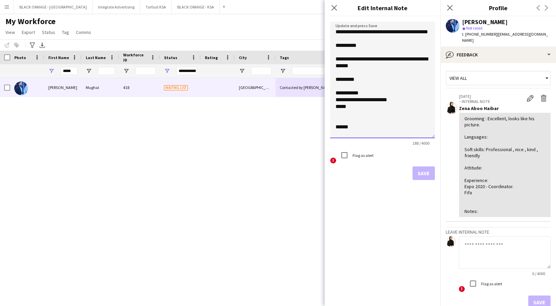
click at [370, 87] on textarea "**********" at bounding box center [382, 80] width 105 height 117
type textarea "**********"
click at [427, 177] on button "Save" at bounding box center [423, 174] width 22 height 14
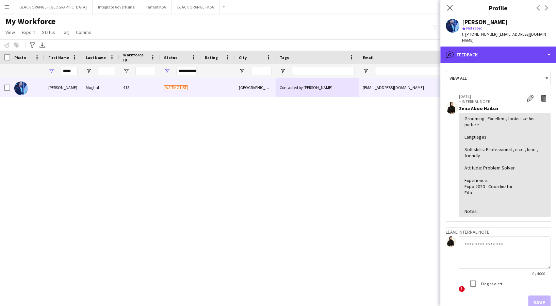
drag, startPoint x: 540, startPoint y: 54, endPoint x: 533, endPoint y: 60, distance: 9.2
click at [540, 54] on div "bubble-pencil Feedback" at bounding box center [498, 55] width 116 height 16
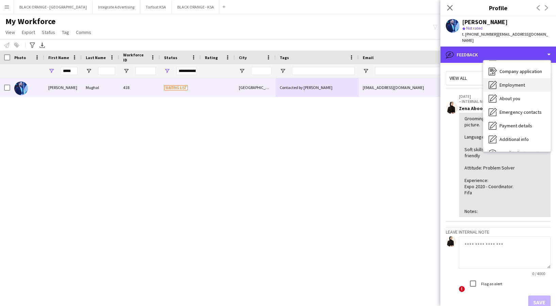
scroll to position [0, 0]
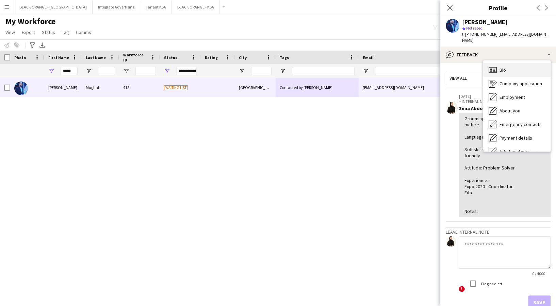
click at [495, 66] on icon "Bio" at bounding box center [492, 70] width 8 height 8
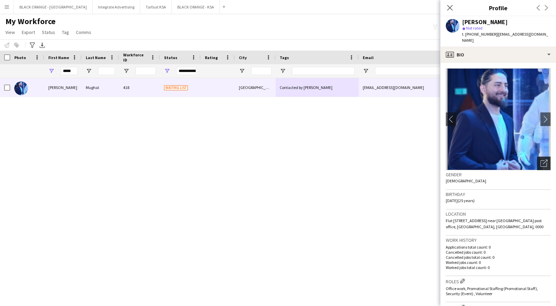
click at [540, 160] on icon "Open photos pop-in" at bounding box center [543, 163] width 7 height 7
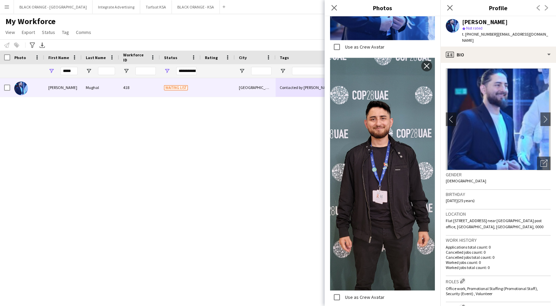
scroll to position [544, 0]
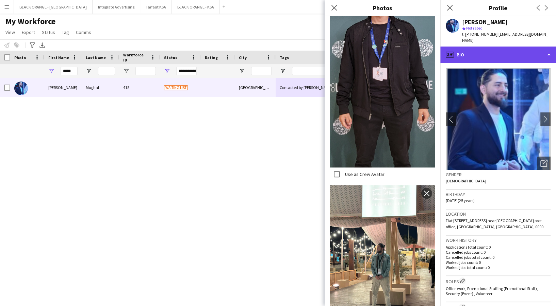
click at [487, 52] on div "profile Bio" at bounding box center [498, 55] width 116 height 16
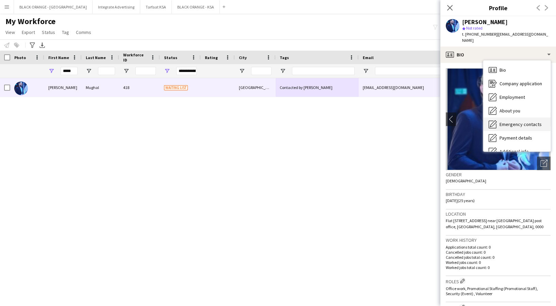
click at [506, 118] on div "Emergency contacts Emergency contacts" at bounding box center [516, 125] width 67 height 14
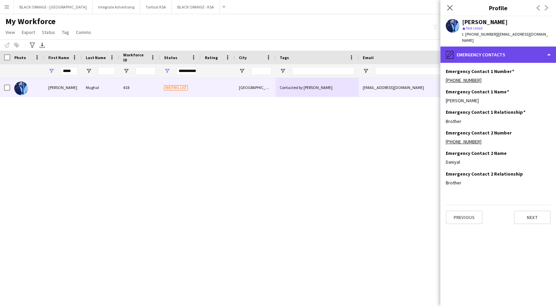
click at [495, 48] on div "pencil4 Emergency contacts" at bounding box center [498, 55] width 116 height 16
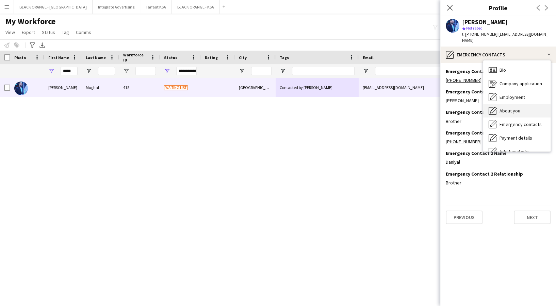
click at [502, 108] on span "About you" at bounding box center [509, 111] width 21 height 6
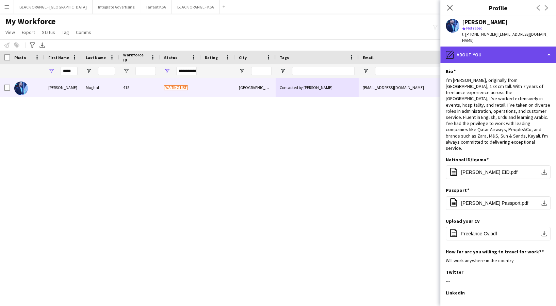
click at [491, 52] on div "pencil4 About you" at bounding box center [498, 55] width 116 height 16
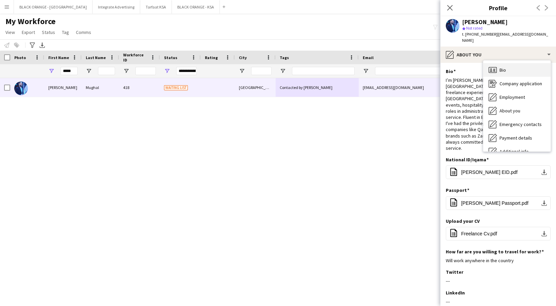
click at [510, 65] on div "Bio Bio" at bounding box center [516, 70] width 67 height 14
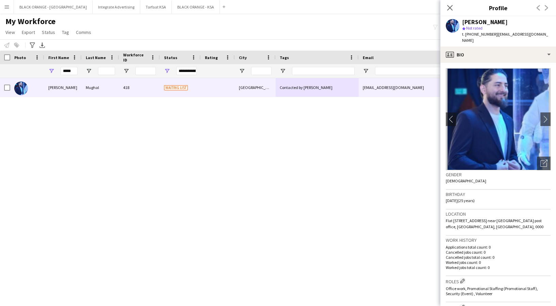
click at [525, 180] on div "Gender Male" at bounding box center [498, 180] width 105 height 20
click at [517, 38] on div "Hamid Mughal star Not rated t. +971568968691 | hamidmughal8323@gmail.com" at bounding box center [498, 31] width 116 height 30
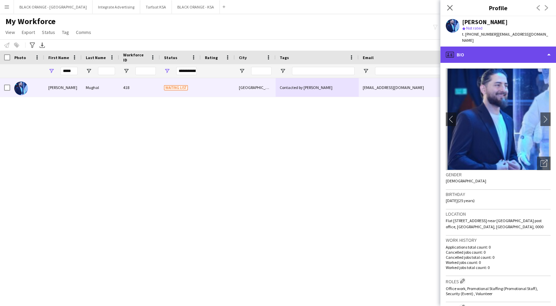
click at [514, 47] on div "profile Bio" at bounding box center [498, 55] width 116 height 16
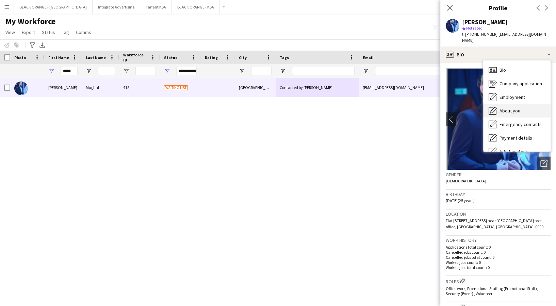
click at [512, 108] on span "About you" at bounding box center [509, 111] width 21 height 6
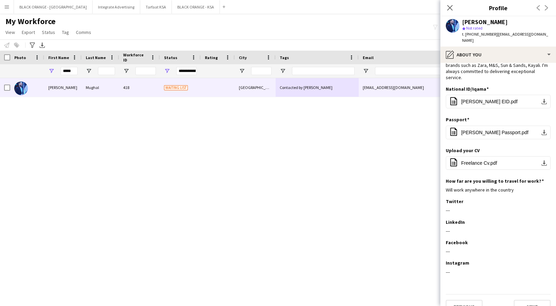
scroll to position [0, 0]
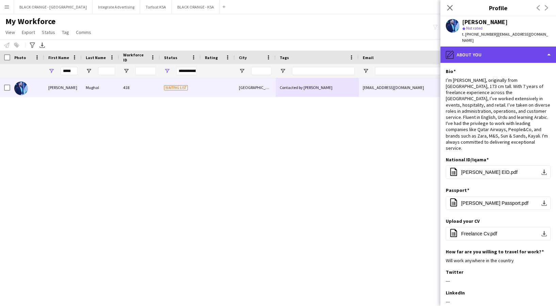
click at [488, 47] on div "pencil4 About you" at bounding box center [498, 55] width 116 height 16
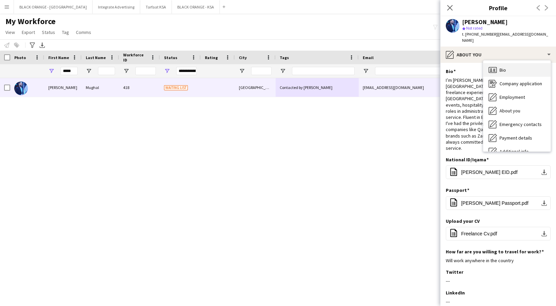
click at [497, 63] on div "Bio Bio" at bounding box center [516, 70] width 67 height 14
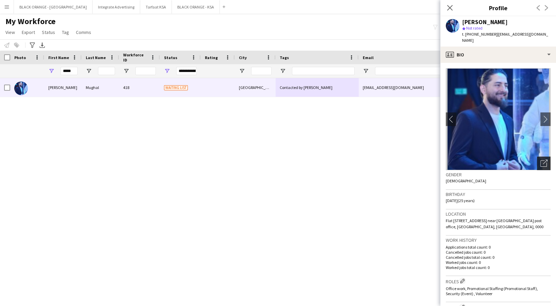
click at [540, 160] on icon "Open photos pop-in" at bounding box center [543, 163] width 7 height 7
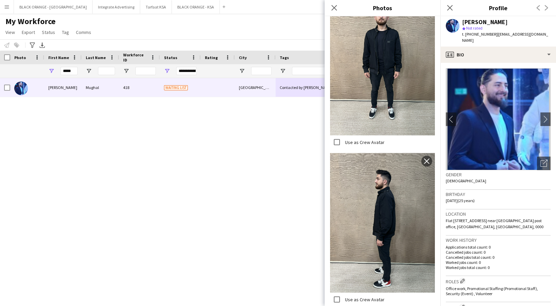
scroll to position [1134, 0]
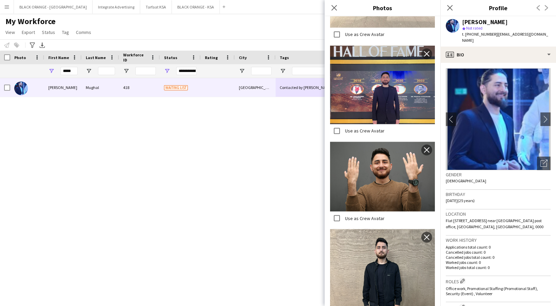
click at [525, 182] on div "Gender Male" at bounding box center [498, 180] width 105 height 20
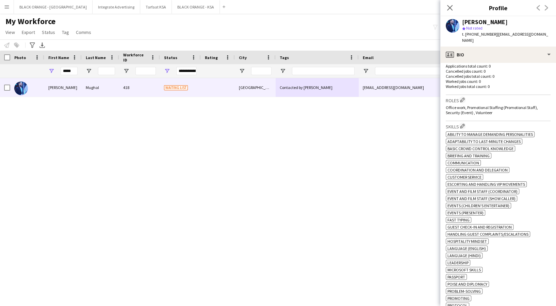
scroll to position [136, 0]
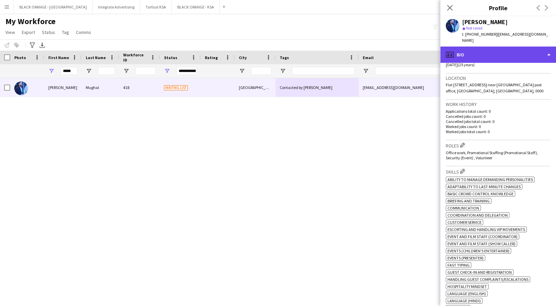
click at [494, 53] on div "profile Bio" at bounding box center [498, 55] width 116 height 16
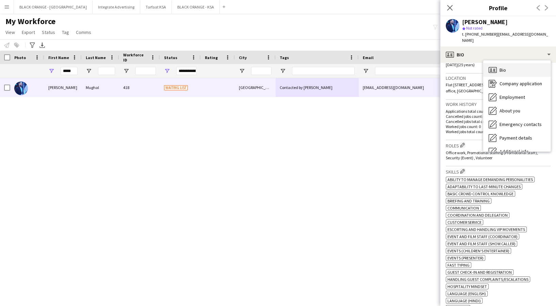
click at [505, 67] on span "Bio" at bounding box center [502, 70] width 6 height 6
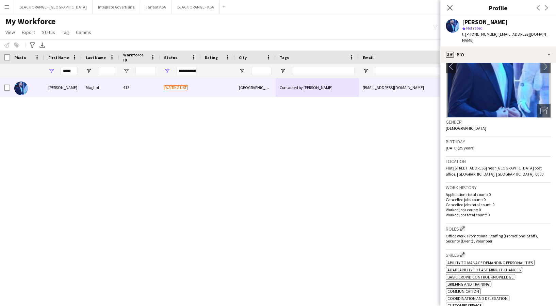
scroll to position [45, 0]
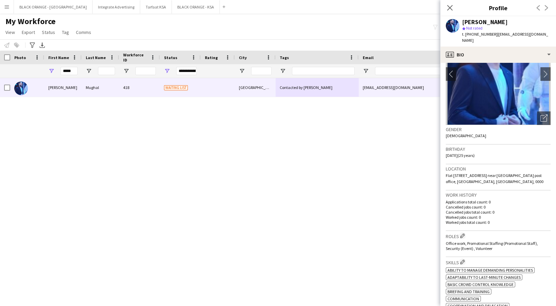
click at [522, 146] on h3 "Birthday" at bounding box center [498, 149] width 105 height 6
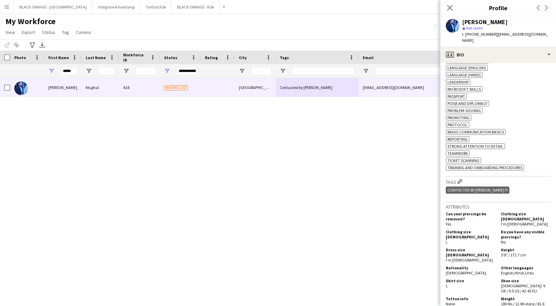
scroll to position [453, 0]
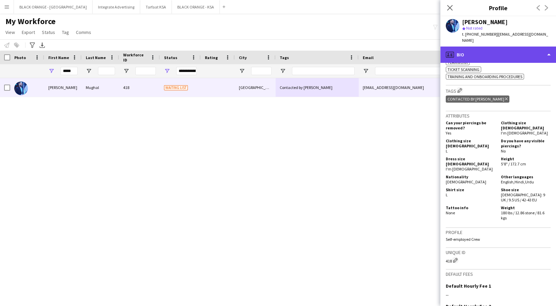
click at [524, 47] on div "profile Bio" at bounding box center [498, 55] width 116 height 16
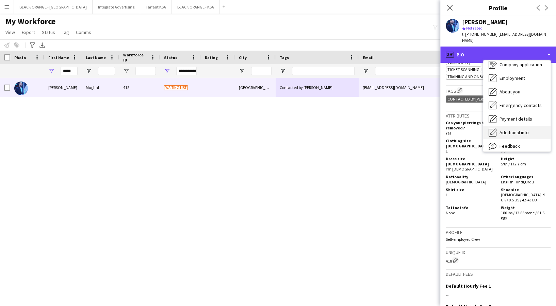
scroll to position [36, 0]
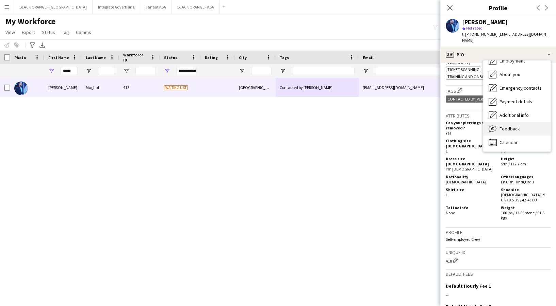
click at [520, 124] on div "Feedback Feedback" at bounding box center [516, 129] width 67 height 14
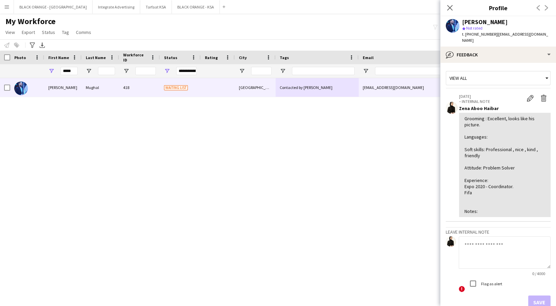
drag, startPoint x: 523, startPoint y: 89, endPoint x: 482, endPoint y: 73, distance: 43.7
click at [523, 94] on button "Edit internal note" at bounding box center [530, 98] width 14 height 9
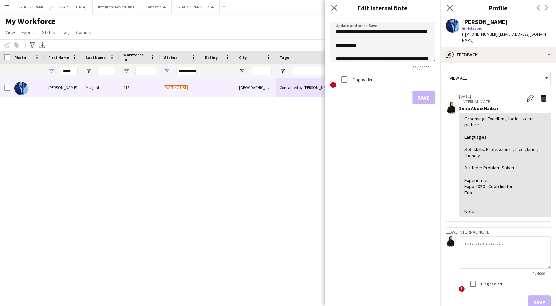
drag, startPoint x: 431, startPoint y: 60, endPoint x: 424, endPoint y: 101, distance: 42.4
click at [428, 63] on textarea "**********" at bounding box center [382, 42] width 105 height 41
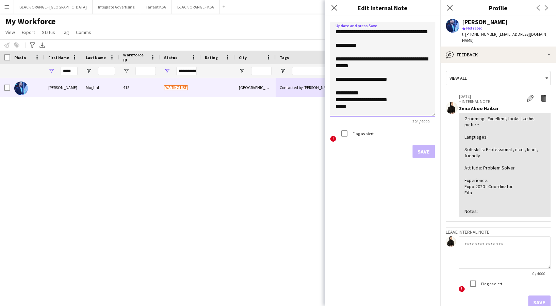
click at [375, 52] on textarea "**********" at bounding box center [382, 69] width 105 height 95
type textarea "**********"
click at [425, 155] on button "Save" at bounding box center [423, 152] width 22 height 14
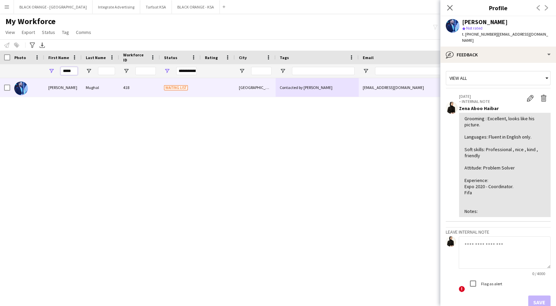
drag, startPoint x: 77, startPoint y: 71, endPoint x: 57, endPoint y: 78, distance: 20.9
click at [50, 70] on div "*****" at bounding box center [62, 71] width 37 height 14
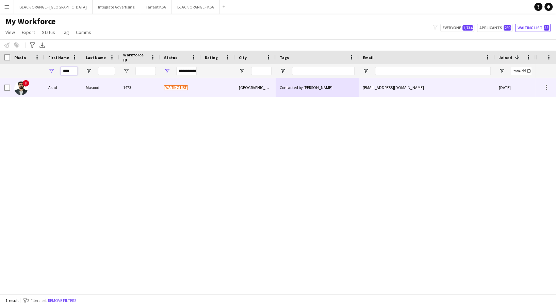
type input "****"
drag, startPoint x: 93, startPoint y: 92, endPoint x: 99, endPoint y: 87, distance: 7.8
click at [94, 91] on div "Masood" at bounding box center [100, 87] width 37 height 19
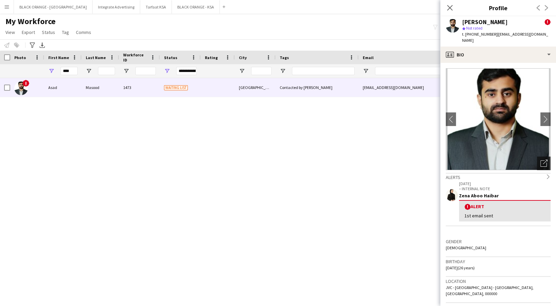
click at [540, 160] on icon "Open photos pop-in" at bounding box center [543, 163] width 7 height 7
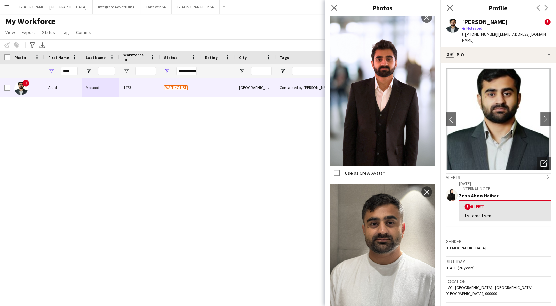
scroll to position [279, 0]
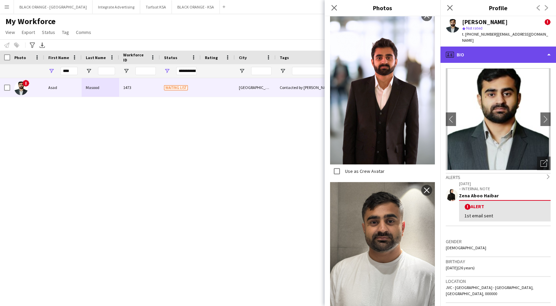
click at [498, 47] on div "profile Bio" at bounding box center [498, 55] width 116 height 16
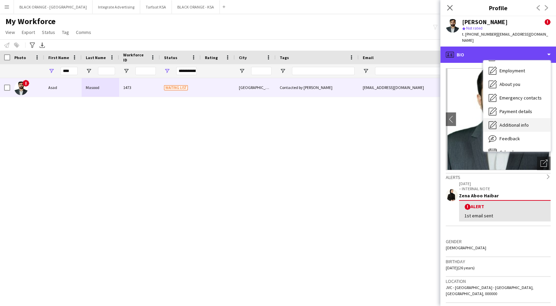
scroll to position [36, 0]
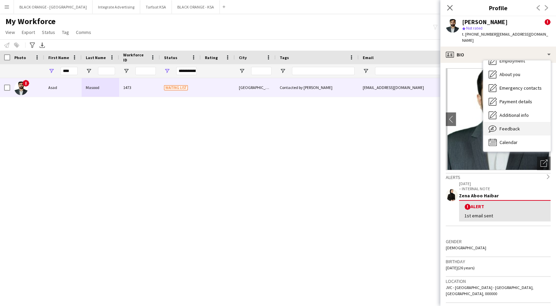
click at [503, 126] on span "Feedback" at bounding box center [509, 129] width 20 height 6
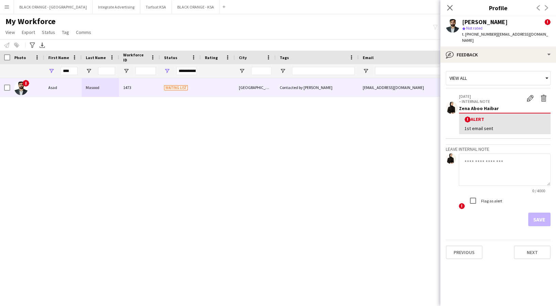
click at [487, 173] on textarea at bounding box center [505, 170] width 92 height 32
paste textarea "**********"
drag, startPoint x: 546, startPoint y: 176, endPoint x: 553, endPoint y: 216, distance: 40.8
click at [556, 225] on html "Menu Boards Boards Boards All jobs Status Workforce Workforce My Workforce Recr…" at bounding box center [278, 153] width 556 height 306
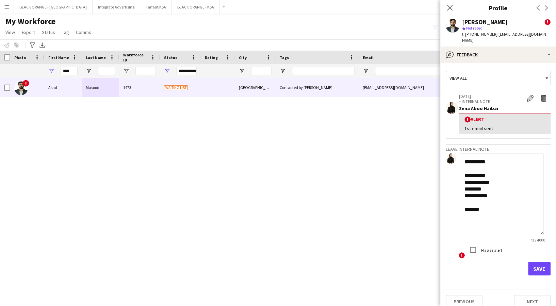
click at [498, 170] on textarea "**********" at bounding box center [501, 195] width 85 height 82
click at [490, 185] on textarea "**********" at bounding box center [501, 195] width 85 height 82
click at [490, 195] on textarea "**********" at bounding box center [501, 195] width 85 height 82
type textarea "**********"
click at [532, 263] on button "Save" at bounding box center [539, 269] width 22 height 14
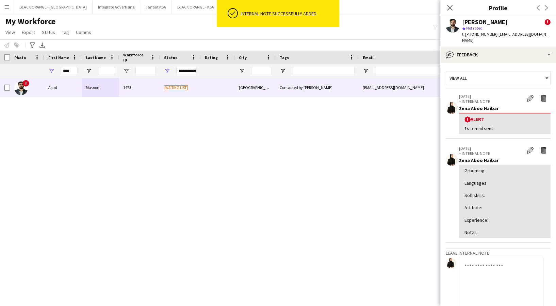
drag, startPoint x: 524, startPoint y: 144, endPoint x: 498, endPoint y: 136, distance: 27.3
click at [527, 147] on app-icon "Edit internal note" at bounding box center [530, 150] width 7 height 7
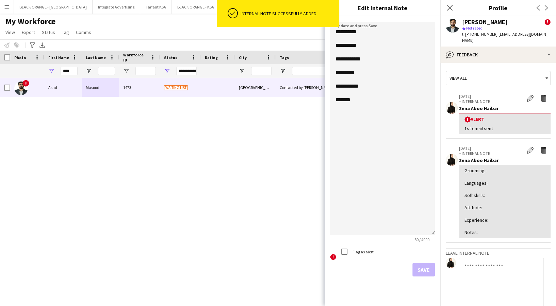
drag, startPoint x: 433, startPoint y: 59, endPoint x: 380, endPoint y: 191, distance: 143.0
click at [424, 235] on textarea "**********" at bounding box center [382, 128] width 105 height 213
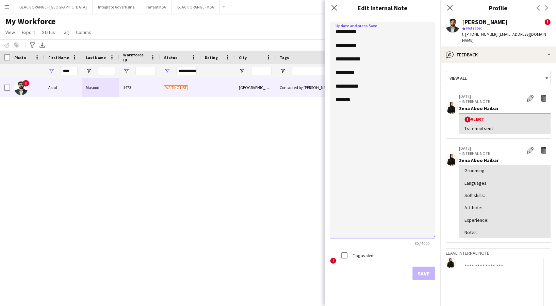
click at [370, 90] on textarea "**********" at bounding box center [382, 130] width 105 height 217
click at [357, 92] on textarea "**********" at bounding box center [382, 130] width 105 height 217
click at [422, 93] on textarea "**********" at bounding box center [382, 130] width 105 height 217
click at [363, 31] on textarea "**********" at bounding box center [382, 130] width 105 height 217
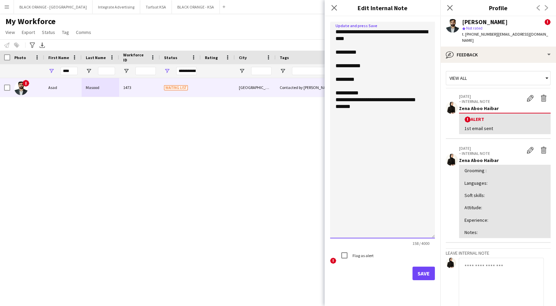
type textarea "**********"
click at [428, 273] on button "Save" at bounding box center [423, 274] width 22 height 14
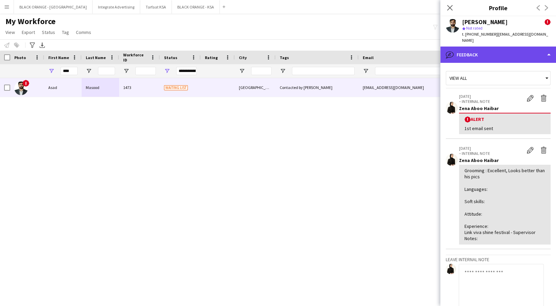
click at [516, 47] on div "bubble-pencil Feedback" at bounding box center [498, 55] width 116 height 16
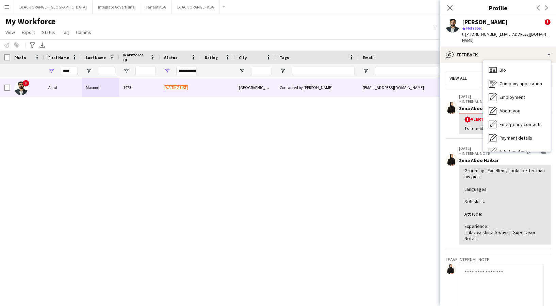
click at [490, 197] on div "Grooming : Excellent, Looks better than his pics Languages: Soft skills: Attitu…" at bounding box center [504, 205] width 81 height 74
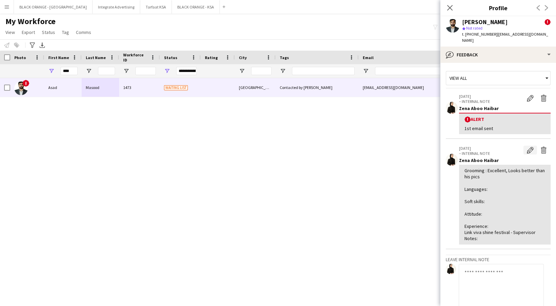
click at [523, 148] on button "Edit internal note" at bounding box center [530, 150] width 14 height 9
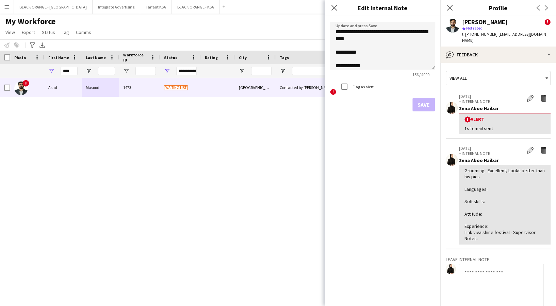
drag, startPoint x: 432, startPoint y: 56, endPoint x: 402, endPoint y: 128, distance: 77.5
click at [425, 70] on textarea "**********" at bounding box center [382, 46] width 105 height 48
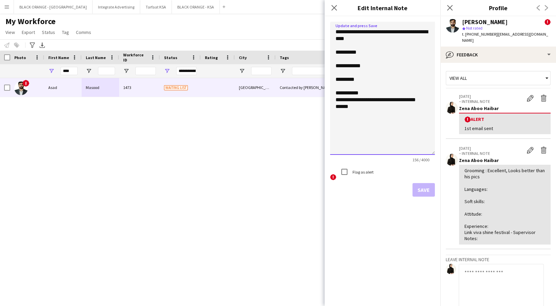
click at [419, 97] on textarea "**********" at bounding box center [382, 88] width 105 height 133
type textarea "**********"
click at [419, 190] on button "Save" at bounding box center [423, 190] width 22 height 14
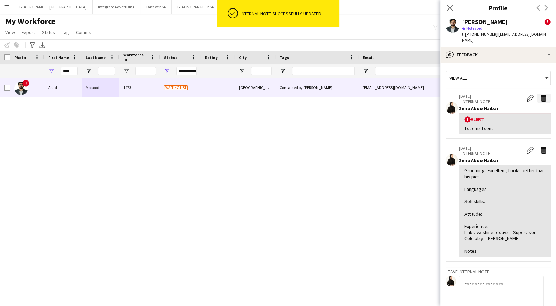
click at [540, 95] on app-icon "Delete alert" at bounding box center [543, 98] width 7 height 7
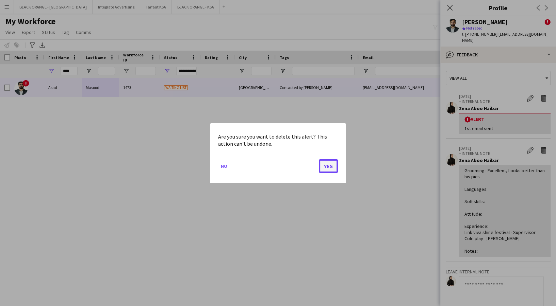
click at [327, 168] on button "Yes" at bounding box center [328, 166] width 19 height 14
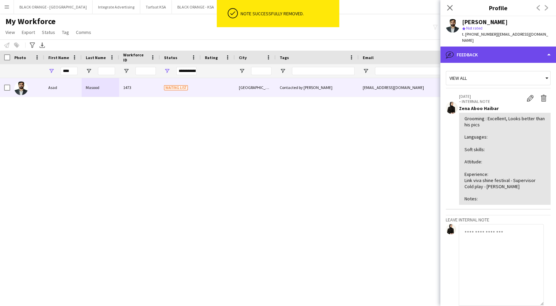
click at [461, 49] on div "bubble-pencil Feedback" at bounding box center [498, 55] width 116 height 16
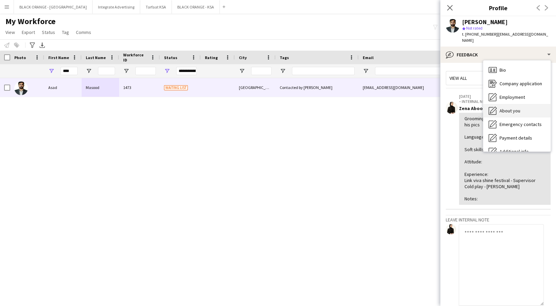
click at [508, 108] on span "About you" at bounding box center [509, 111] width 21 height 6
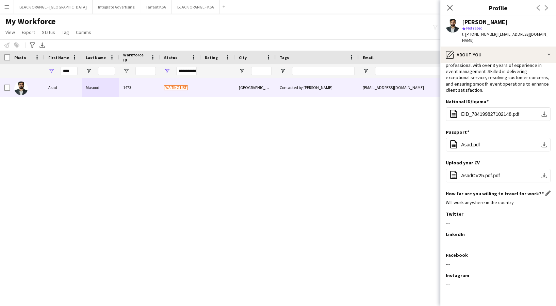
scroll to position [40, 0]
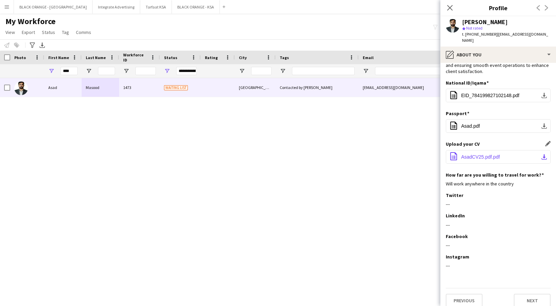
click at [481, 150] on button "office-file-sheet AsadCV25.pdf.pdf download-bottom" at bounding box center [498, 157] width 105 height 14
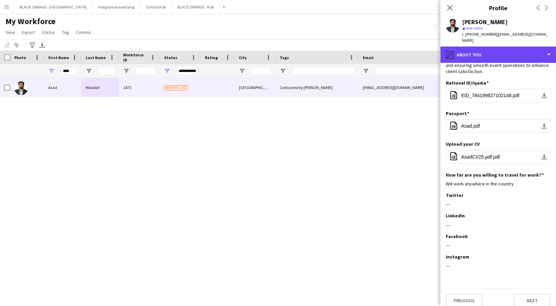
drag, startPoint x: 470, startPoint y: 46, endPoint x: 483, endPoint y: 63, distance: 21.1
click at [470, 51] on div "pencil4 About you" at bounding box center [498, 55] width 116 height 16
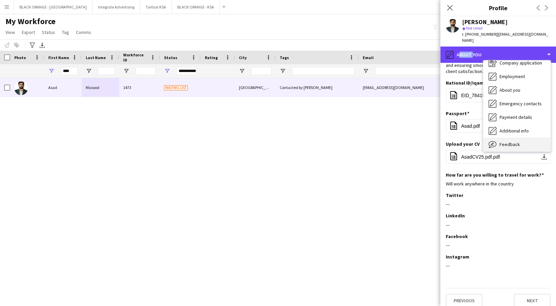
scroll to position [36, 0]
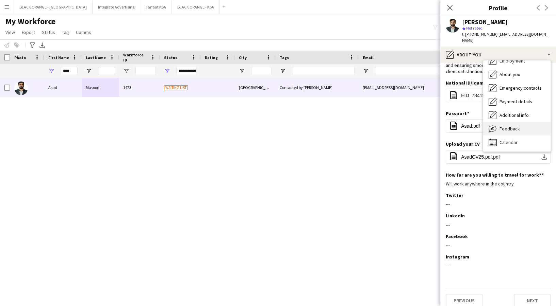
click at [518, 126] on div "Feedback Feedback" at bounding box center [516, 129] width 67 height 14
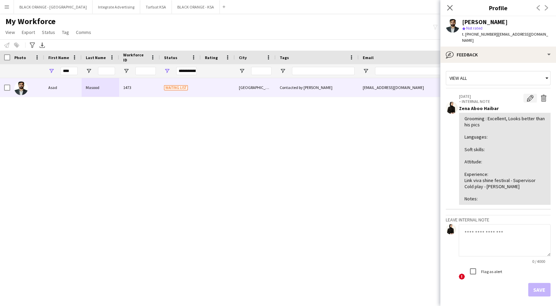
click at [527, 95] on app-icon "Edit internal note" at bounding box center [530, 98] width 7 height 7
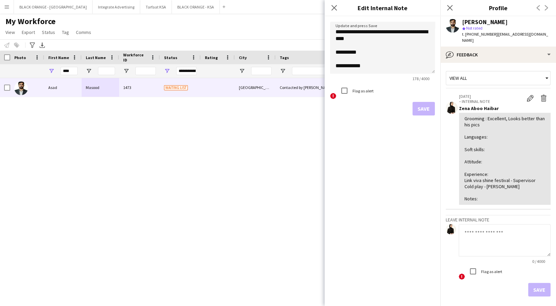
drag, startPoint x: 432, startPoint y: 57, endPoint x: 431, endPoint y: 120, distance: 63.3
click at [431, 74] on textarea "**********" at bounding box center [382, 48] width 105 height 52
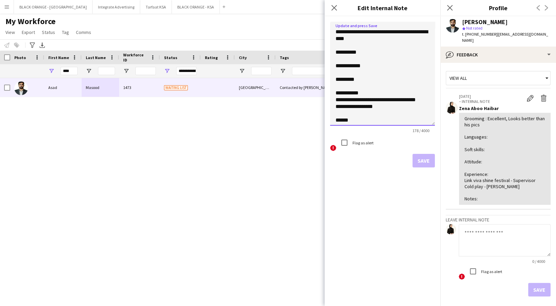
click at [381, 109] on textarea "**********" at bounding box center [382, 74] width 105 height 104
type textarea "**********"
click at [417, 163] on button "Save" at bounding box center [423, 161] width 22 height 14
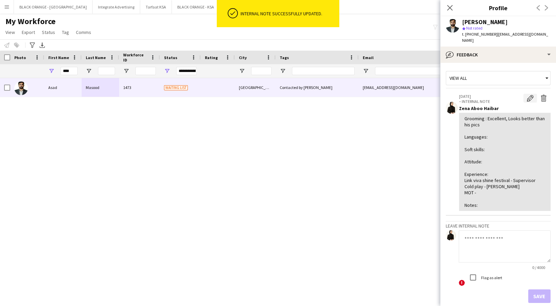
drag, startPoint x: 522, startPoint y: 92, endPoint x: 518, endPoint y: 93, distance: 4.5
click at [527, 95] on app-icon "Edit internal note" at bounding box center [530, 98] width 7 height 7
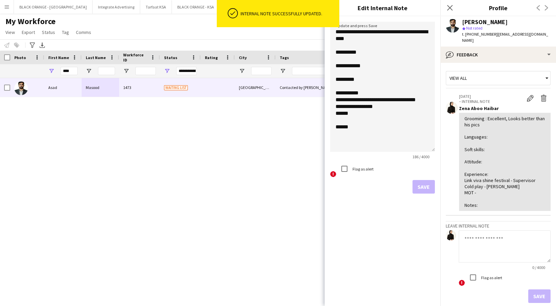
drag, startPoint x: 431, startPoint y: 58, endPoint x: 448, endPoint y: 231, distance: 173.9
click at [455, 243] on body "ok-circled Internal note successfully updated. Menu Boards Boards Boards All jo…" at bounding box center [278, 153] width 556 height 306
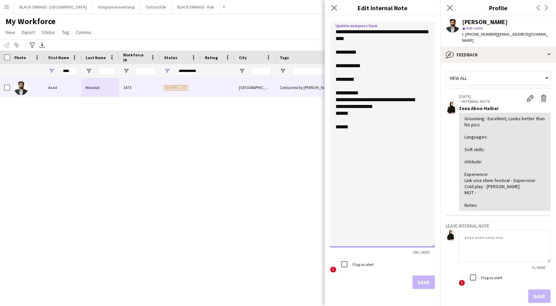
click at [361, 110] on textarea "**********" at bounding box center [382, 135] width 105 height 226
click at [358, 118] on textarea "**********" at bounding box center [382, 135] width 105 height 226
click at [391, 120] on textarea "**********" at bounding box center [382, 135] width 105 height 226
click at [354, 113] on textarea "**********" at bounding box center [382, 135] width 105 height 226
drag, startPoint x: 358, startPoint y: 115, endPoint x: 336, endPoint y: 113, distance: 22.2
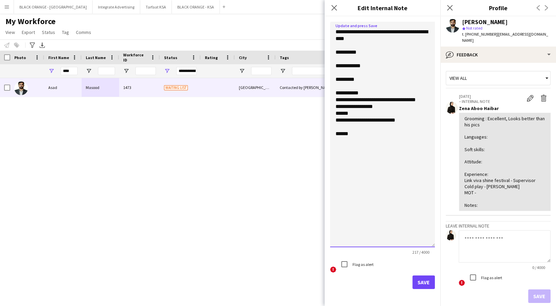
click at [336, 113] on textarea "**********" at bounding box center [382, 135] width 105 height 226
click at [410, 109] on textarea "**********" at bounding box center [382, 135] width 105 height 226
click at [408, 114] on textarea "**********" at bounding box center [382, 135] width 105 height 226
type textarea "**********"
click at [421, 284] on button "Save" at bounding box center [423, 283] width 22 height 14
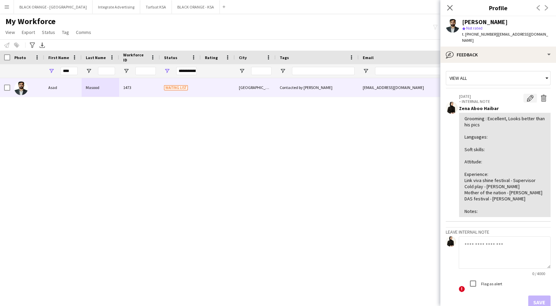
click at [527, 95] on app-icon "Edit internal note" at bounding box center [530, 98] width 7 height 7
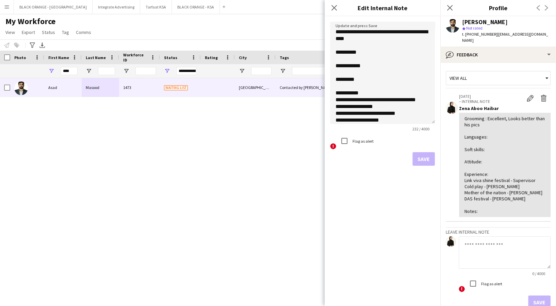
drag, startPoint x: 433, startPoint y: 59, endPoint x: 364, endPoint y: 96, distance: 78.2
click at [395, 124] on textarea "**********" at bounding box center [382, 73] width 105 height 102
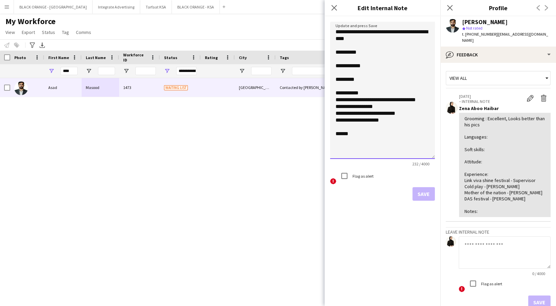
click at [366, 66] on textarea "**********" at bounding box center [382, 90] width 105 height 137
type textarea "**********"
click at [432, 190] on button "Save" at bounding box center [423, 194] width 22 height 14
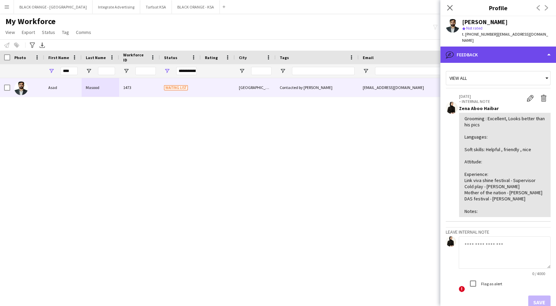
click at [518, 50] on div "bubble-pencil Feedback" at bounding box center [498, 55] width 116 height 16
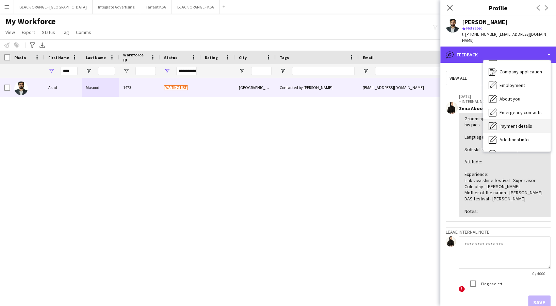
scroll to position [0, 0]
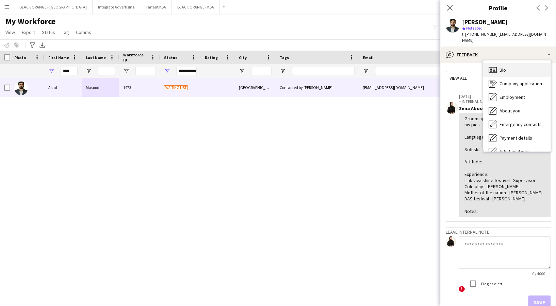
click at [505, 63] on div "Bio Bio" at bounding box center [516, 70] width 67 height 14
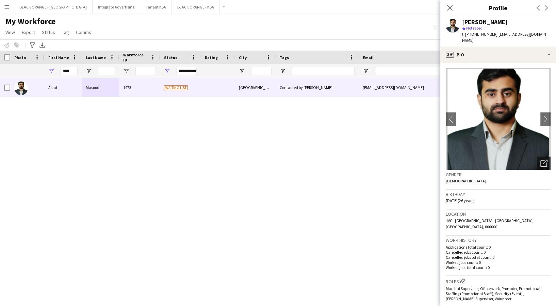
click at [540, 161] on icon at bounding box center [543, 164] width 6 height 6
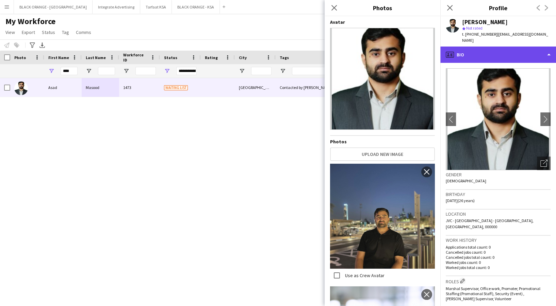
click at [498, 54] on div "profile Bio" at bounding box center [498, 55] width 116 height 16
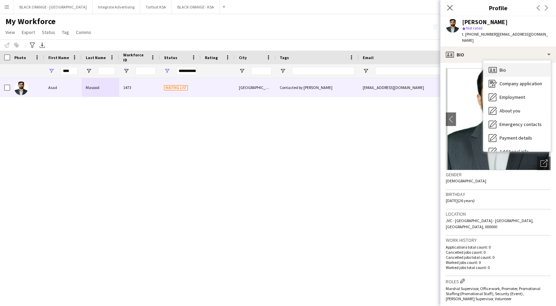
click at [502, 68] on div "Bio Bio" at bounding box center [516, 70] width 67 height 14
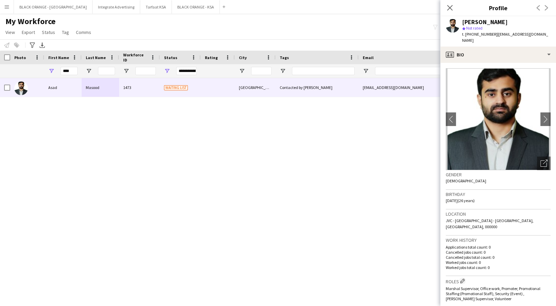
click at [537, 172] on h3 "Gender" at bounding box center [498, 175] width 105 height 6
click at [540, 160] on icon "Open photos pop-in" at bounding box center [543, 163] width 7 height 7
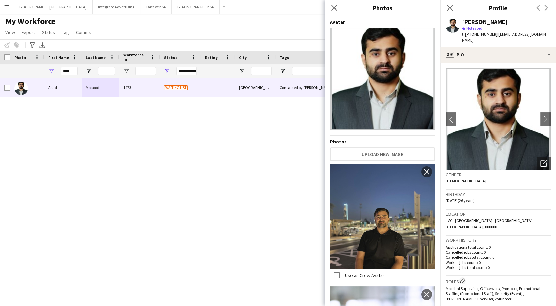
click at [522, 176] on div "Gender Male" at bounding box center [498, 180] width 105 height 20
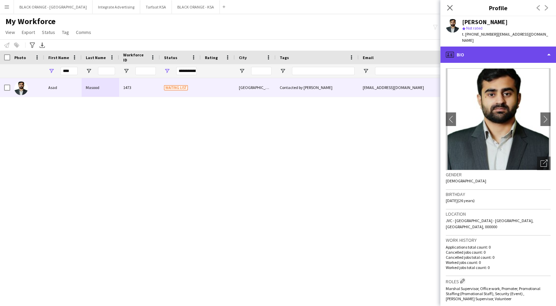
click at [487, 52] on div "profile Bio" at bounding box center [498, 55] width 116 height 16
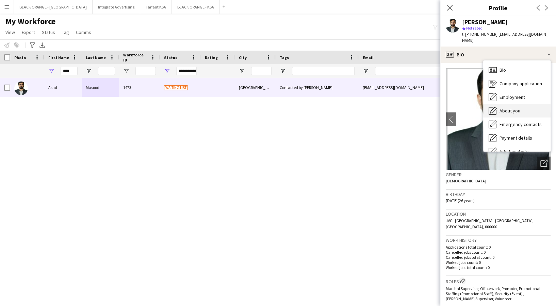
click at [507, 108] on span "About you" at bounding box center [509, 111] width 21 height 6
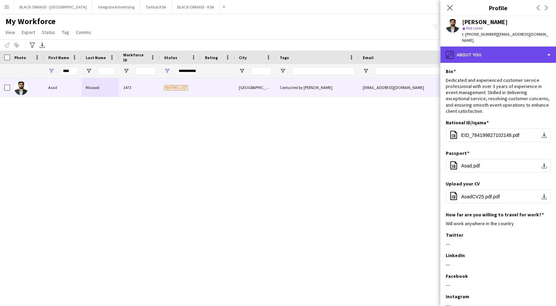
click at [467, 48] on div "pencil4 About you" at bounding box center [498, 55] width 116 height 16
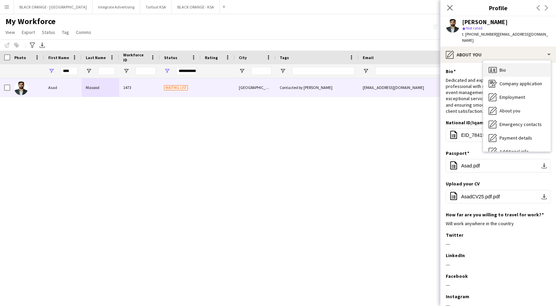
click at [503, 63] on div "Bio Bio" at bounding box center [516, 70] width 67 height 14
